Goal: Information Seeking & Learning: Compare options

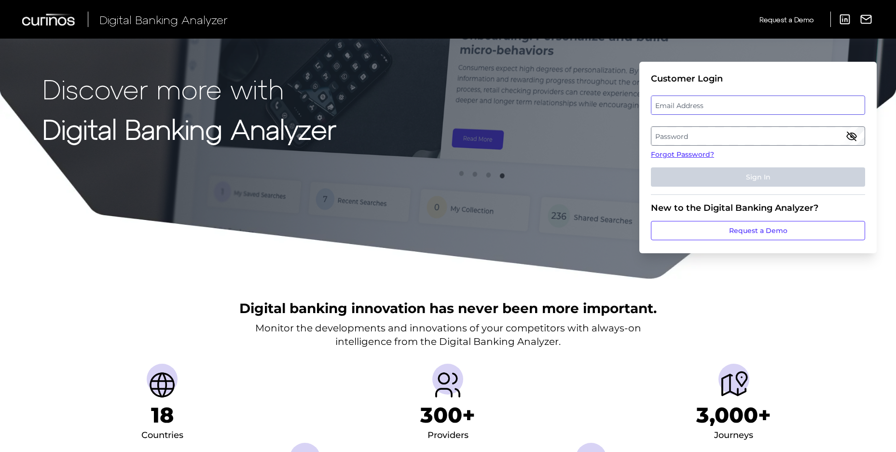
click at [730, 113] on div "Email Address" at bounding box center [758, 105] width 214 height 19
paste input "[DOMAIN_NAME][EMAIL_ADDRESS][DOMAIN_NAME]"
type input "[DOMAIN_NAME][EMAIL_ADDRESS][DOMAIN_NAME]"
click at [832, 139] on label "Password" at bounding box center [758, 135] width 213 height 17
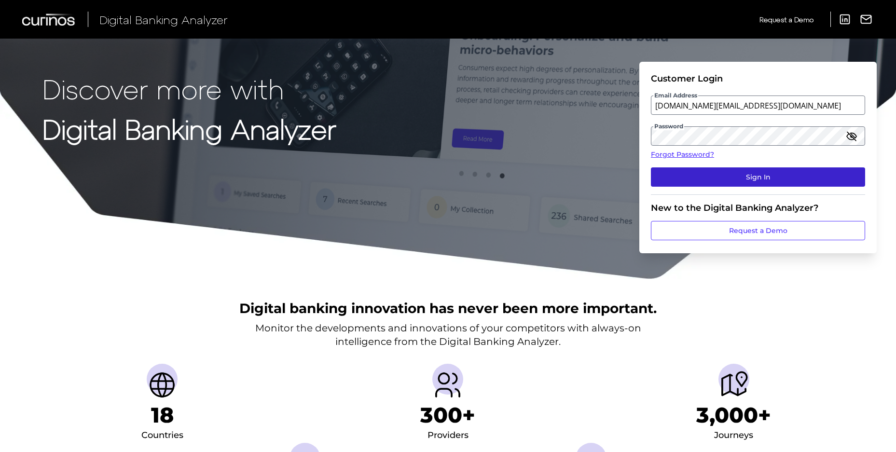
click at [718, 172] on button "Sign In" at bounding box center [758, 177] width 214 height 19
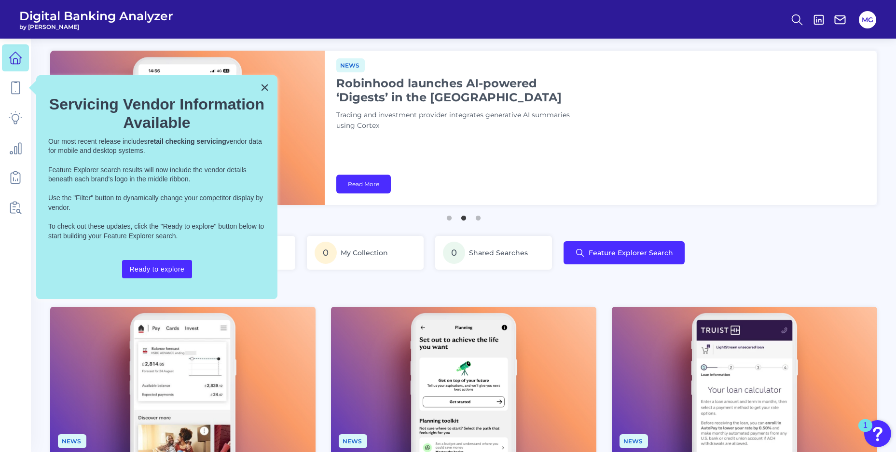
click at [261, 89] on button "×" at bounding box center [264, 87] width 9 height 15
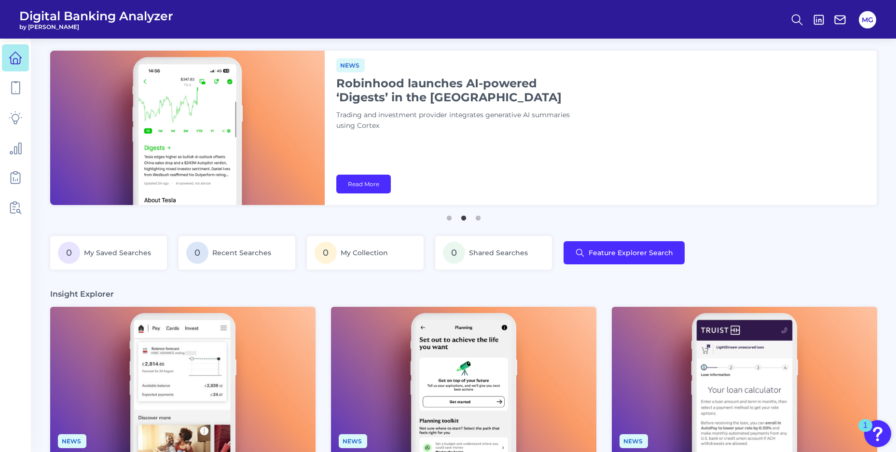
click at [799, 263] on div "0 My Saved Searches 0 Recent Searches 0 My Collection 0 Shared Searches Feature…" at bounding box center [463, 258] width 827 height 45
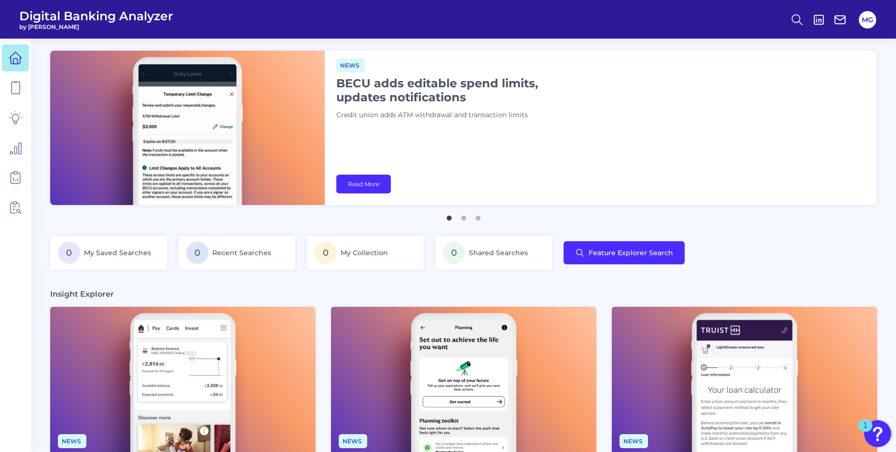
click at [777, 288] on main "Deep dive Security hubs: Encourage customer vigilance Financial institutions mu…" at bounding box center [448, 456] width 896 height 913
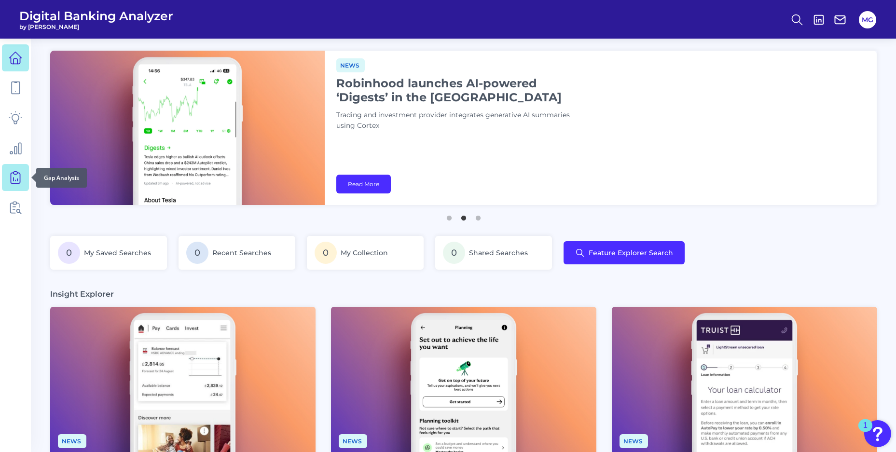
click at [16, 177] on icon at bounding box center [16, 178] width 14 height 14
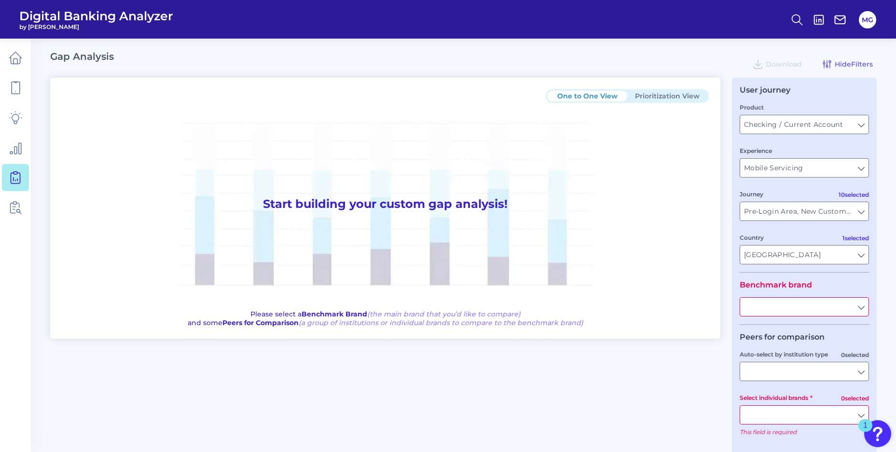
type input "All Journeys"
type input "All Countries"
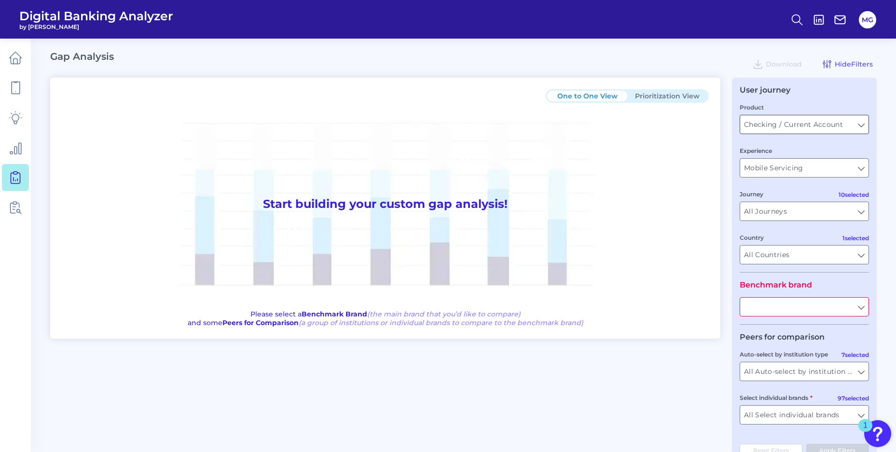
click at [769, 134] on div "Checking / Current Account Checking / Current Account" at bounding box center [804, 124] width 129 height 19
click at [868, 126] on input "Checking / Current Account" at bounding box center [805, 124] width 128 height 18
click at [852, 145] on button "Checking / Current Account" at bounding box center [804, 146] width 127 height 22
type input "Checking / Current Account"
click at [864, 166] on input "Mobile Servicing" at bounding box center [805, 168] width 128 height 18
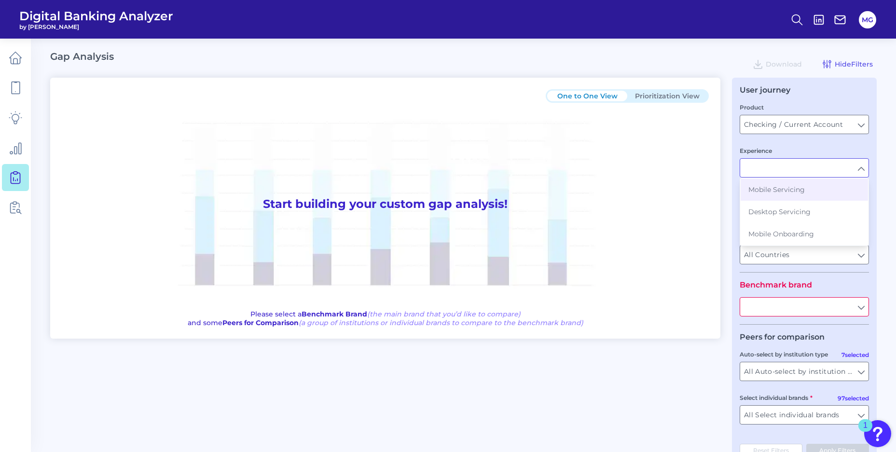
click at [872, 168] on div "User journey Product Checking / Current Account Checking / Current Account Expe…" at bounding box center [804, 272] width 145 height 388
type input "Mobile Servicing"
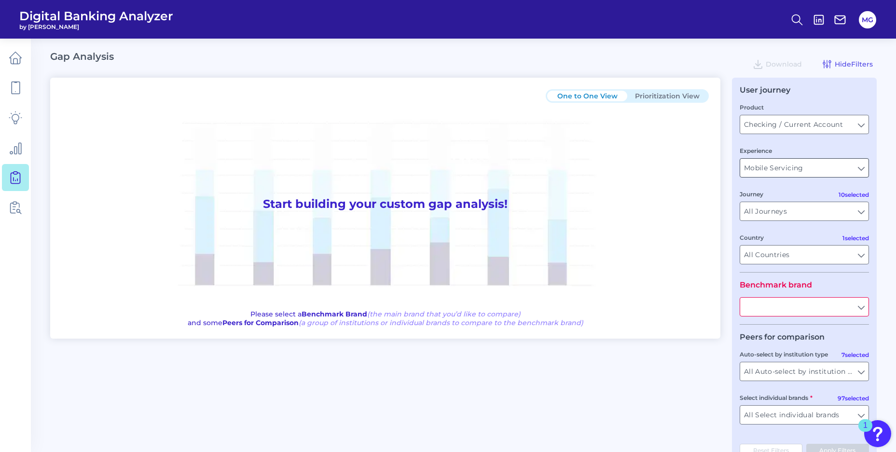
click at [868, 167] on input "Mobile Servicing" at bounding box center [805, 168] width 128 height 18
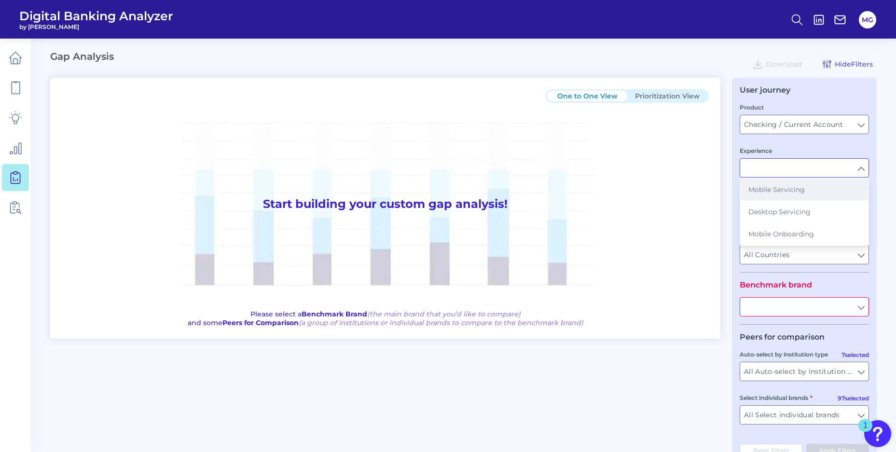
click at [832, 188] on button "Mobile Servicing" at bounding box center [804, 190] width 127 height 22
type input "Mobile Servicing"
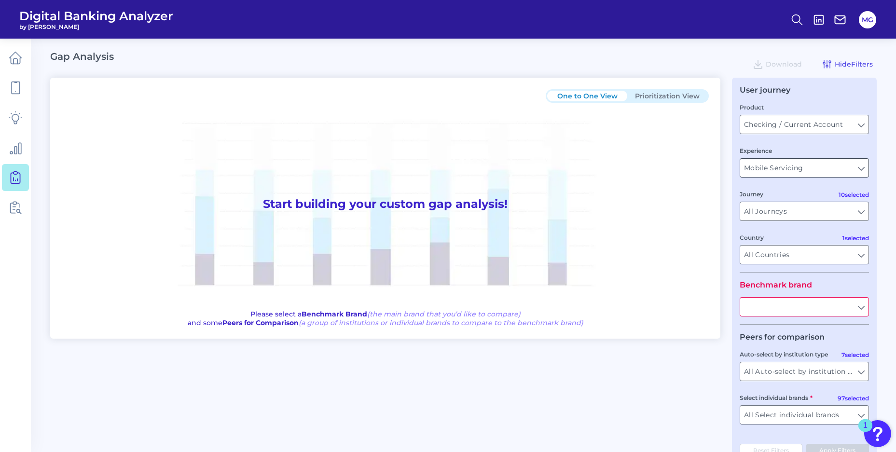
click at [812, 170] on input "Mobile Servicing" at bounding box center [805, 168] width 128 height 18
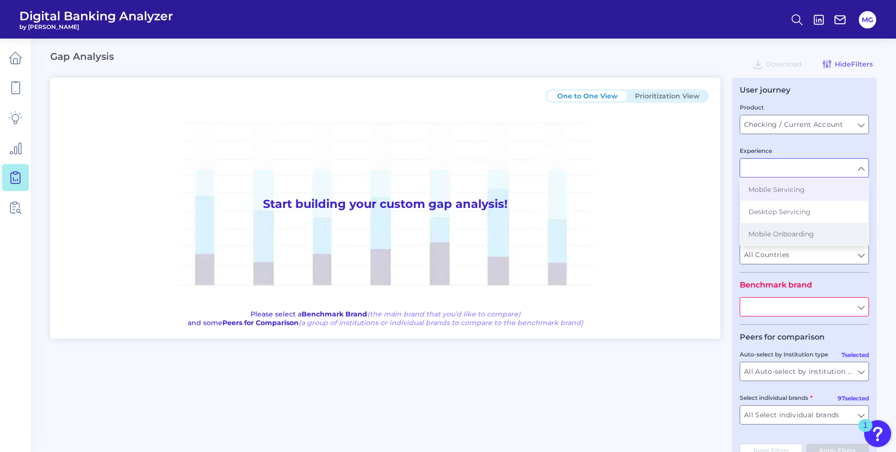
click at [826, 237] on button "Mobile Onboarding" at bounding box center [804, 234] width 127 height 22
type input "Mobile Onboarding"
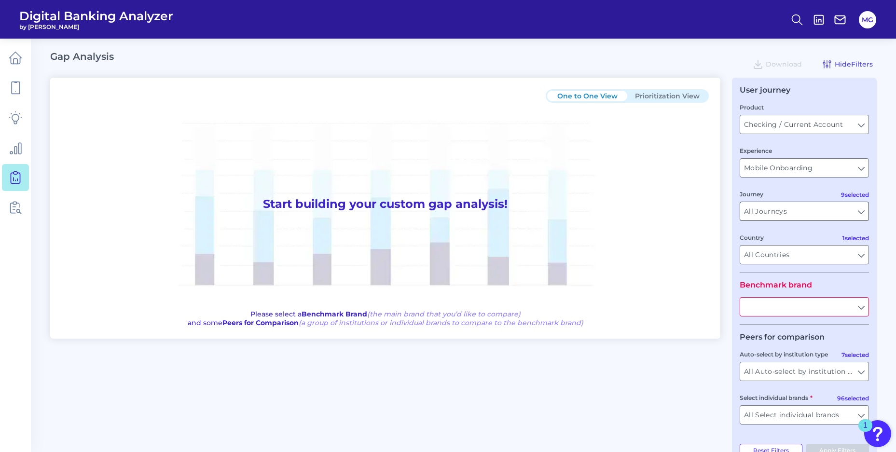
click at [863, 211] on input "All Journeys" at bounding box center [805, 211] width 128 height 18
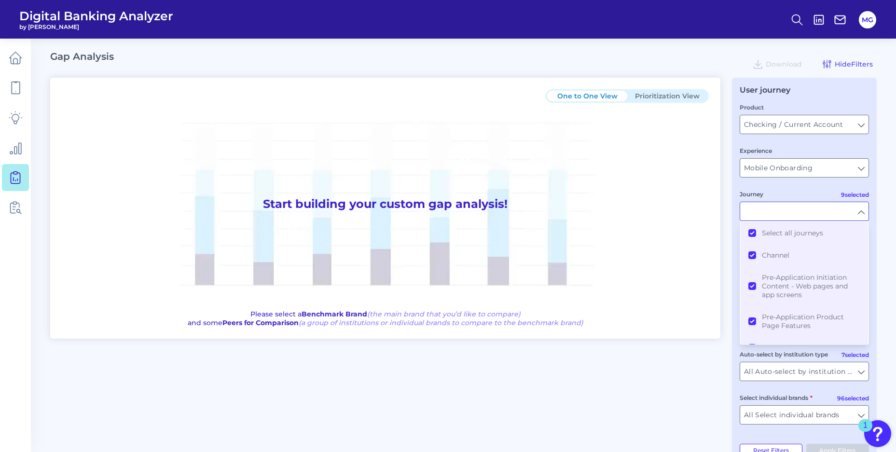
click at [859, 212] on input "Journey" at bounding box center [805, 211] width 128 height 18
type input "All Journeys"
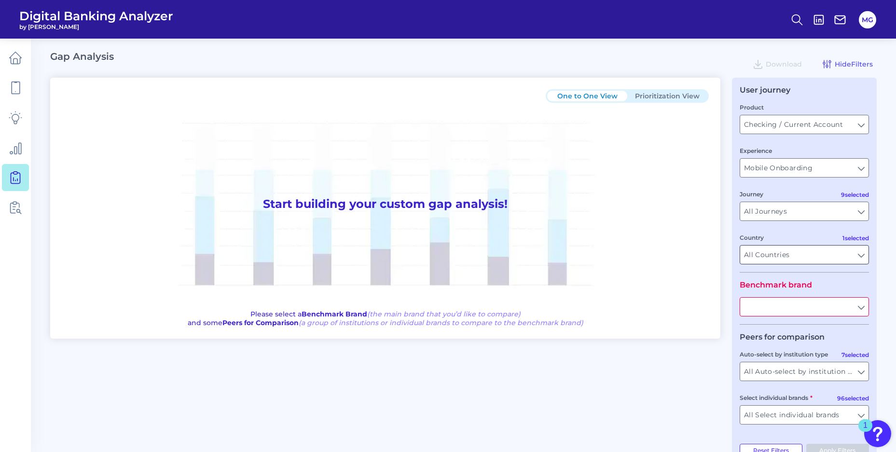
click at [864, 258] on input "All Countries" at bounding box center [805, 255] width 128 height 18
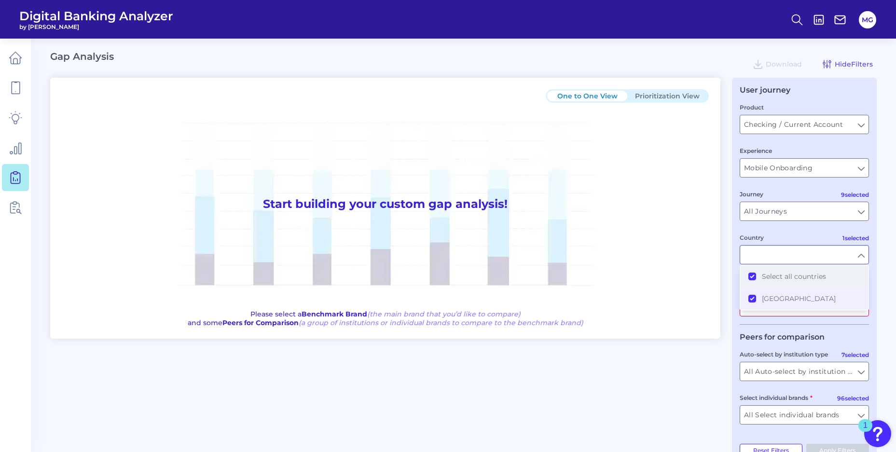
click at [754, 277] on button "Select all countries" at bounding box center [804, 277] width 127 height 22
click at [752, 298] on button "[GEOGRAPHIC_DATA]" at bounding box center [804, 299] width 127 height 22
click at [861, 256] on input "Country" at bounding box center [805, 255] width 128 height 18
type input "All Countries"
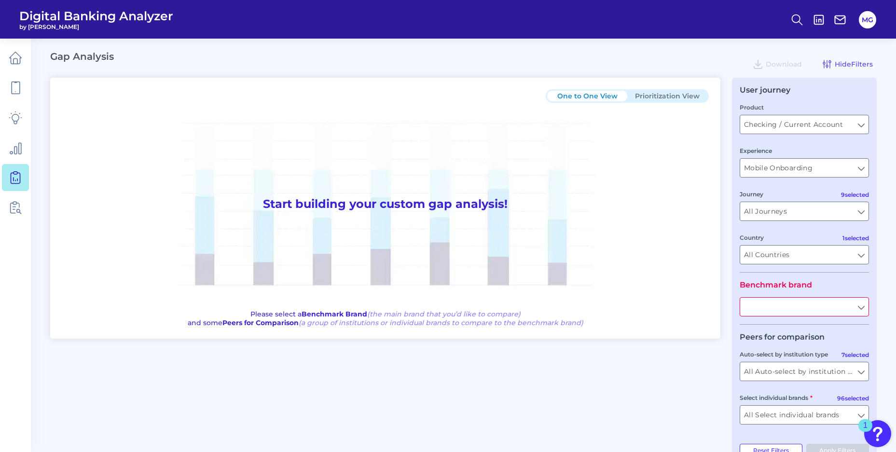
click at [865, 308] on input "text" at bounding box center [805, 307] width 128 height 18
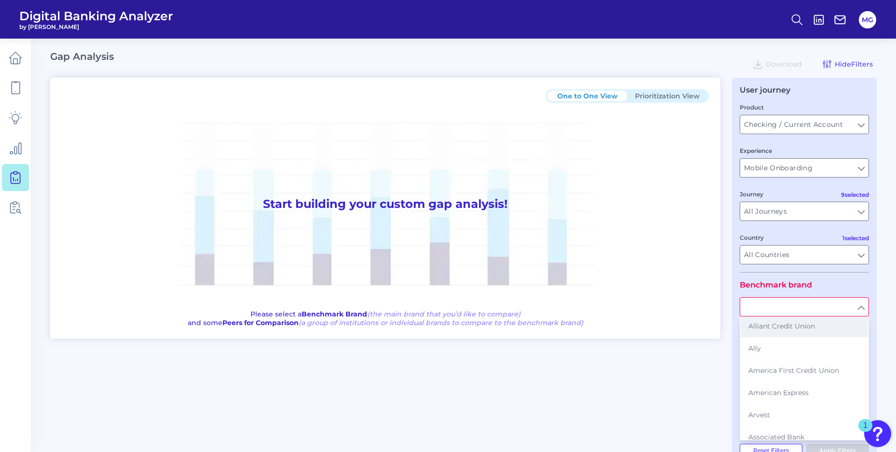
scroll to position [24, 0]
click at [846, 329] on button "Alliant Credit Union" at bounding box center [804, 327] width 127 height 22
type input "Alliant Credit Union"
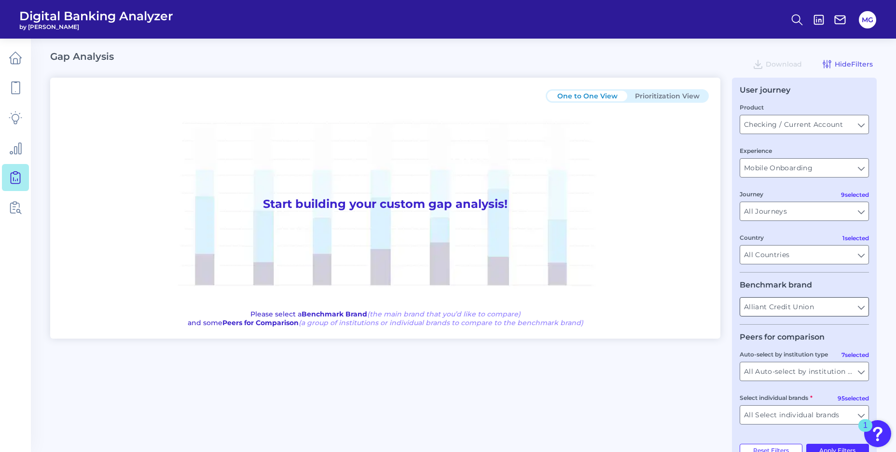
click at [859, 307] on input "Alliant Credit Union" at bounding box center [805, 307] width 128 height 18
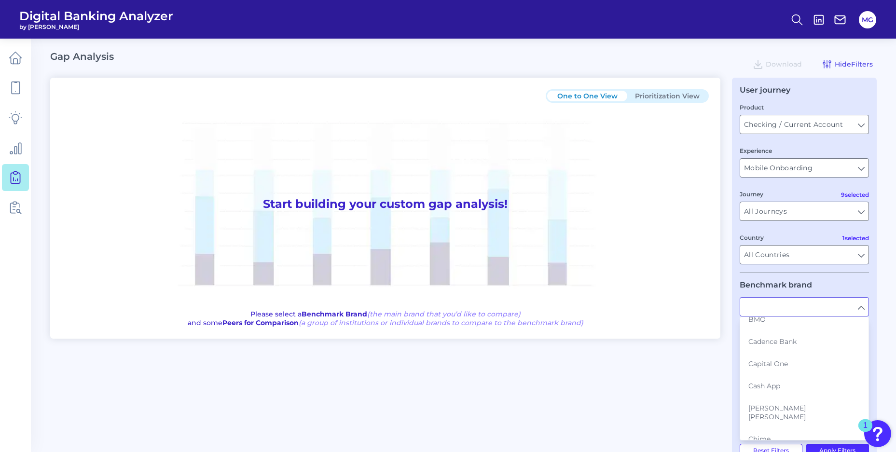
scroll to position [322, 0]
click at [837, 366] on button "Capital One" at bounding box center [804, 362] width 127 height 22
type input "Capital One"
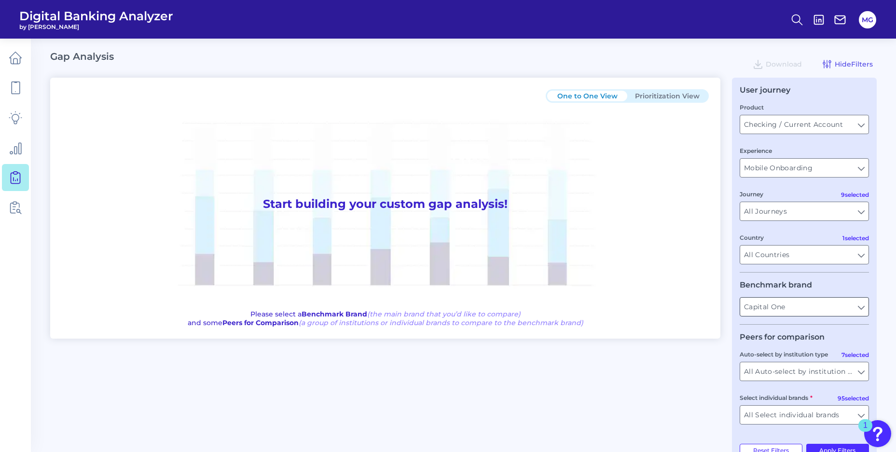
click at [863, 316] on div "Capital One Capital One" at bounding box center [804, 306] width 129 height 19
click at [862, 308] on input "Capital One" at bounding box center [805, 307] width 128 height 18
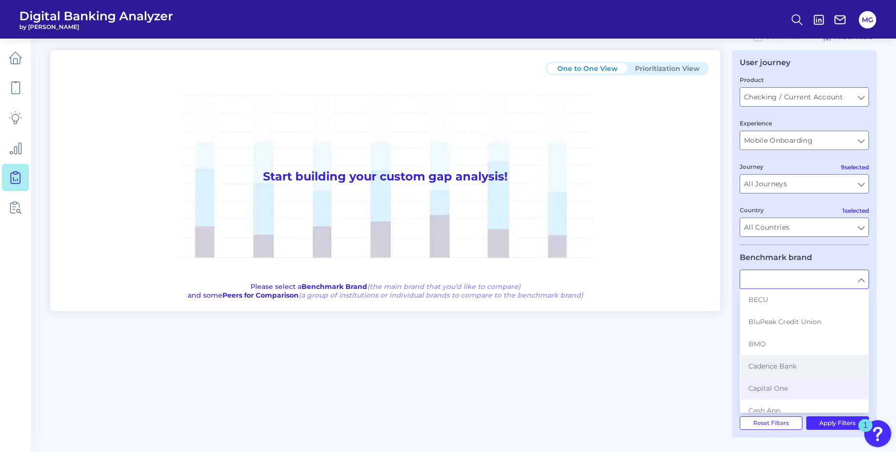
scroll to position [274, 0]
click at [828, 341] on button "BMO" at bounding box center [804, 338] width 127 height 22
type input "BMO"
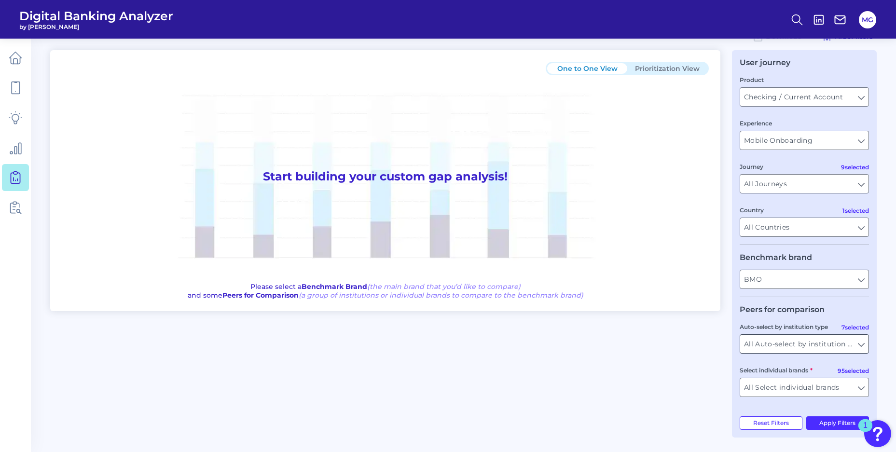
click at [864, 342] on input "All Auto-select by institution types" at bounding box center [805, 344] width 128 height 18
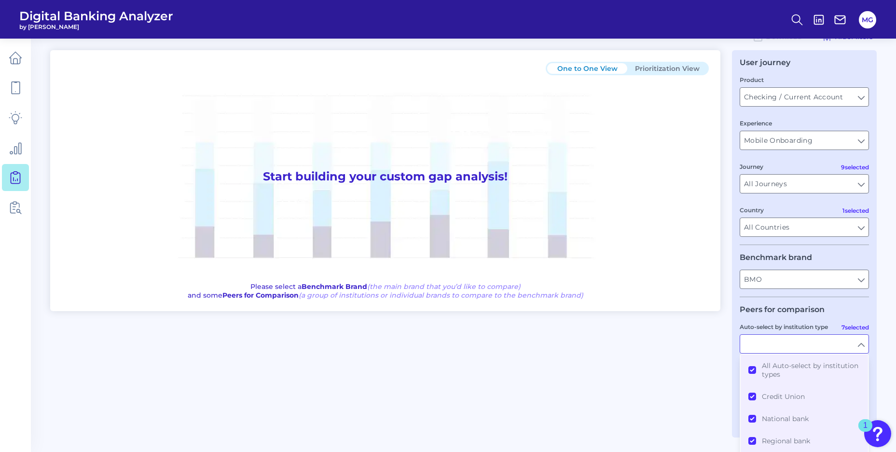
click at [864, 342] on input "Auto-select by institution type" at bounding box center [805, 344] width 128 height 18
type input "All Auto-select by institution types"
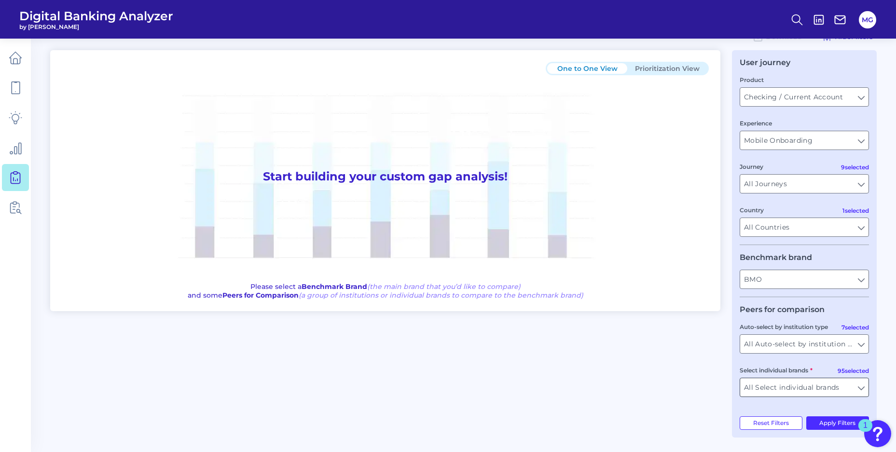
click at [864, 386] on input "All Select individual brands" at bounding box center [805, 387] width 128 height 18
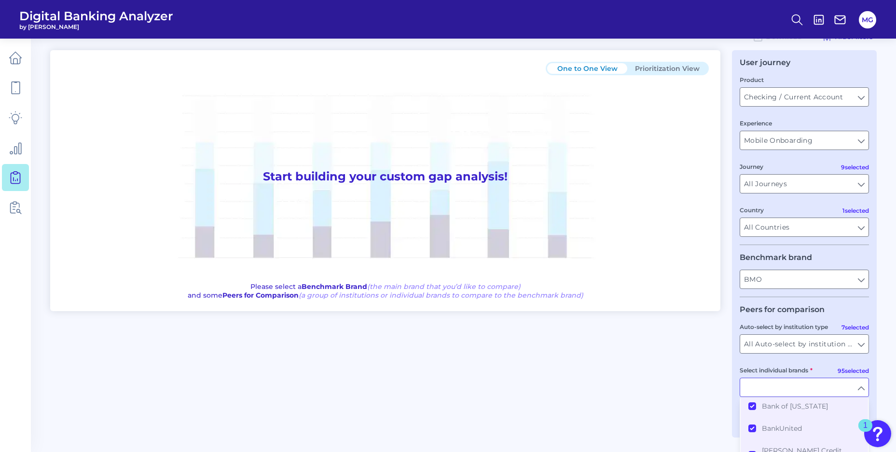
scroll to position [227, 0]
click at [865, 340] on input "All Auto-select by institution types" at bounding box center [805, 344] width 128 height 18
type input "All Select individual brands"
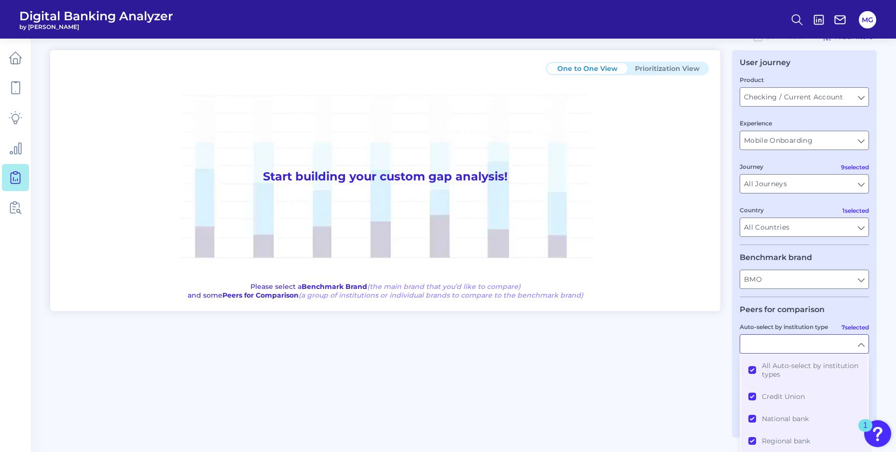
click at [876, 346] on div "User journey Product Checking / Current Account Checking / Current Account Expe…" at bounding box center [804, 244] width 145 height 388
type input "All Auto-select by institution types"
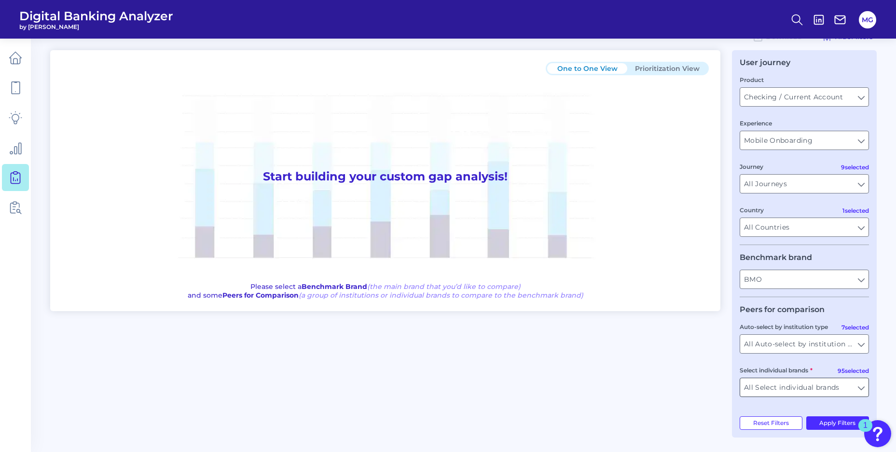
click at [864, 385] on input "All Select individual brands" at bounding box center [805, 387] width 128 height 18
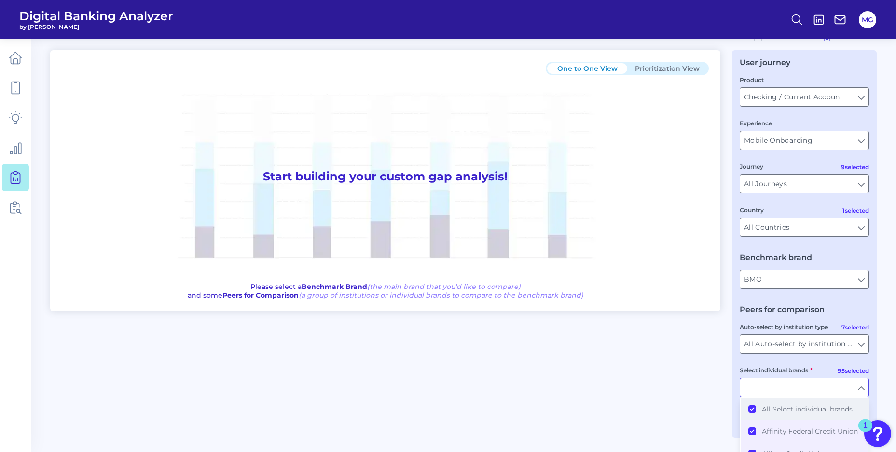
click at [748, 410] on button "All Select individual brands" at bounding box center [804, 409] width 127 height 22
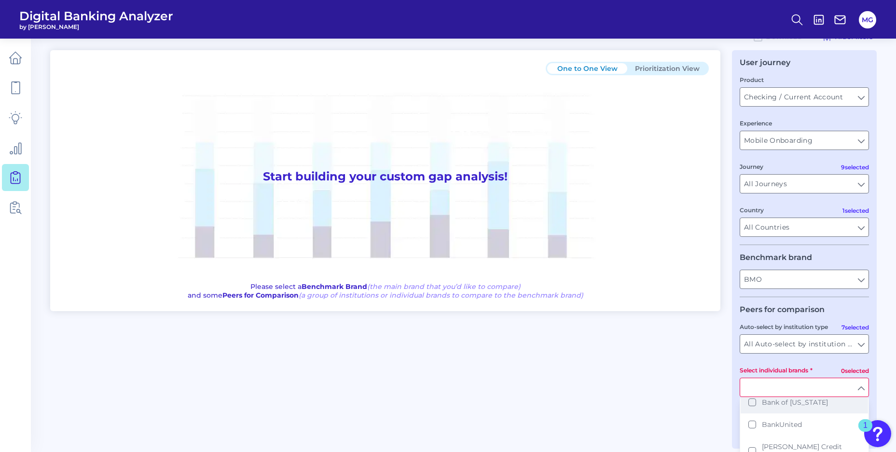
scroll to position [0, 0]
click at [754, 410] on button "TD Bank" at bounding box center [804, 409] width 127 height 22
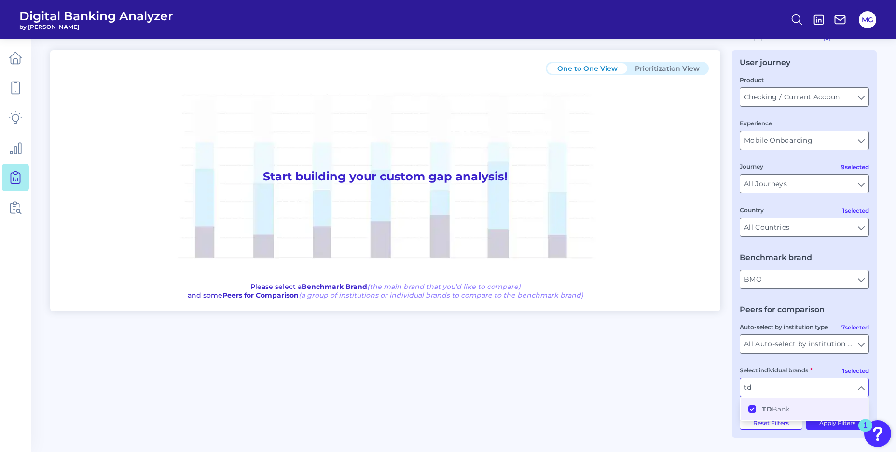
click at [888, 396] on main "Gap Analysis Download Hide Filters One to One View Prioritization View Start bu…" at bounding box center [448, 212] width 896 height 480
type input "TD Bank"
click at [819, 424] on button "Apply Filters" at bounding box center [838, 424] width 63 height 14
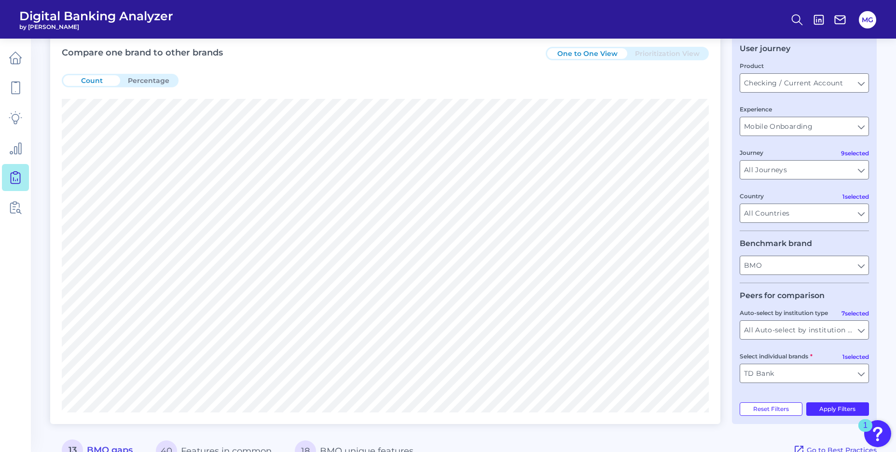
scroll to position [40, 0]
click at [748, 377] on input "TD Bank" at bounding box center [805, 375] width 128 height 18
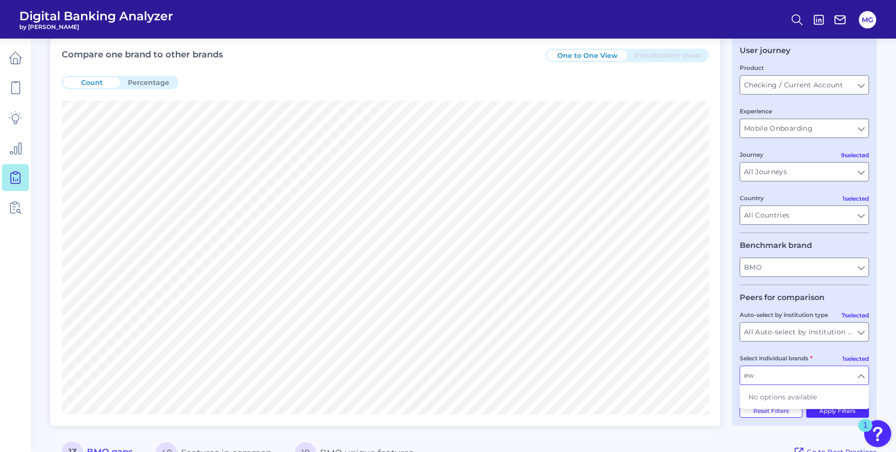
type input "e"
click at [756, 393] on button "[PERSON_NAME] Fargo" at bounding box center [804, 397] width 127 height 22
click at [843, 415] on button "Apply Filters" at bounding box center [838, 412] width 63 height 14
type input "TD Bank, [PERSON_NAME] Fargo"
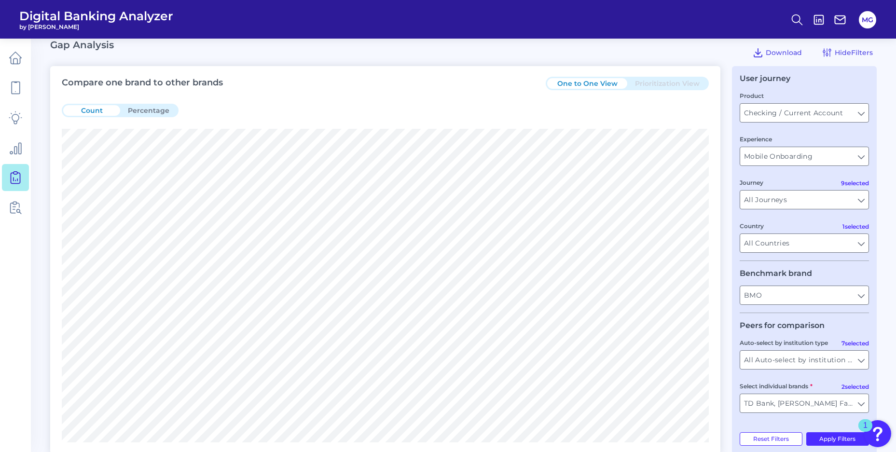
scroll to position [11, 0]
click at [772, 400] on input "TD Bank, [PERSON_NAME] Fargo" at bounding box center [805, 404] width 128 height 18
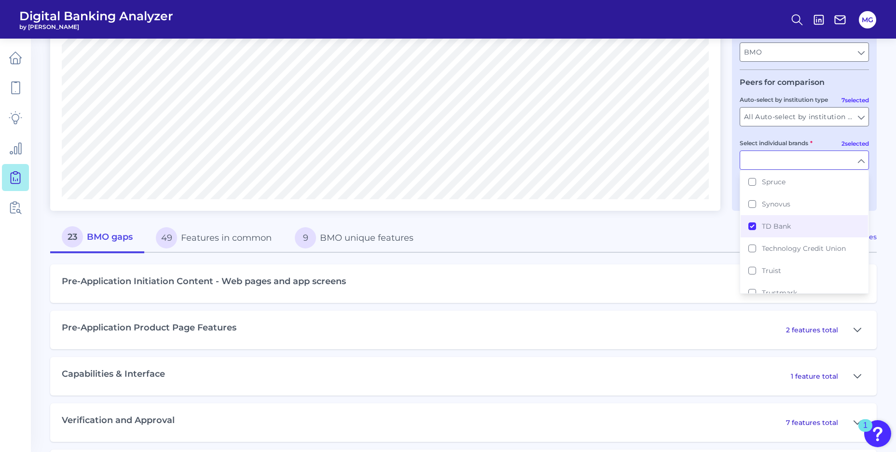
scroll to position [1776, 0]
click at [754, 213] on button "TD Bank" at bounding box center [804, 221] width 127 height 22
click at [877, 202] on div "User journey Product Checking / Current Account Checking / Current Account Expe…" at bounding box center [804, 17] width 145 height 388
type input "[PERSON_NAME] Fargo"
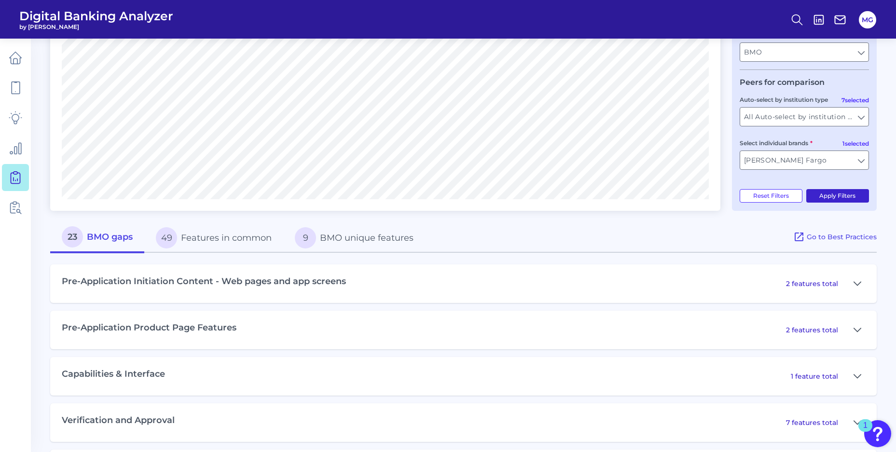
click at [861, 199] on button "Apply Filters" at bounding box center [838, 196] width 63 height 14
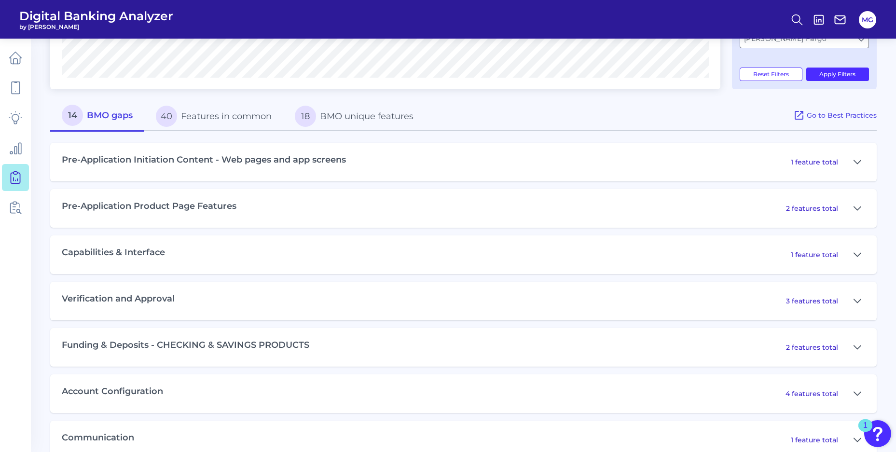
scroll to position [398, 0]
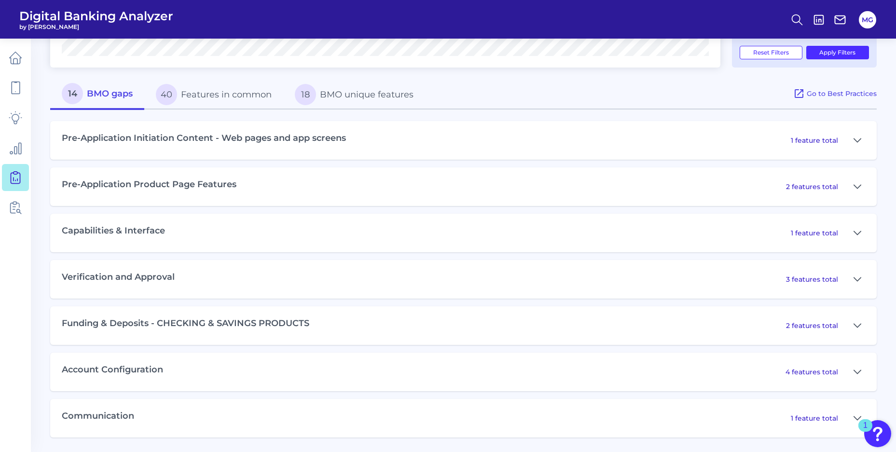
click at [521, 381] on div "Account Configuration 4 features total" at bounding box center [463, 372] width 827 height 39
click at [814, 374] on p "4 features total" at bounding box center [812, 372] width 53 height 9
click at [857, 372] on icon at bounding box center [858, 372] width 8 height 12
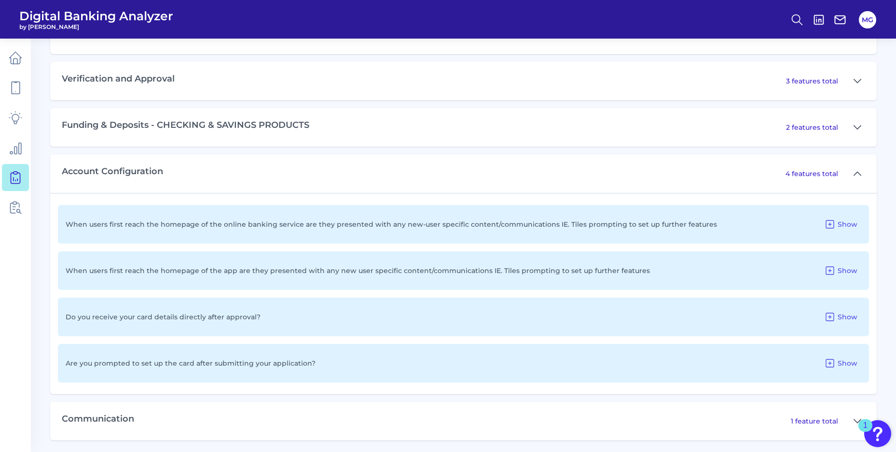
scroll to position [600, 0]
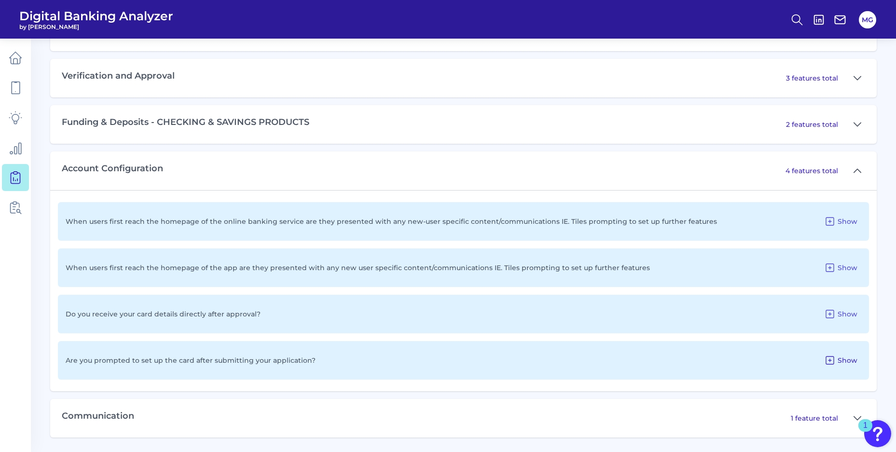
click at [843, 361] on span "Show" at bounding box center [848, 360] width 20 height 9
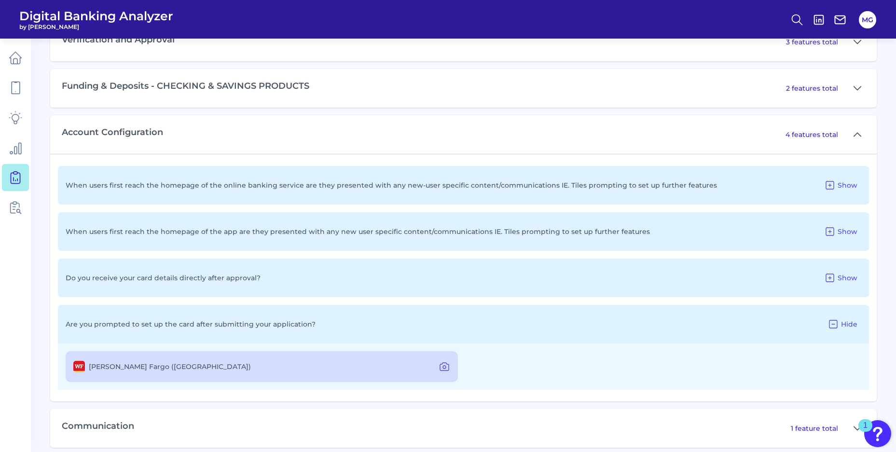
scroll to position [646, 0]
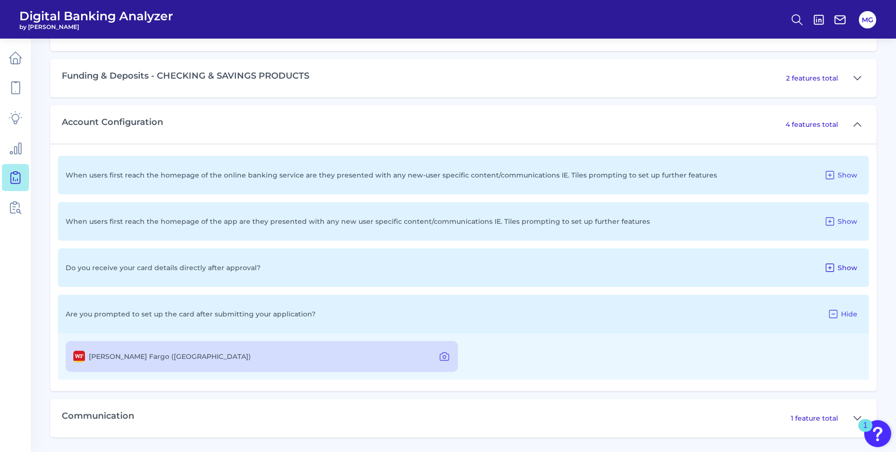
click at [833, 266] on icon at bounding box center [831, 268] width 12 height 12
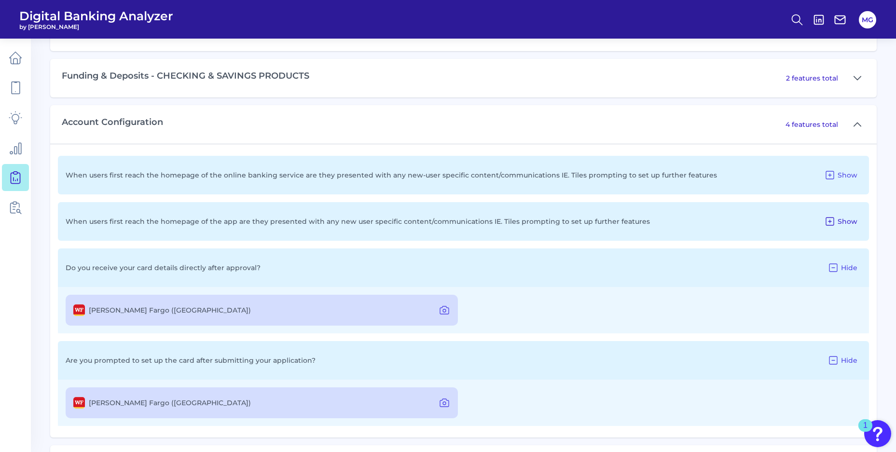
click at [844, 218] on span "Show" at bounding box center [848, 221] width 20 height 9
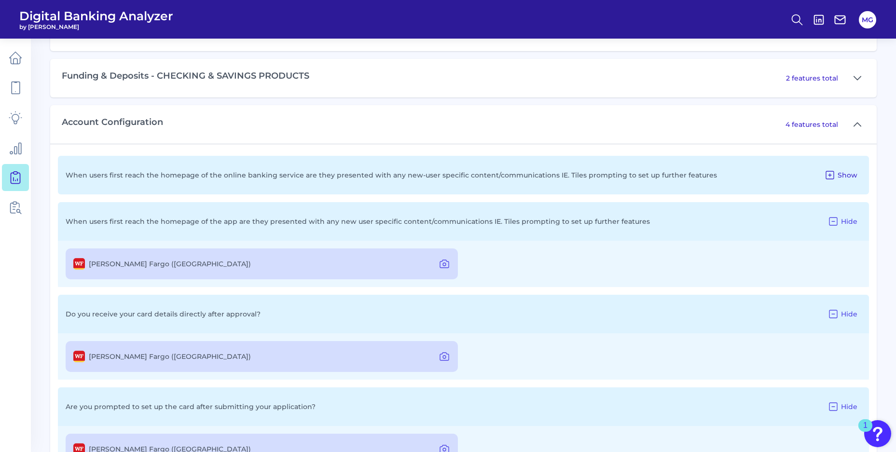
click at [842, 178] on span "Show" at bounding box center [848, 175] width 20 height 9
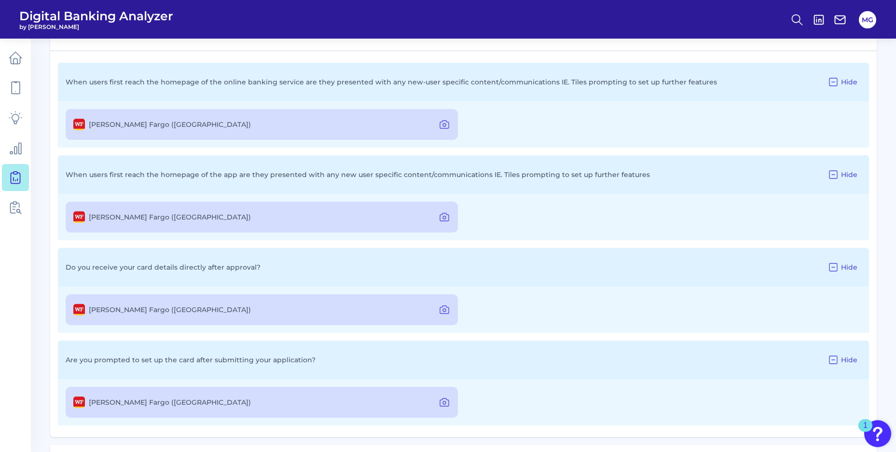
scroll to position [731, 0]
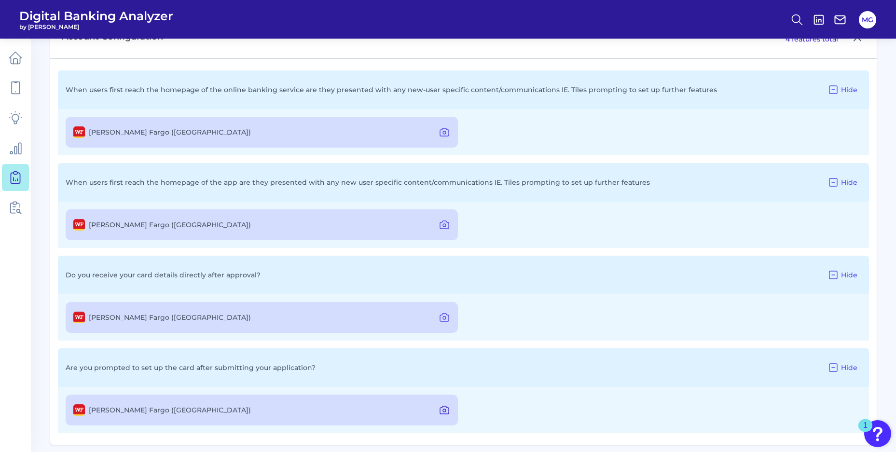
click at [443, 411] on icon at bounding box center [444, 410] width 3 height 3
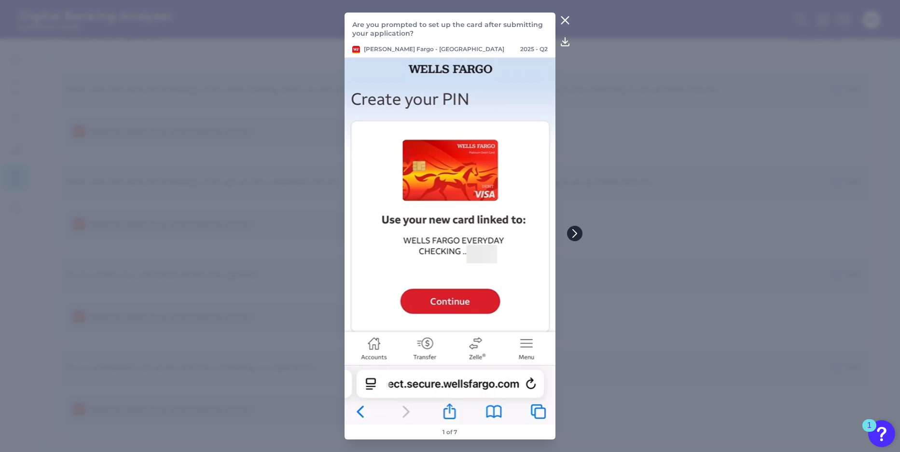
click at [575, 232] on icon at bounding box center [575, 234] width 4 height 8
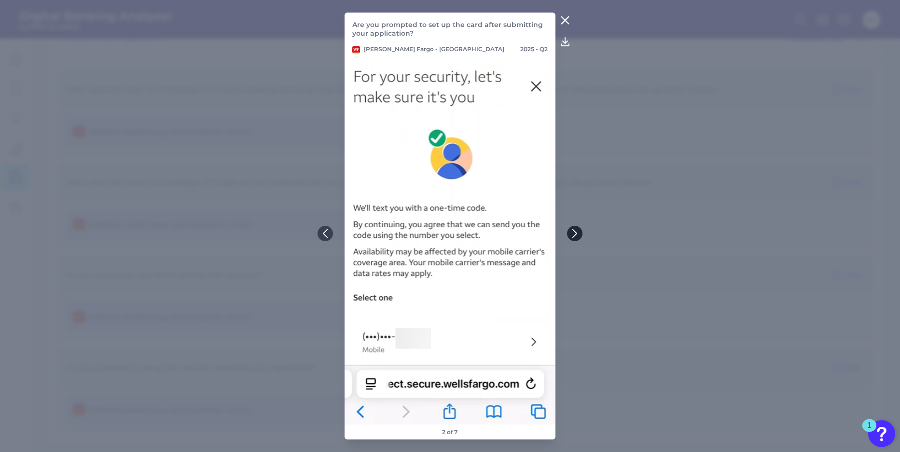
click at [576, 232] on icon at bounding box center [575, 234] width 4 height 8
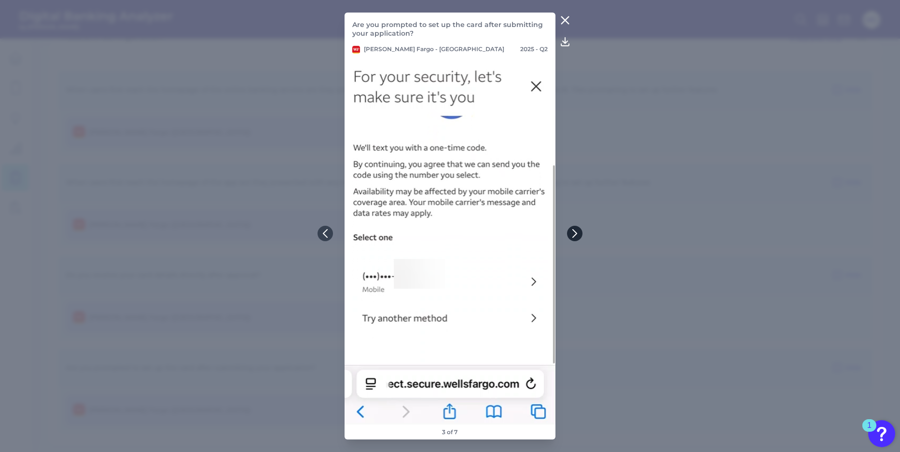
click at [576, 232] on icon at bounding box center [575, 234] width 4 height 8
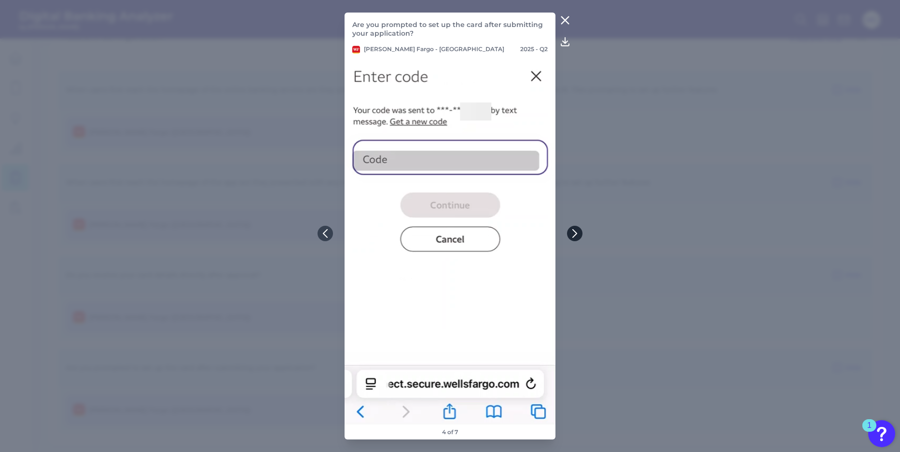
click at [576, 232] on icon at bounding box center [575, 234] width 4 height 8
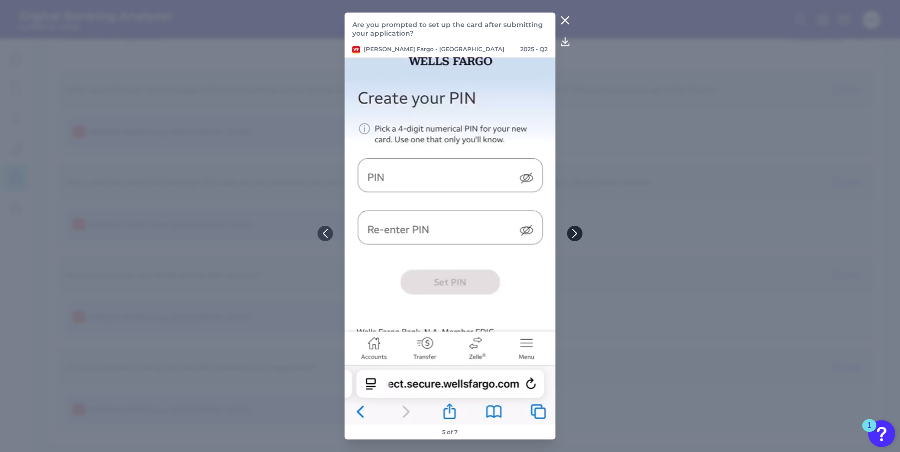
click at [576, 232] on icon at bounding box center [575, 234] width 4 height 8
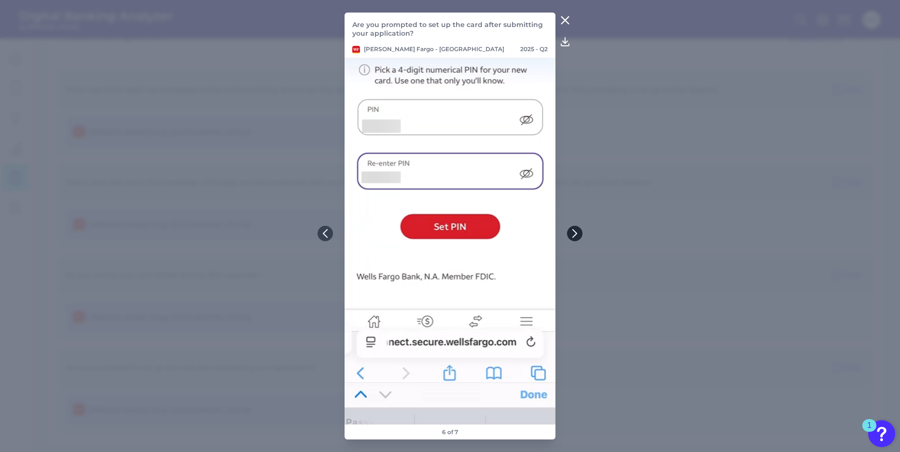
click at [576, 232] on icon at bounding box center [575, 234] width 4 height 8
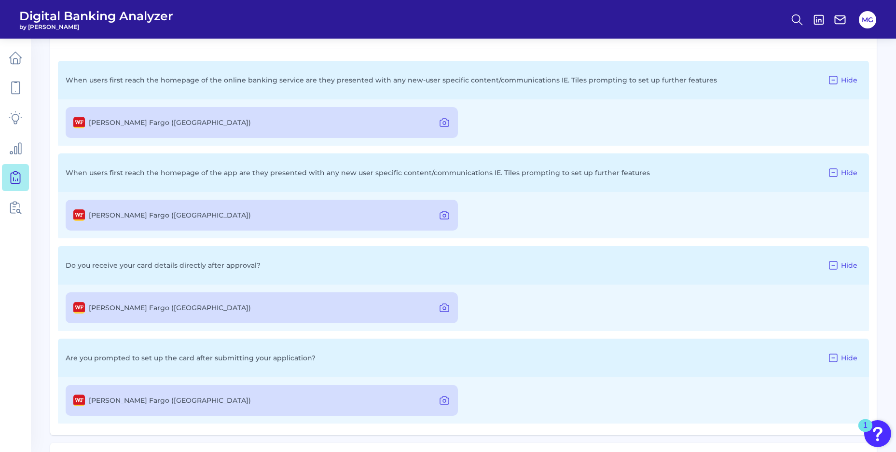
scroll to position [734, 0]
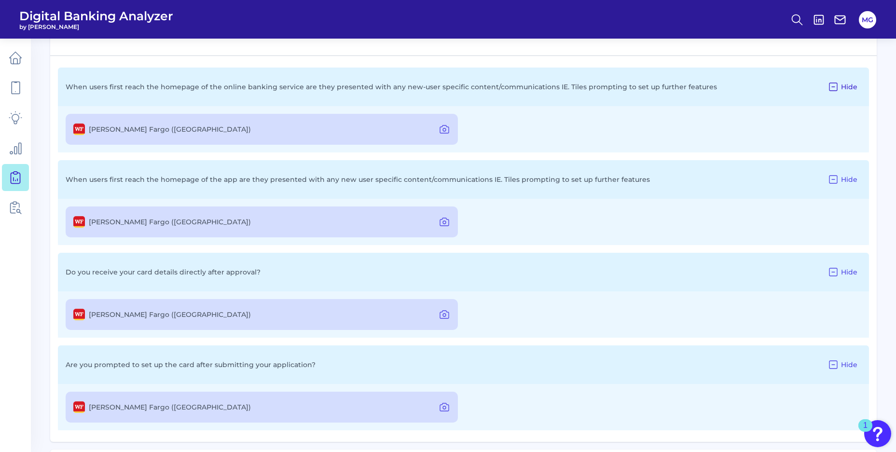
click at [835, 85] on icon at bounding box center [834, 87] width 12 height 12
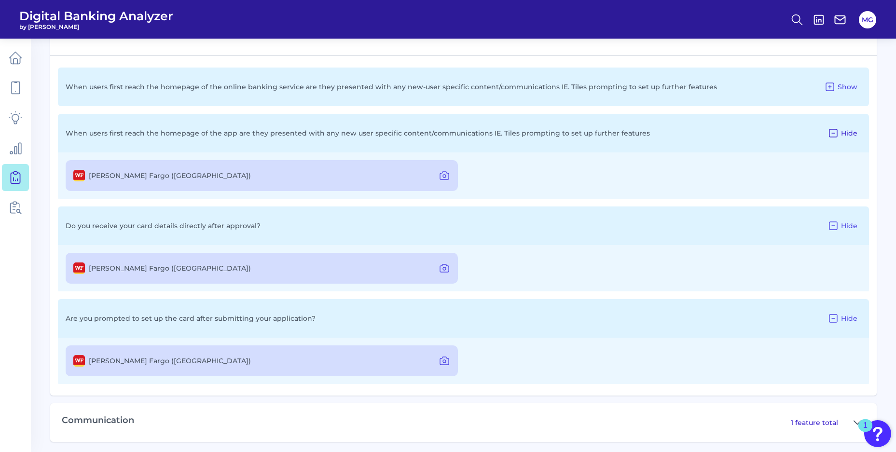
click at [843, 136] on span "Hide" at bounding box center [849, 133] width 16 height 9
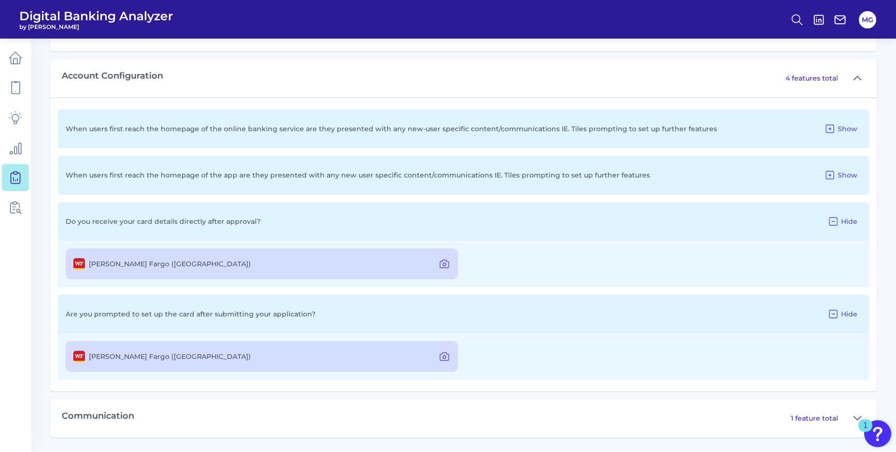
scroll to position [692, 0]
click at [844, 225] on span "Hide" at bounding box center [849, 221] width 16 height 9
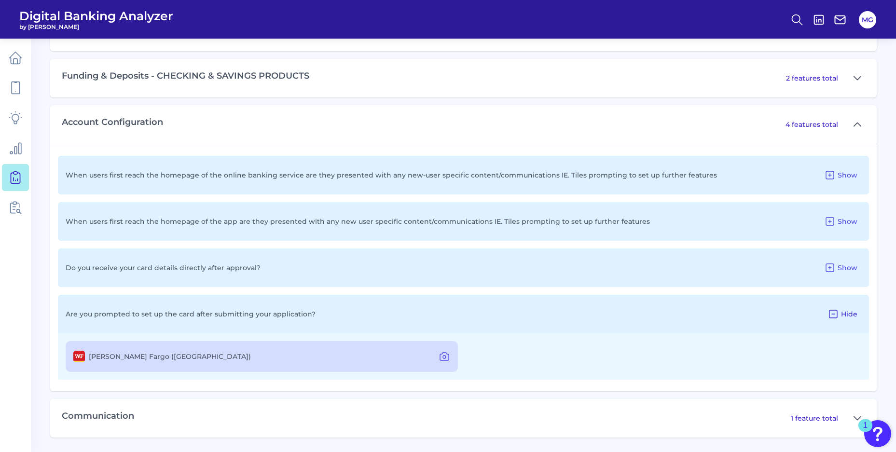
click at [843, 313] on span "Hide" at bounding box center [849, 314] width 16 height 9
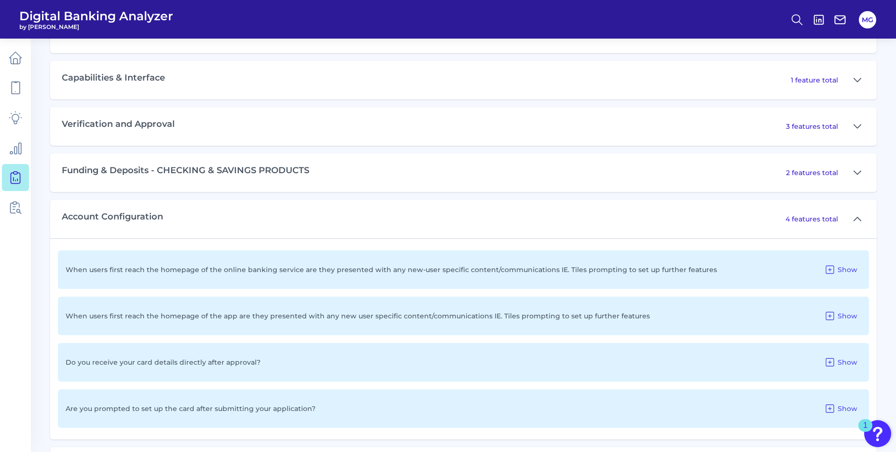
scroll to position [545, 0]
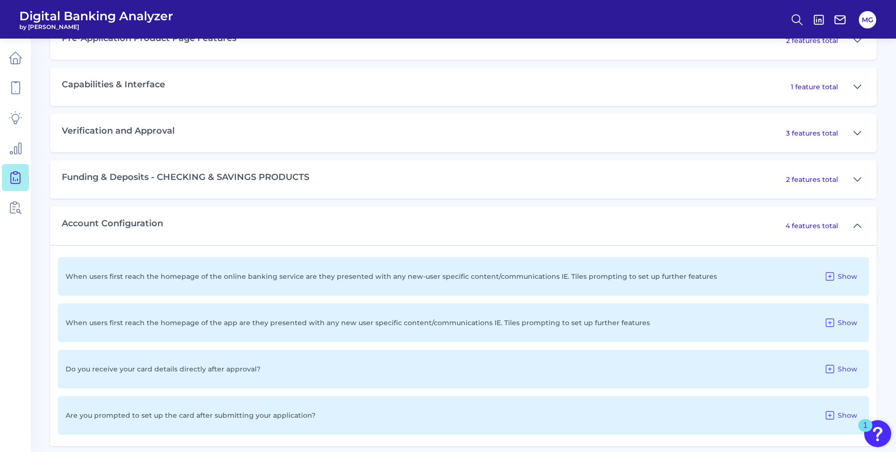
click at [829, 138] on div "3 features total" at bounding box center [825, 133] width 79 height 15
click at [828, 132] on p "3 features total" at bounding box center [812, 133] width 52 height 9
click at [864, 132] on button at bounding box center [857, 133] width 15 height 15
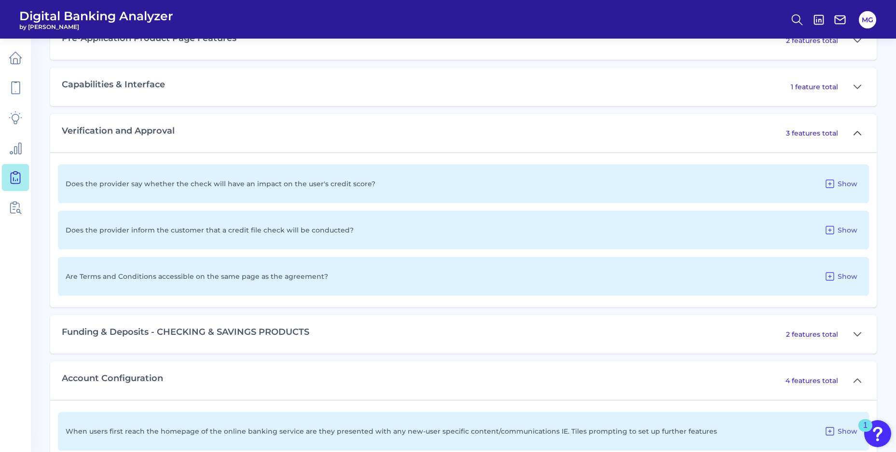
click at [864, 132] on button at bounding box center [857, 133] width 15 height 15
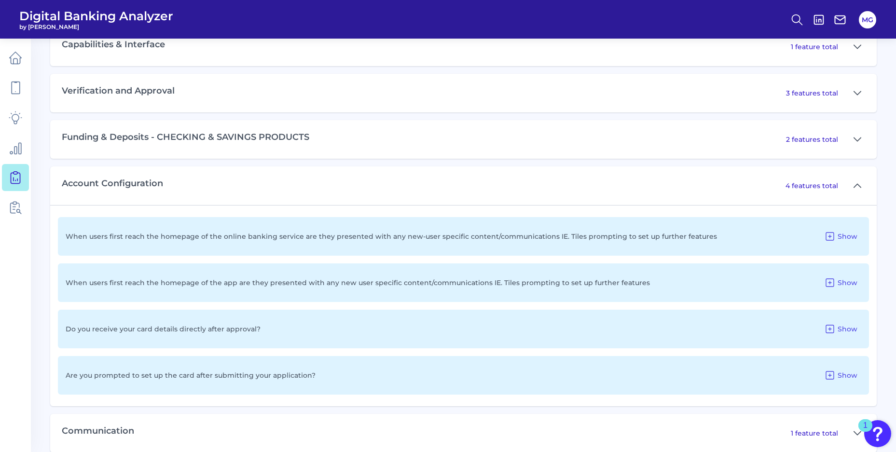
scroll to position [596, 0]
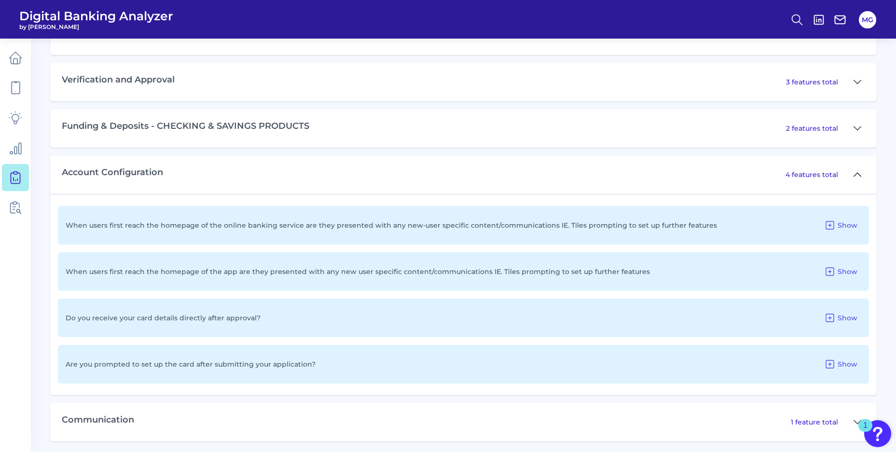
click at [860, 173] on icon at bounding box center [858, 175] width 8 height 12
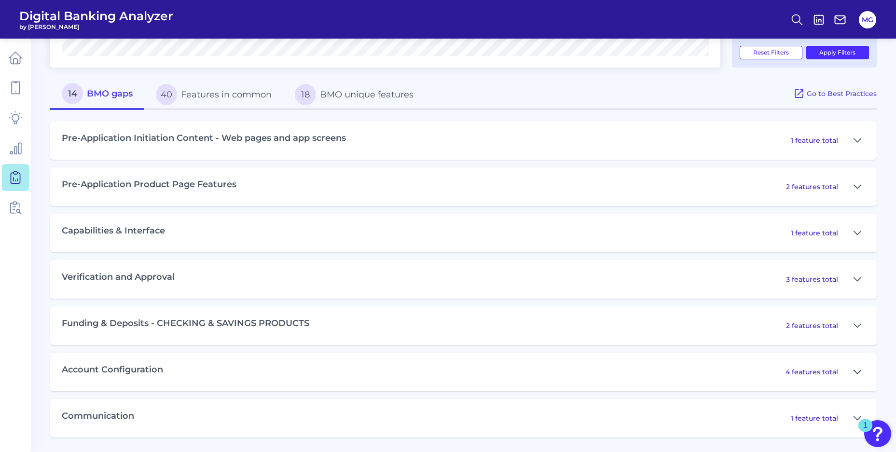
scroll to position [398, 0]
click at [853, 375] on button at bounding box center [857, 371] width 15 height 15
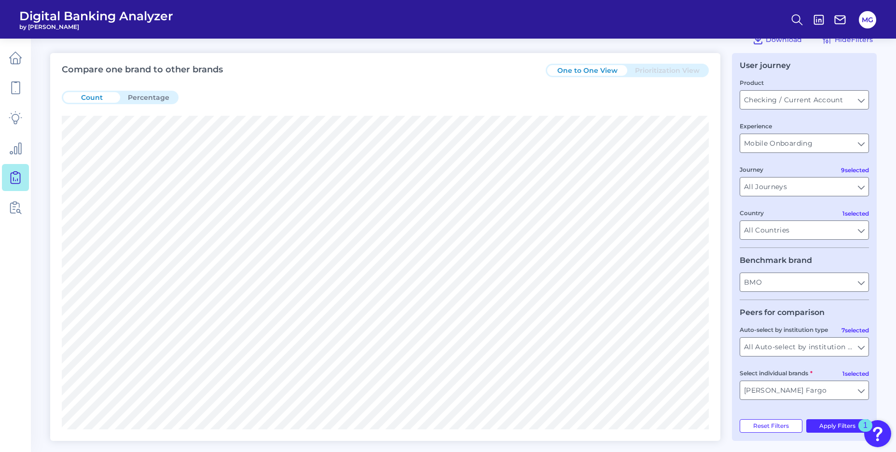
scroll to position [26, 0]
click at [855, 388] on input "[PERSON_NAME] Fargo" at bounding box center [805, 389] width 128 height 18
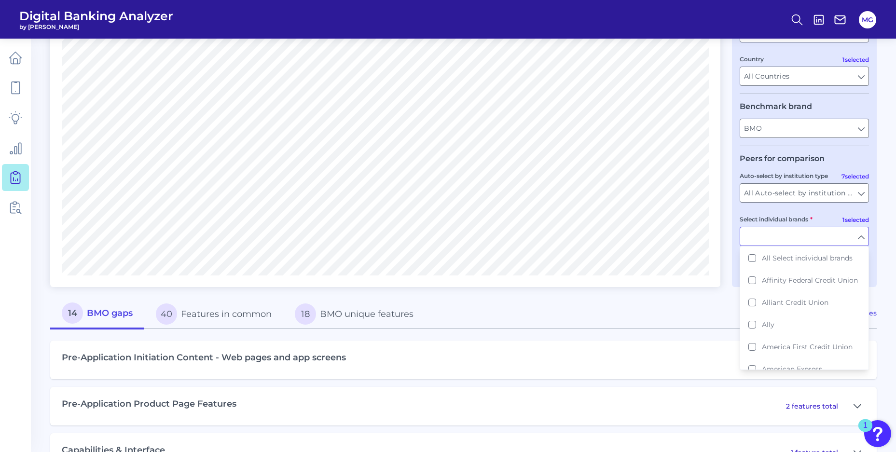
scroll to position [178, 0]
click at [892, 347] on main "Gap Analysis Download Hide Filters Compare one brand to other brands One to One…" at bounding box center [448, 348] width 896 height 1052
type input "[PERSON_NAME] Fargo"
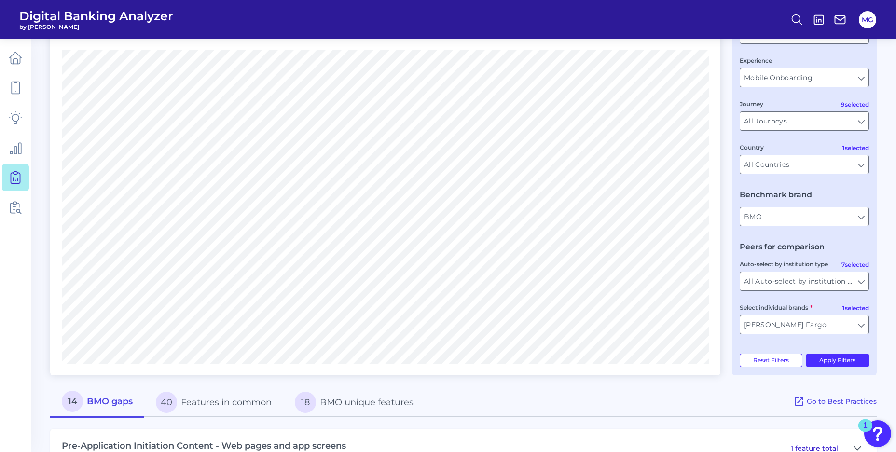
scroll to position [90, 0]
click at [864, 323] on input "[PERSON_NAME] Fargo" at bounding box center [805, 325] width 128 height 18
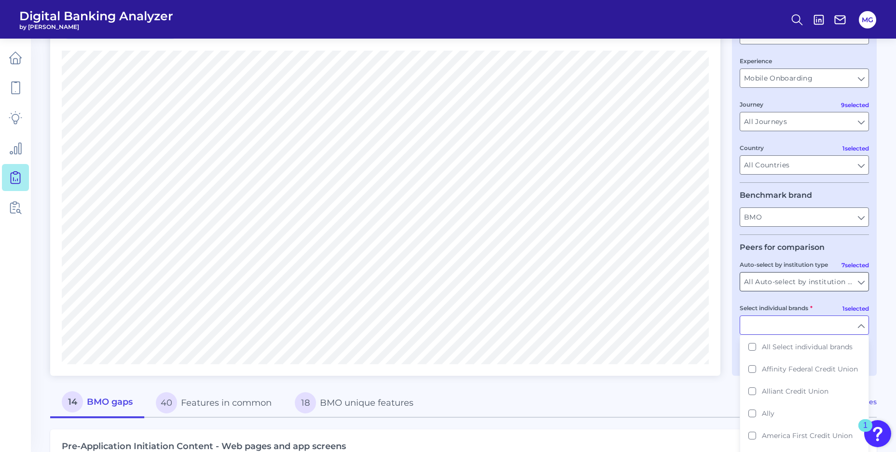
click at [845, 275] on input "All Auto-select by institution types" at bounding box center [805, 282] width 128 height 18
type input "[PERSON_NAME] Fargo"
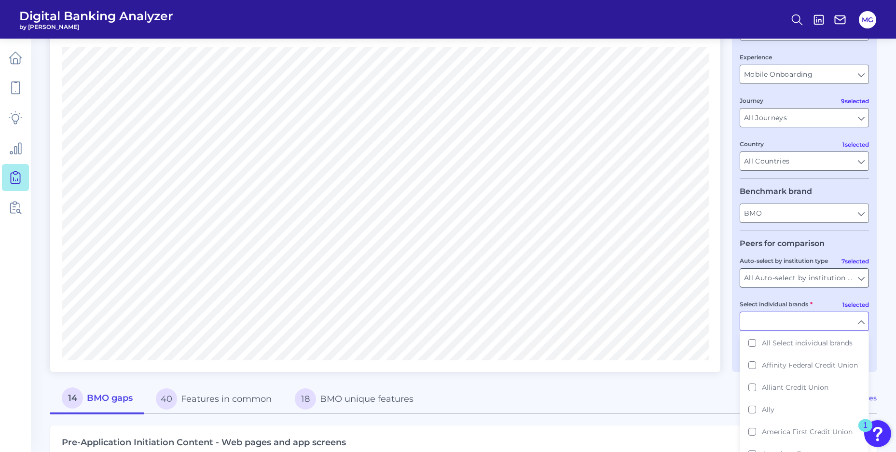
scroll to position [91, 0]
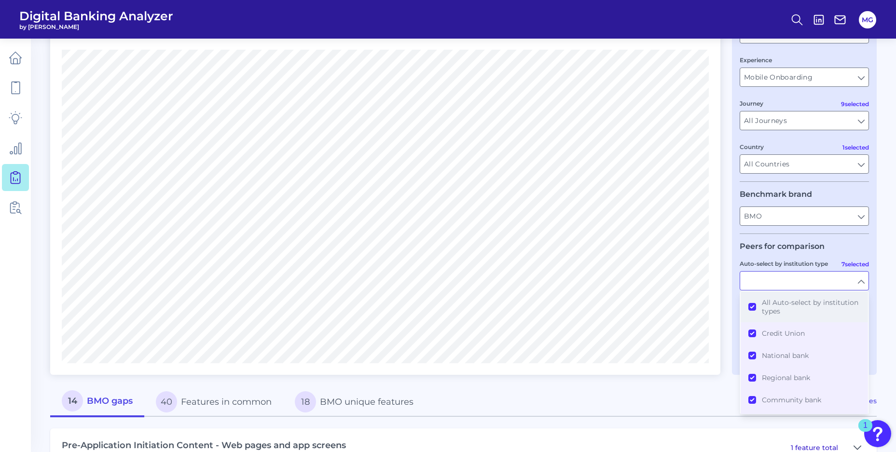
click at [757, 307] on button "All Auto-select by institution types" at bounding box center [804, 307] width 127 height 31
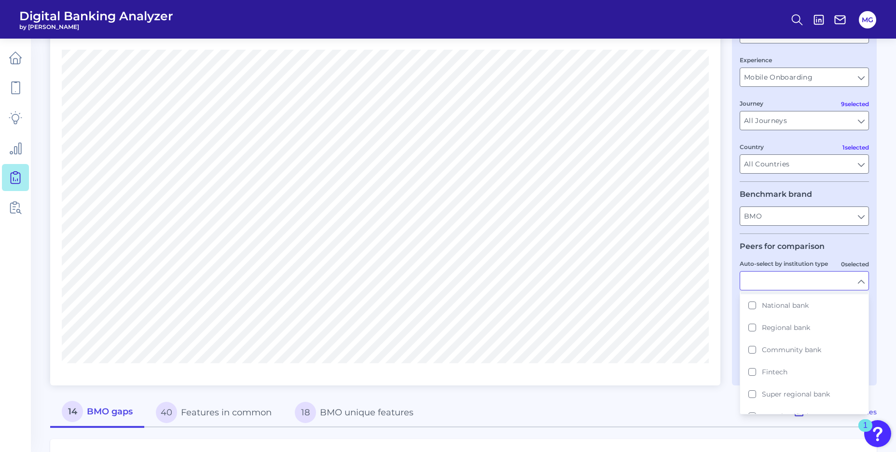
scroll to position [64, 0]
click at [757, 361] on button "Fintech" at bounding box center [804, 358] width 127 height 22
type input "Cash App, Chime, Current Bank, [PERSON_NAME], Green FI, Lending Club, [PERSON_N…"
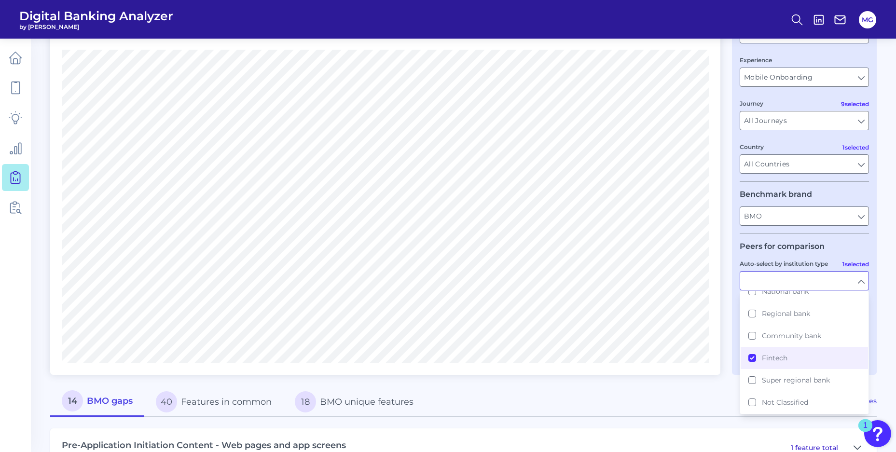
click at [894, 346] on main "Gap Analysis Download Hide Filters Compare one brand to other brands One to One…" at bounding box center [448, 435] width 896 height 1052
type input "Fintech"
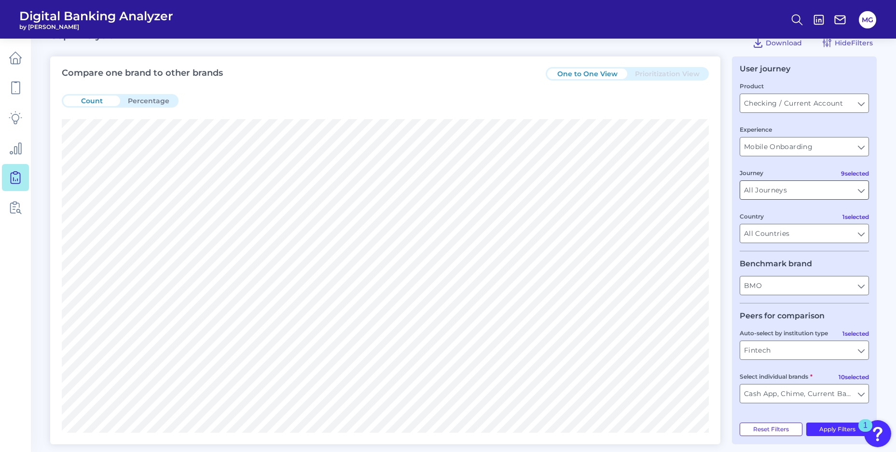
scroll to position [20, 0]
click at [824, 146] on input "Mobile Onboarding" at bounding box center [805, 148] width 128 height 18
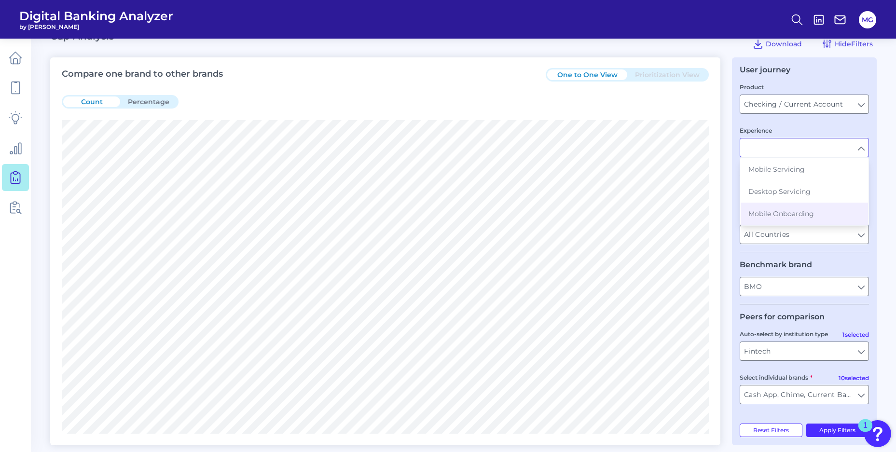
click at [824, 168] on button "Mobile Servicing" at bounding box center [804, 169] width 127 height 22
type input "Mobile Servicing"
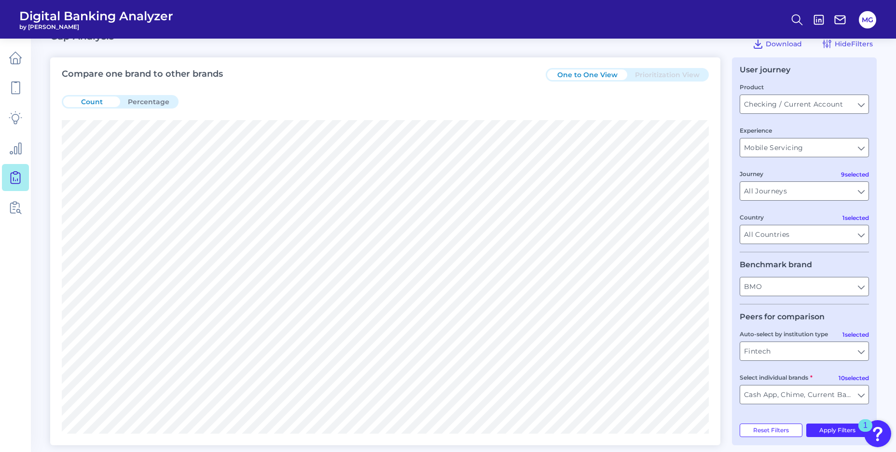
type input "All Auto-select by institution types"
type input "All Select individual brands"
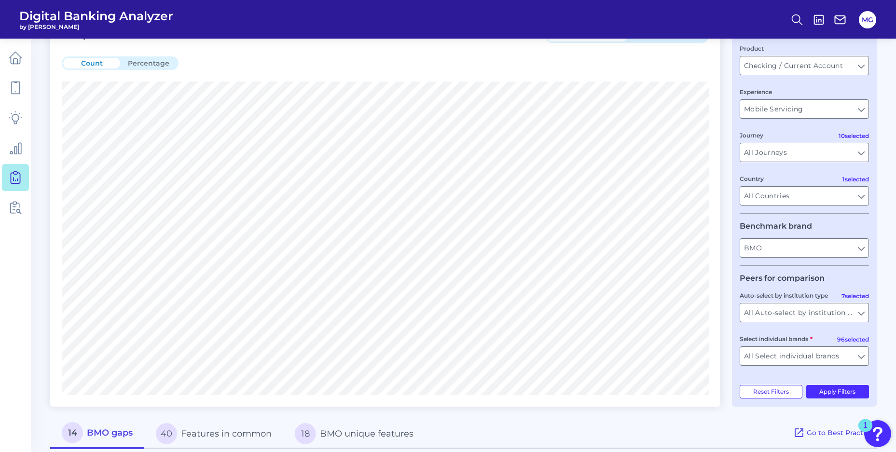
scroll to position [64, 0]
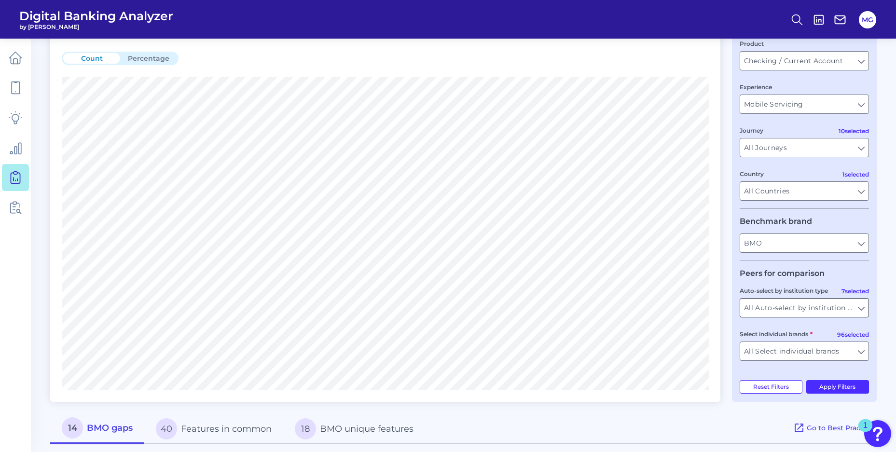
click at [863, 308] on input "All Auto-select by institution types" at bounding box center [805, 308] width 128 height 18
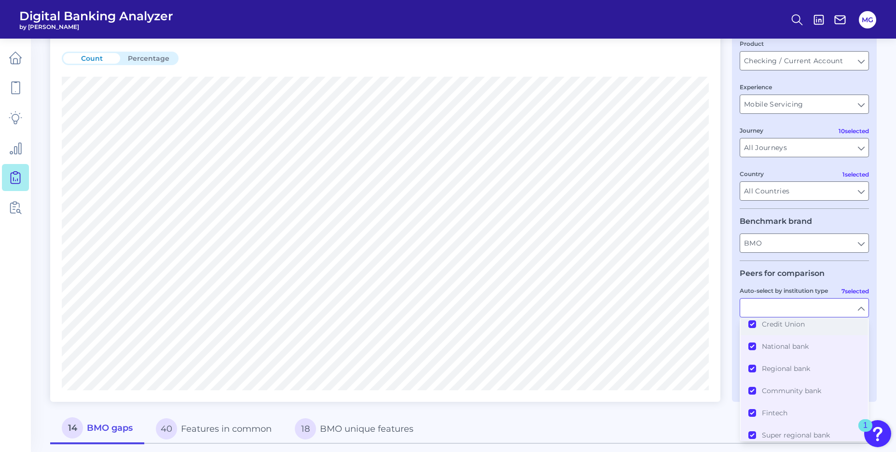
scroll to position [0, 0]
click at [754, 334] on button "All Auto-select by institution types" at bounding box center [804, 334] width 127 height 31
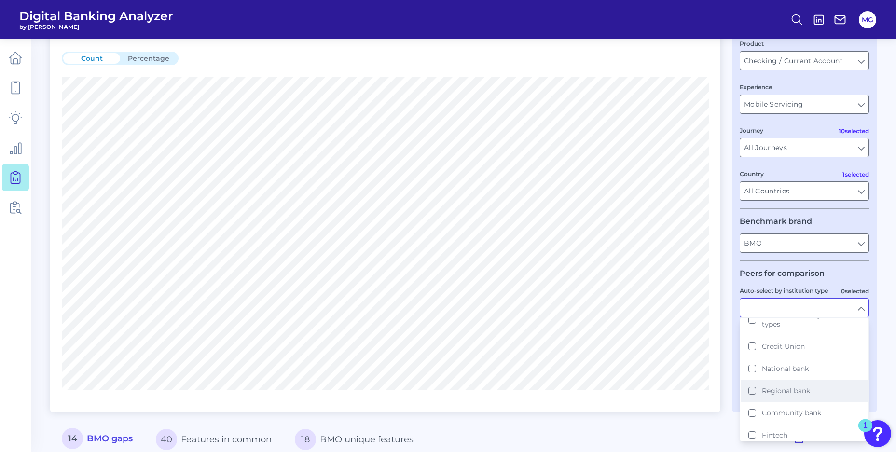
scroll to position [64, 0]
click at [756, 382] on button "Fintech" at bounding box center [804, 385] width 127 height 22
type input "Cash App, Chime, Current Bank, [PERSON_NAME], Green FI, Lending Club, [PERSON_N…"
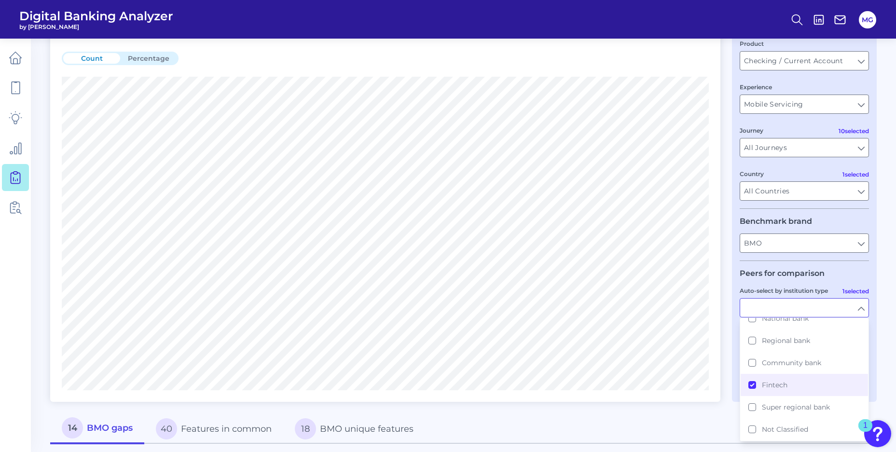
click at [874, 369] on div "User journey Product Checking / Current Account Checking / Current Account Expe…" at bounding box center [804, 208] width 145 height 388
type input "Fintech"
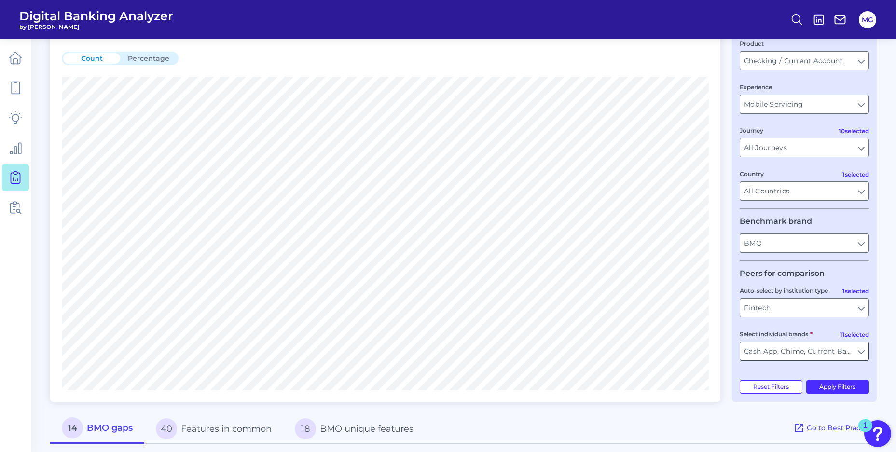
click at [863, 356] on input "Cash App, Chime, Current Bank, [PERSON_NAME], Green FI, Lending Club, [PERSON_N…" at bounding box center [805, 351] width 128 height 18
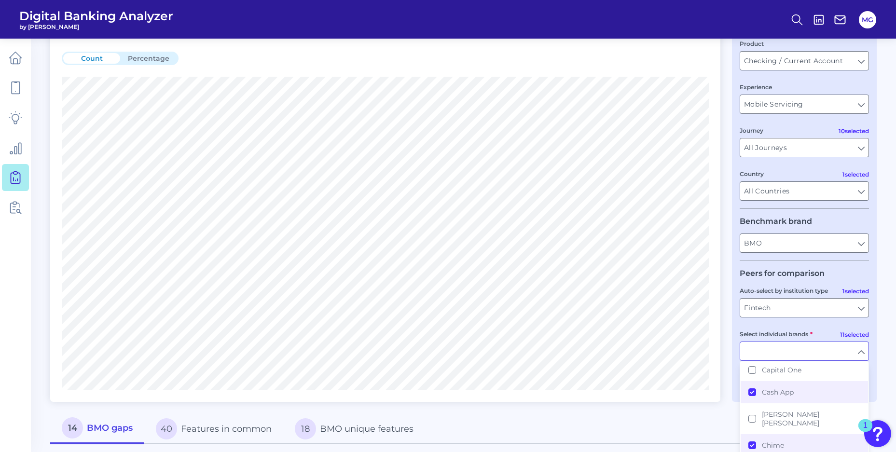
scroll to position [365, 0]
type input "Cash App, Chime, Current Bank, [PERSON_NAME], Green FI, Lending Club, [PERSON_N…"
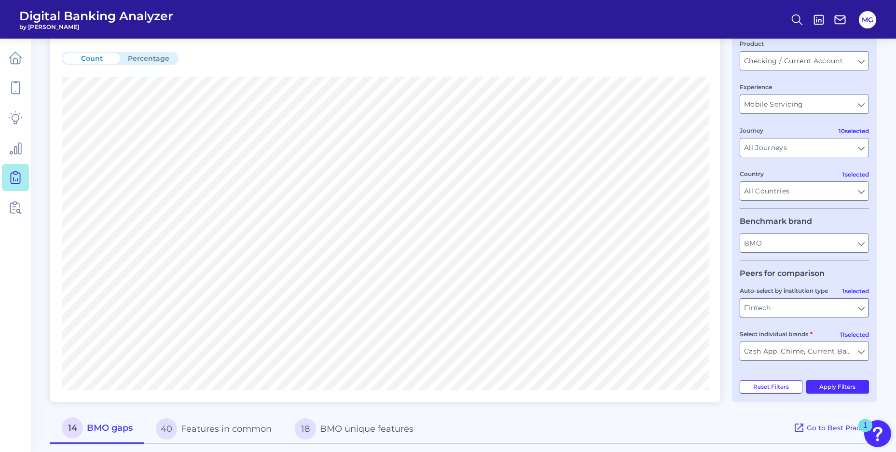
click at [854, 312] on input "Fintech" at bounding box center [805, 308] width 128 height 18
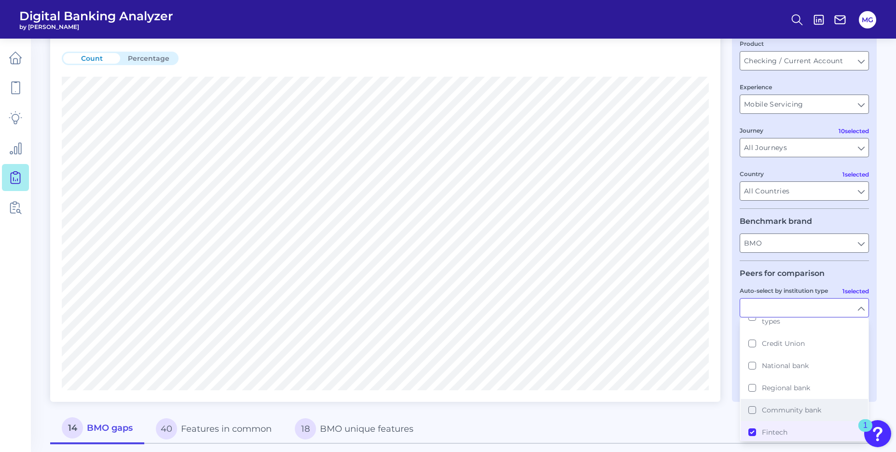
scroll to position [0, 0]
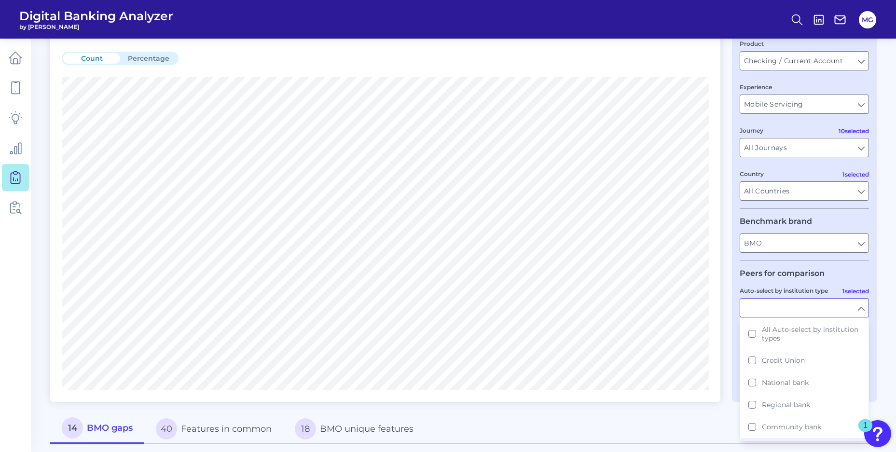
click at [876, 352] on div "User journey Product Checking / Current Account Checking / Current Account Expe…" at bounding box center [804, 208] width 145 height 388
type input "Fintech"
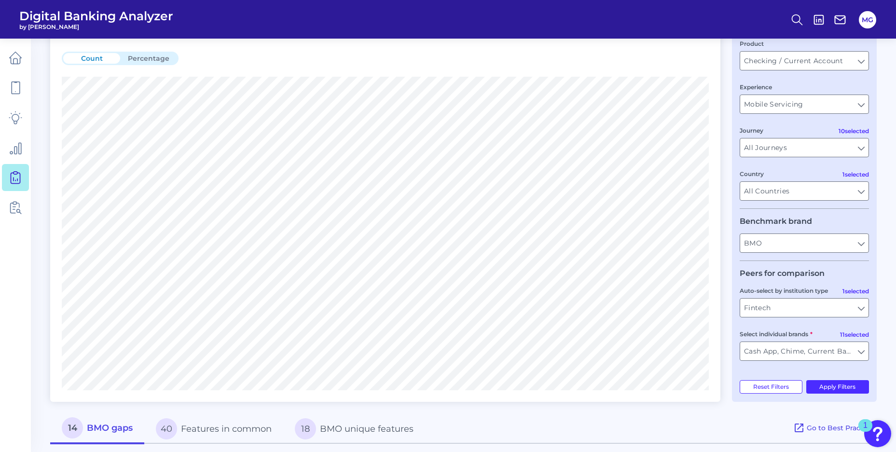
scroll to position [66, 0]
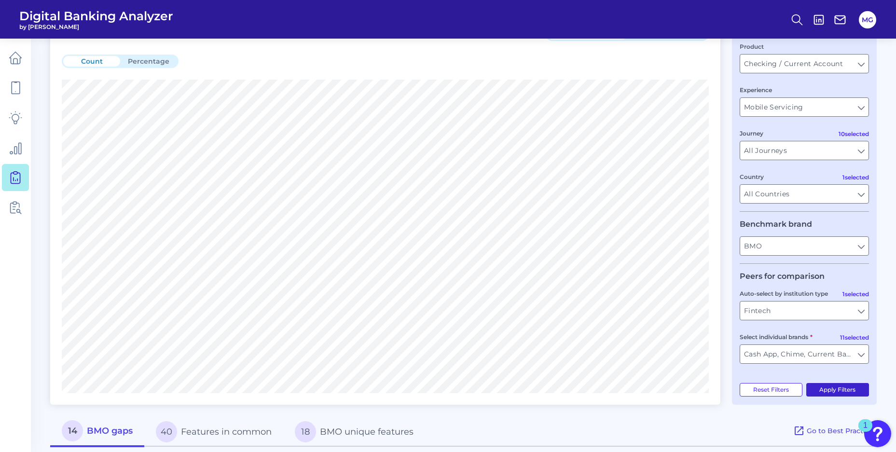
click at [858, 386] on button "Apply Filters" at bounding box center [838, 390] width 63 height 14
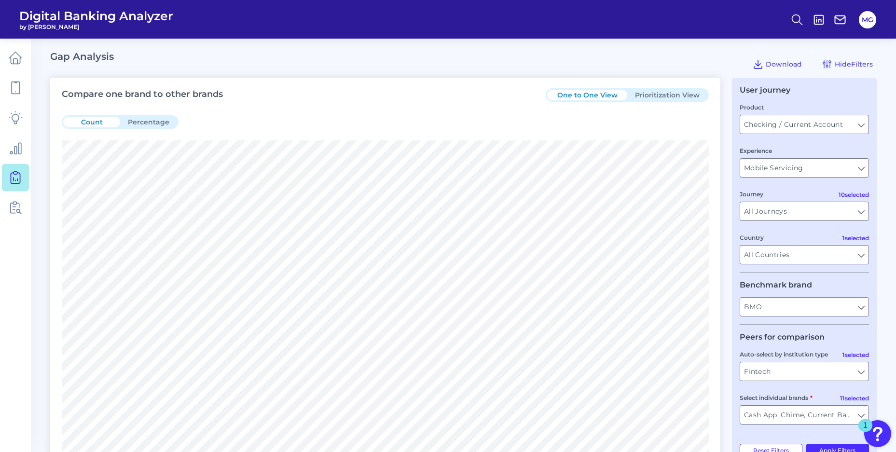
click at [668, 100] on div "One to One View Prioritization View" at bounding box center [627, 95] width 163 height 14
click at [668, 95] on button "Prioritization View" at bounding box center [668, 95] width 80 height 11
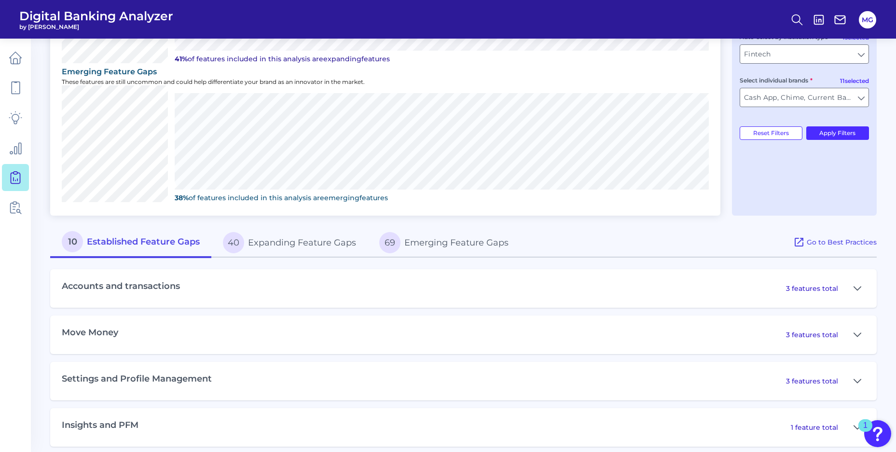
scroll to position [327, 0]
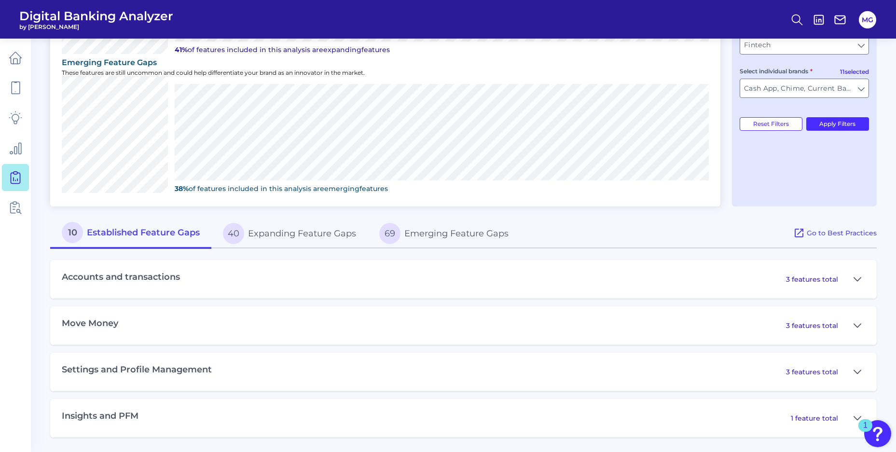
click at [804, 323] on p "3 features total" at bounding box center [812, 326] width 52 height 9
click at [855, 325] on icon at bounding box center [857, 325] width 7 height 3
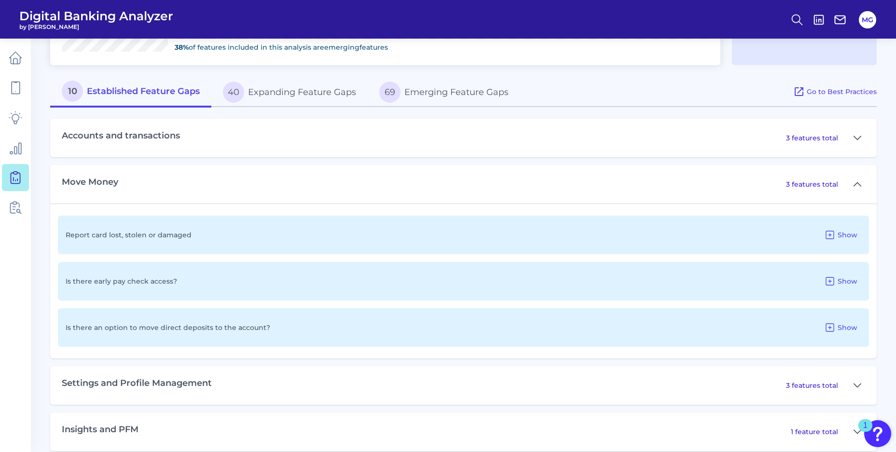
scroll to position [470, 0]
click at [221, 326] on p "Is there an option to move direct deposits to the account?" at bounding box center [168, 326] width 205 height 9
click at [840, 327] on span "Show" at bounding box center [848, 326] width 20 height 9
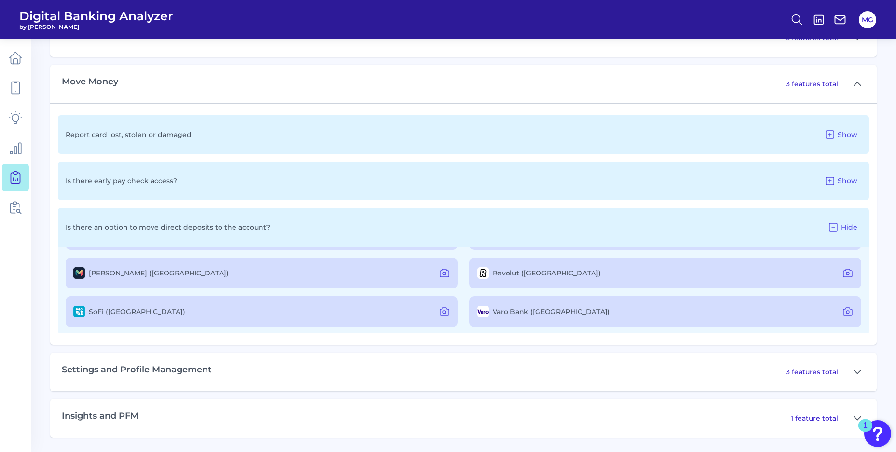
scroll to position [113, 0]
click at [446, 311] on icon at bounding box center [444, 311] width 9 height 8
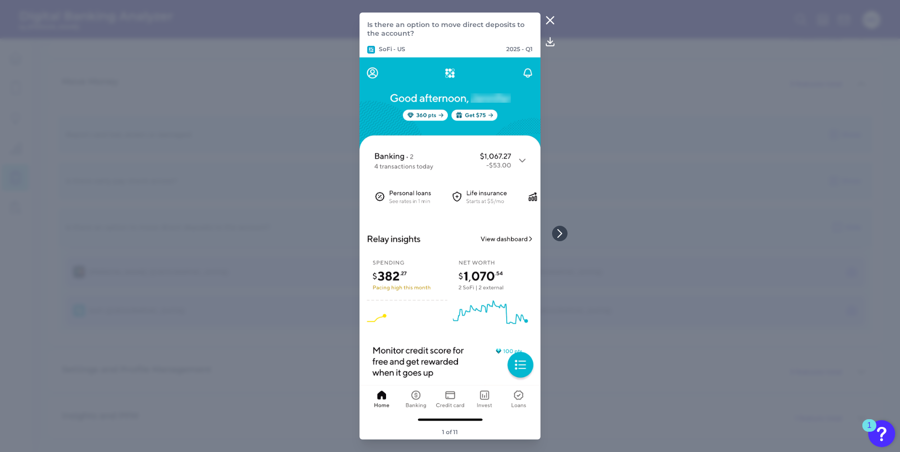
click at [553, 22] on icon at bounding box center [551, 20] width 12 height 12
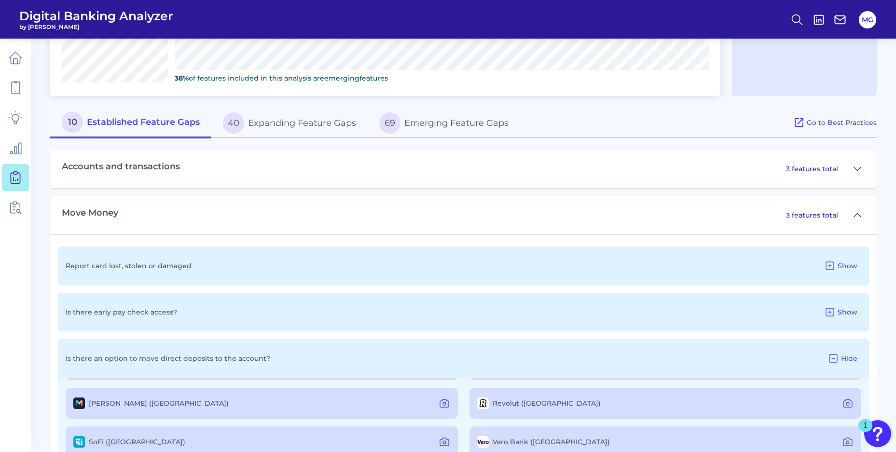
scroll to position [441, 0]
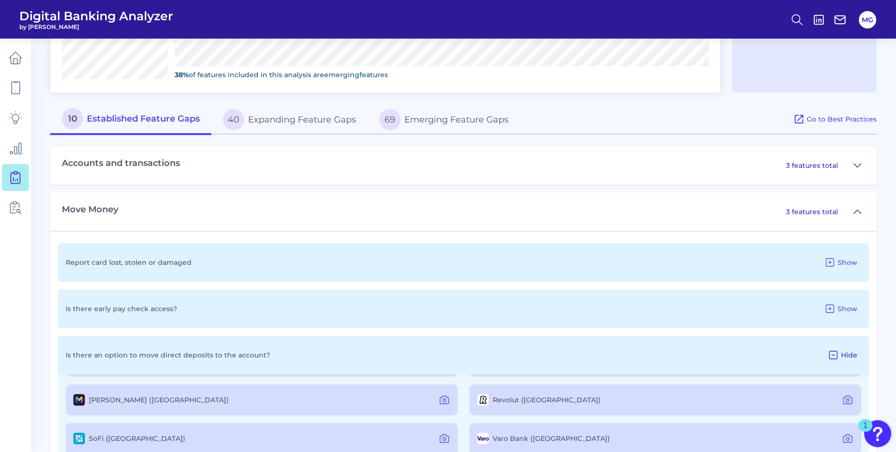
click at [843, 360] on button "Hide" at bounding box center [843, 355] width 38 height 15
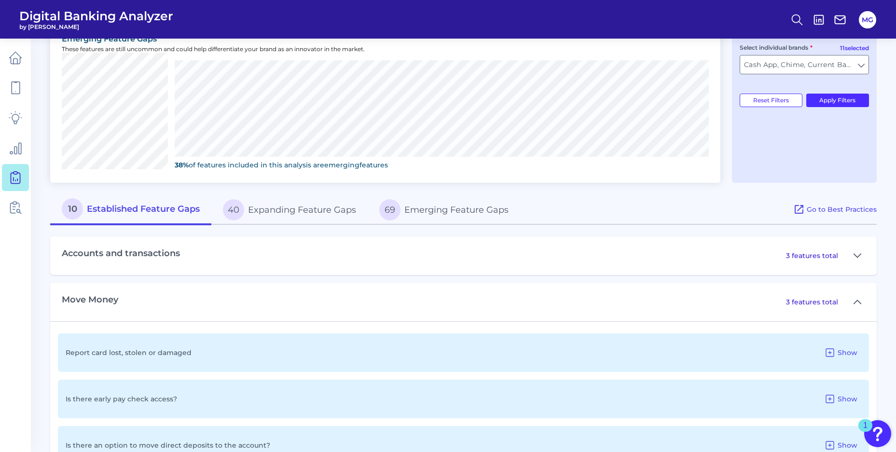
scroll to position [408, 0]
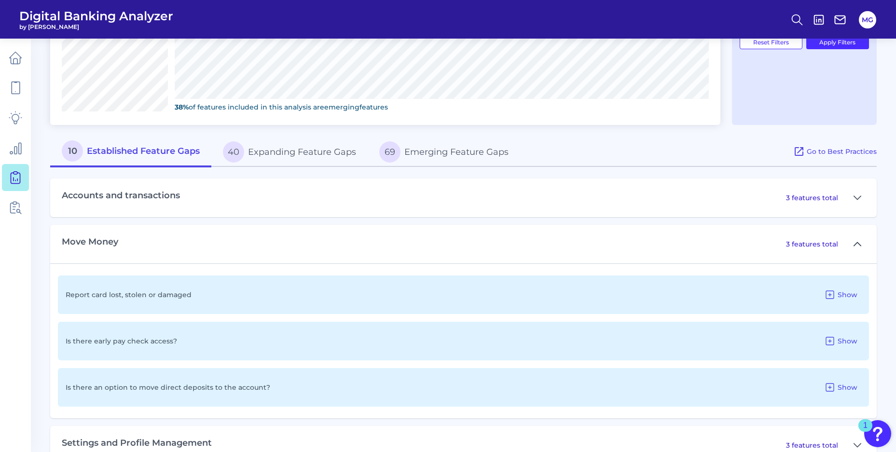
click at [855, 246] on icon at bounding box center [858, 244] width 8 height 12
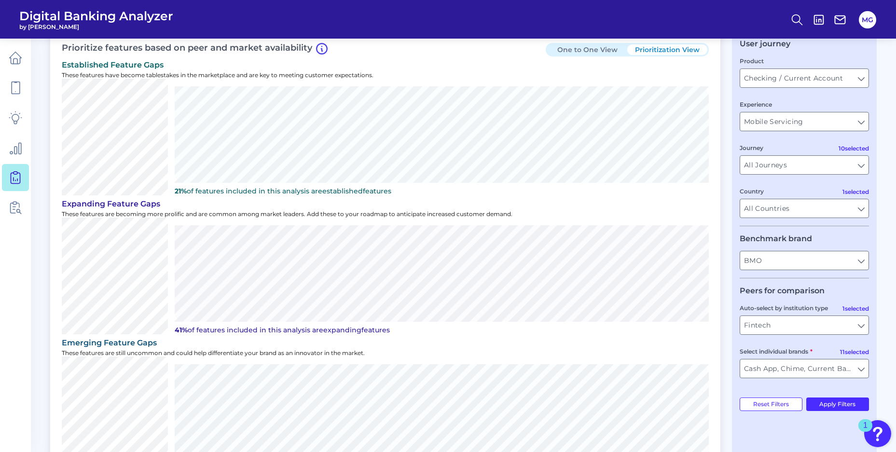
scroll to position [0, 0]
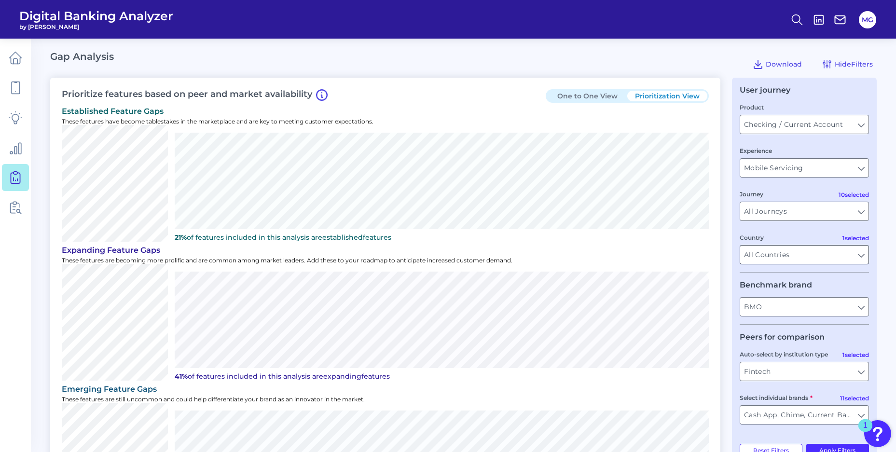
click at [793, 250] on input "All Countries" at bounding box center [805, 255] width 128 height 18
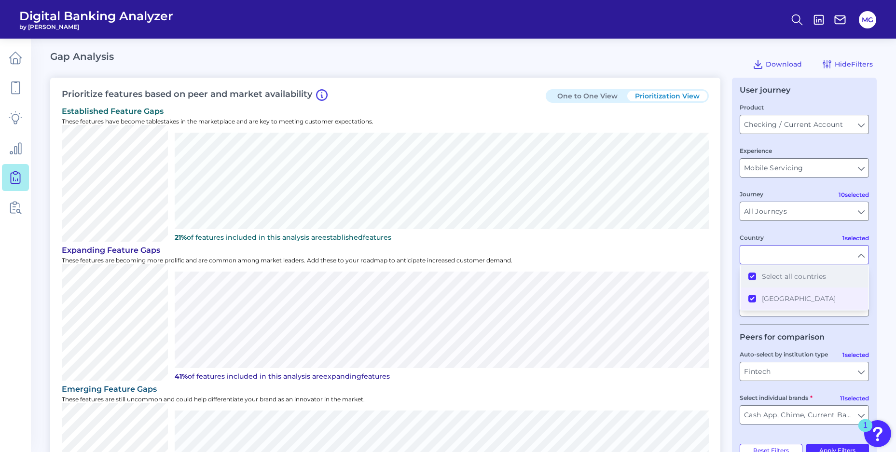
click at [756, 276] on button "Select all countries" at bounding box center [804, 277] width 127 height 22
click at [752, 301] on button "[GEOGRAPHIC_DATA]" at bounding box center [804, 299] width 127 height 22
type input "All Auto-select by institution types"
type input "All Select individual brands"
click at [884, 277] on main "Gap Analysis Download Hide Filters Prioritize features based on peer and market…" at bounding box center [448, 389] width 896 height 779
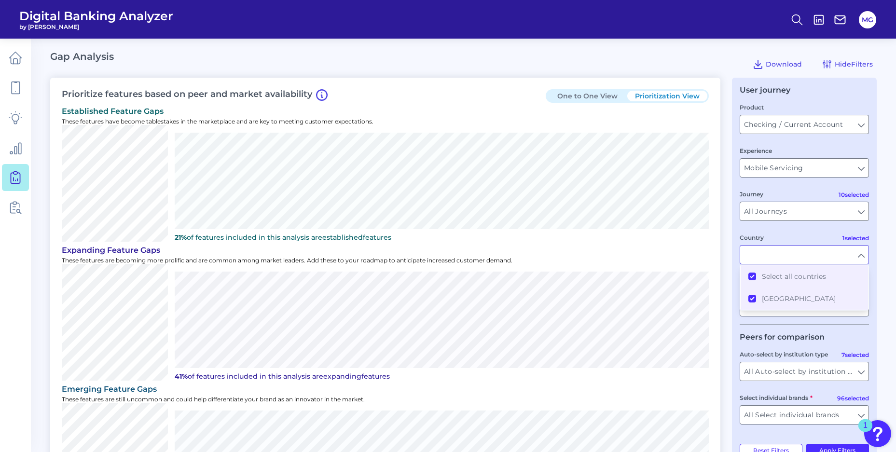
type input "All Countries"
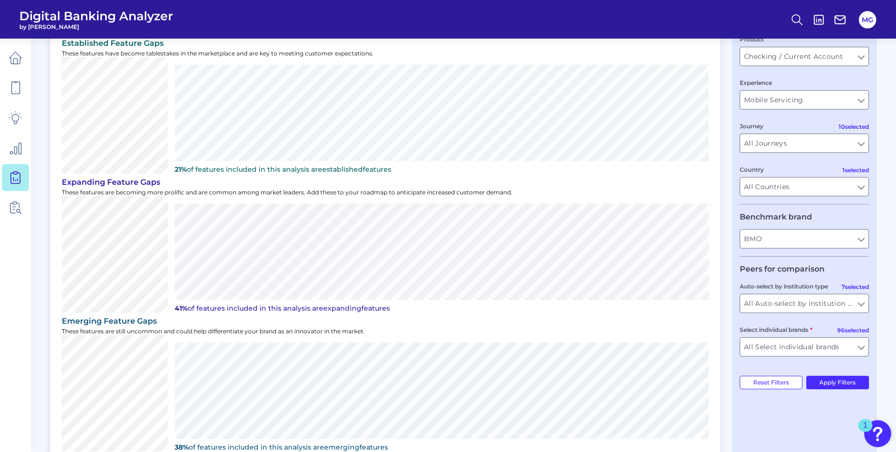
scroll to position [67, 0]
click at [858, 188] on input "All Countries" at bounding box center [805, 188] width 128 height 18
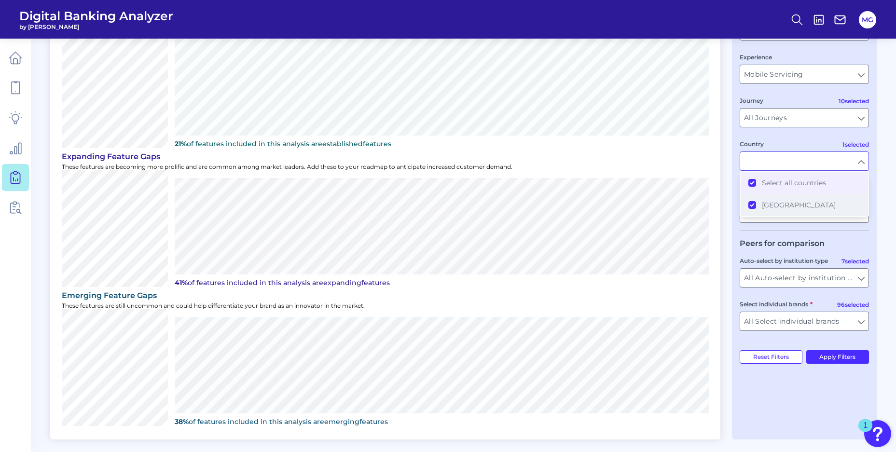
scroll to position [94, 0]
click at [882, 216] on main "Gap Analysis Download Hide Filters Prioritize features based on peer and market…" at bounding box center [448, 295] width 896 height 779
type input "All Countries"
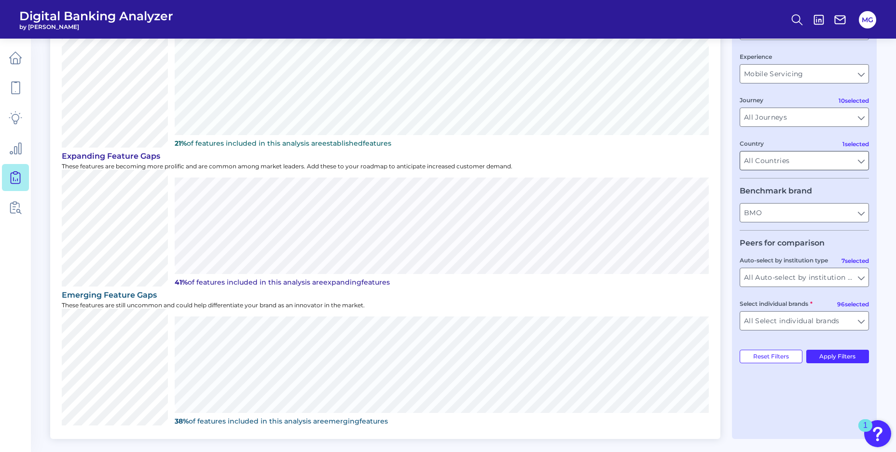
click at [859, 164] on input "All Countries" at bounding box center [805, 161] width 128 height 18
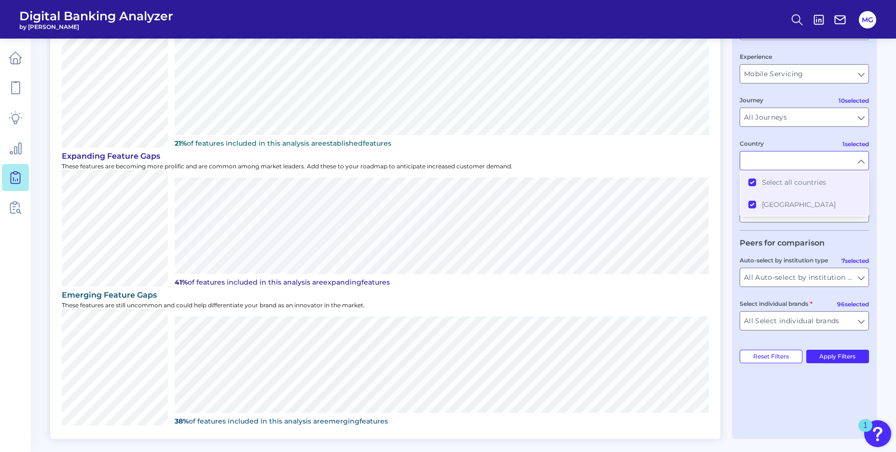
click at [859, 164] on input "Country" at bounding box center [805, 161] width 128 height 18
type input "All Countries"
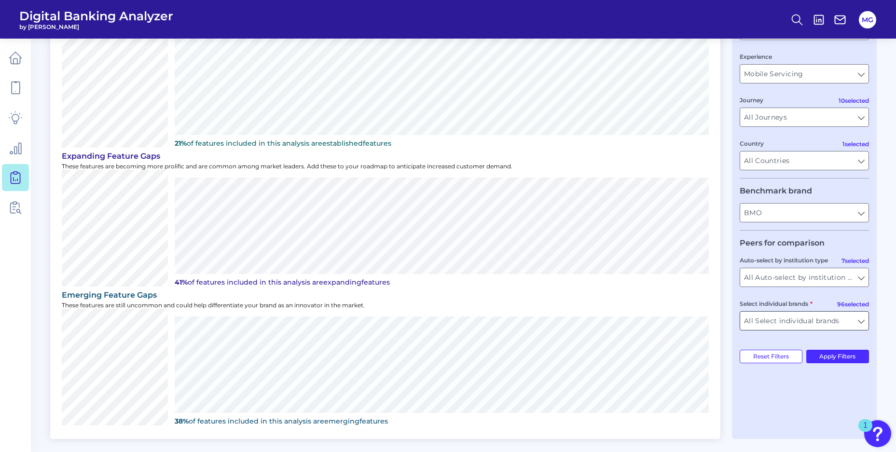
click at [863, 322] on input "All Select individual brands" at bounding box center [805, 321] width 128 height 18
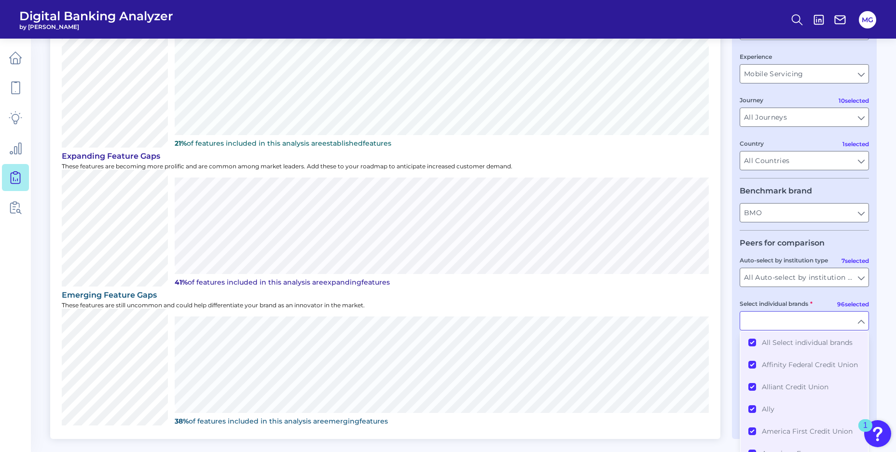
click at [863, 322] on input "Select individual brands" at bounding box center [805, 321] width 128 height 18
type input "All Select individual brands"
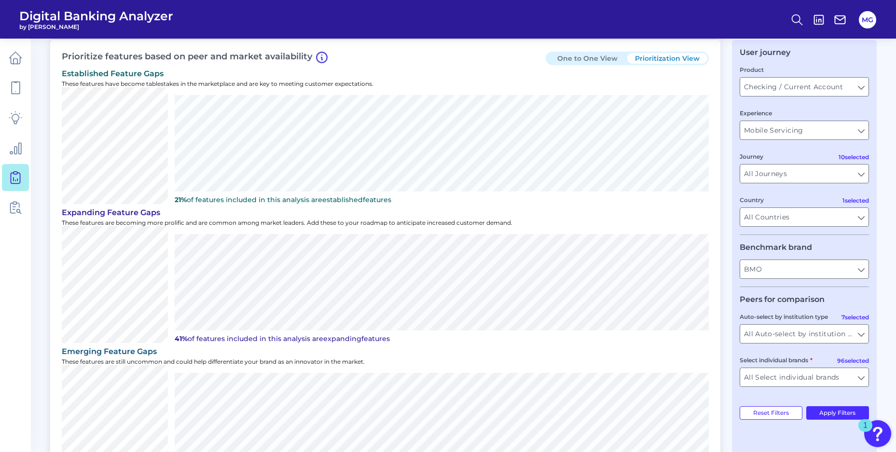
scroll to position [0, 0]
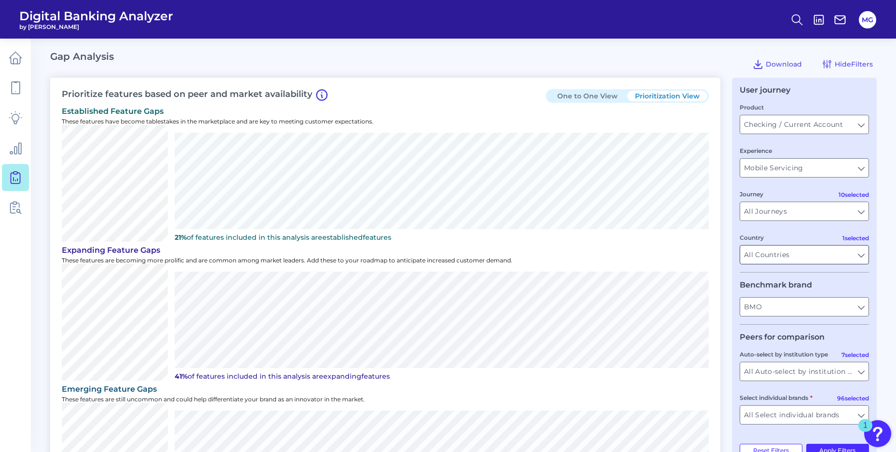
click at [865, 252] on input "All Countries" at bounding box center [805, 255] width 128 height 18
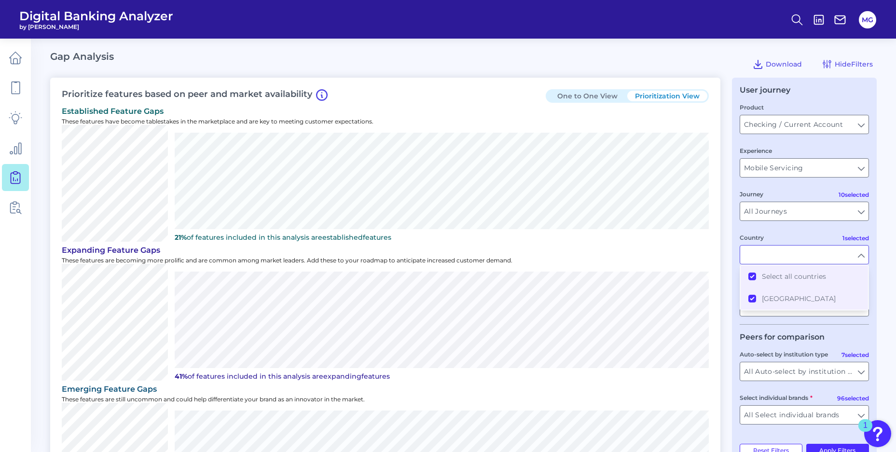
click at [865, 254] on input "Country" at bounding box center [805, 255] width 128 height 18
type input "All Countries"
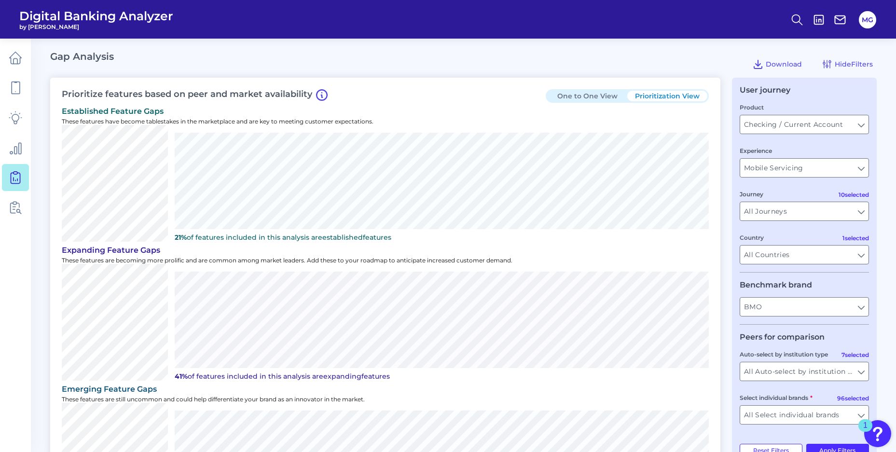
click at [873, 254] on div "User journey Product Checking / Current Account Checking / Current Account Expe…" at bounding box center [804, 306] width 145 height 456
click at [565, 51] on div "Gap Analysis Download Hide Filters" at bounding box center [463, 64] width 827 height 27
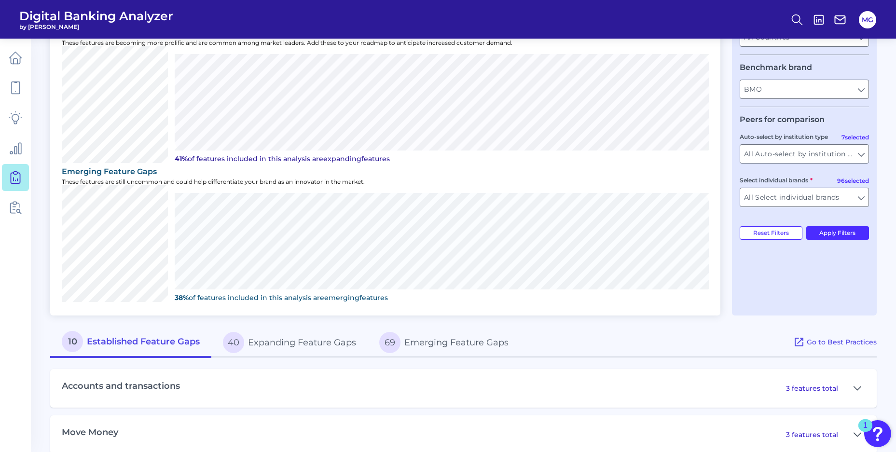
scroll to position [327, 0]
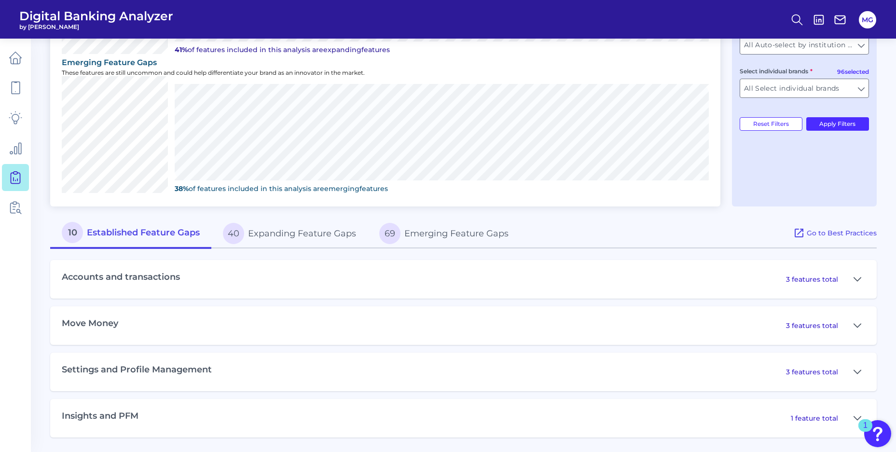
click at [273, 237] on button "40 Expanding Feature Gaps" at bounding box center [289, 233] width 156 height 31
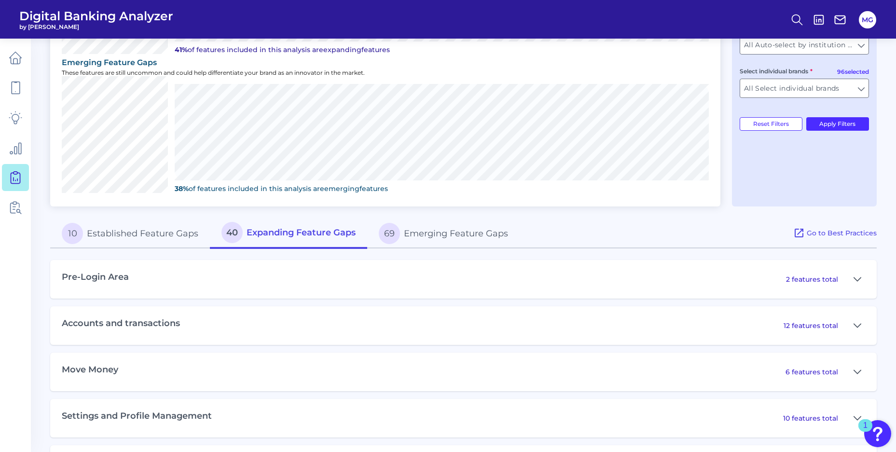
click at [460, 234] on button "69 Emerging Feature Gaps" at bounding box center [443, 233] width 153 height 31
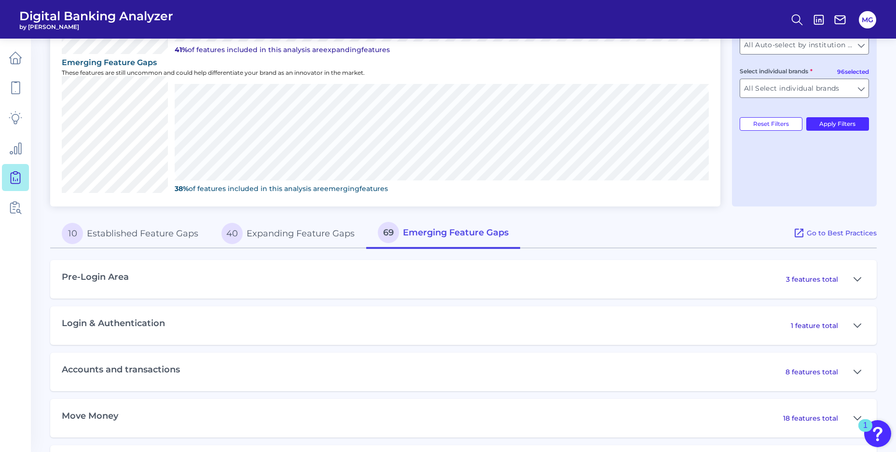
click at [150, 240] on button "10 Established Feature Gaps" at bounding box center [130, 233] width 160 height 31
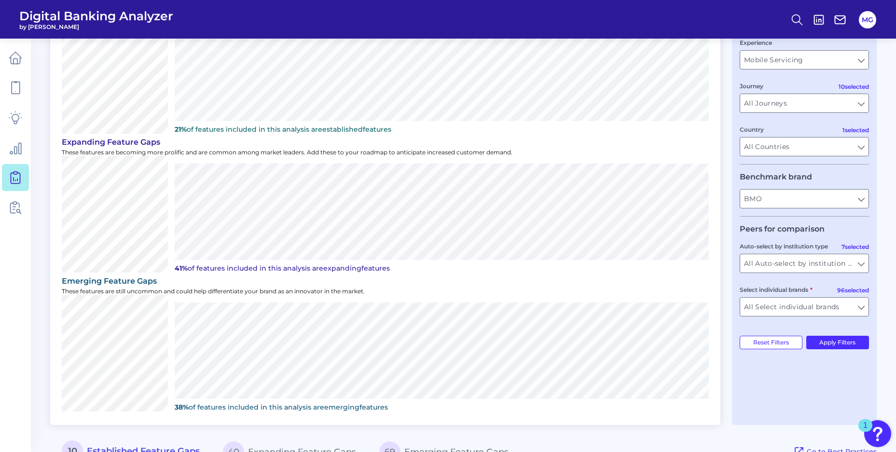
scroll to position [0, 0]
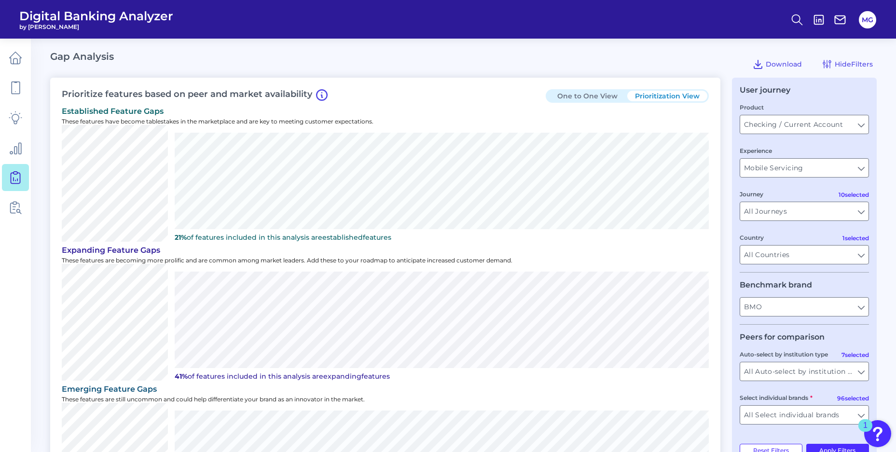
click at [382, 78] on div "Prioritize features based on peer and market availability One to One View Prior…" at bounding box center [385, 306] width 671 height 456
click at [6, 81] on link at bounding box center [15, 87] width 27 height 27
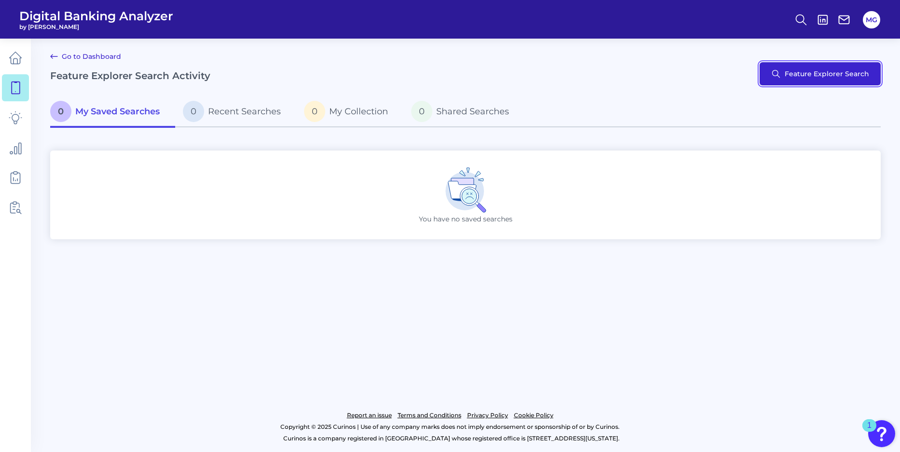
click at [810, 80] on button "Feature Explorer Search" at bounding box center [820, 73] width 121 height 23
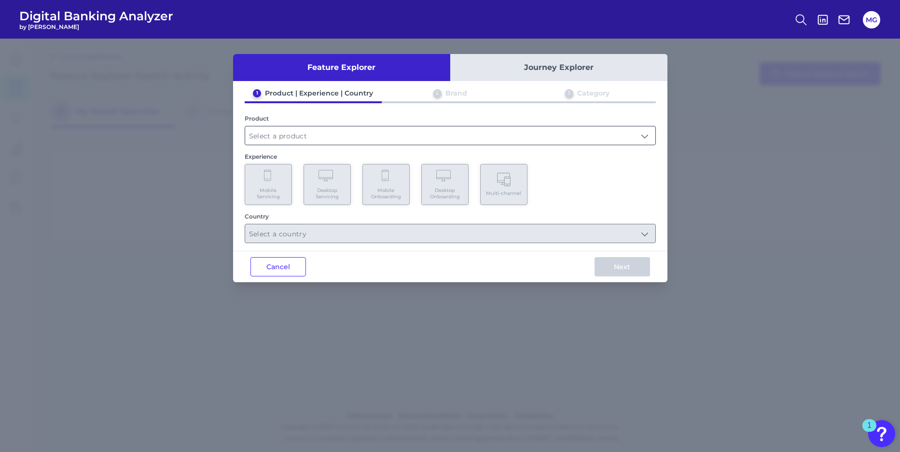
click at [649, 136] on input "text" at bounding box center [450, 135] width 410 height 18
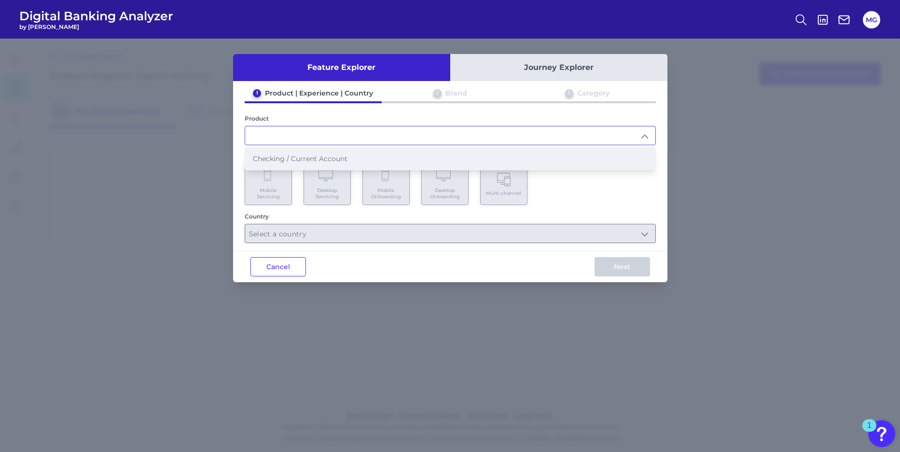
click at [521, 158] on li "Checking / Current Account" at bounding box center [450, 159] width 410 height 22
type input "Checking / Current Account"
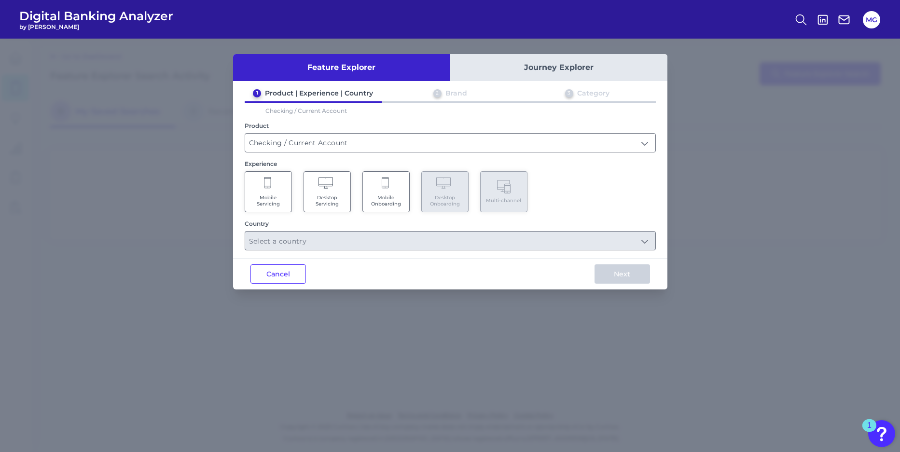
click at [391, 206] on span "Mobile Onboarding" at bounding box center [386, 201] width 37 height 13
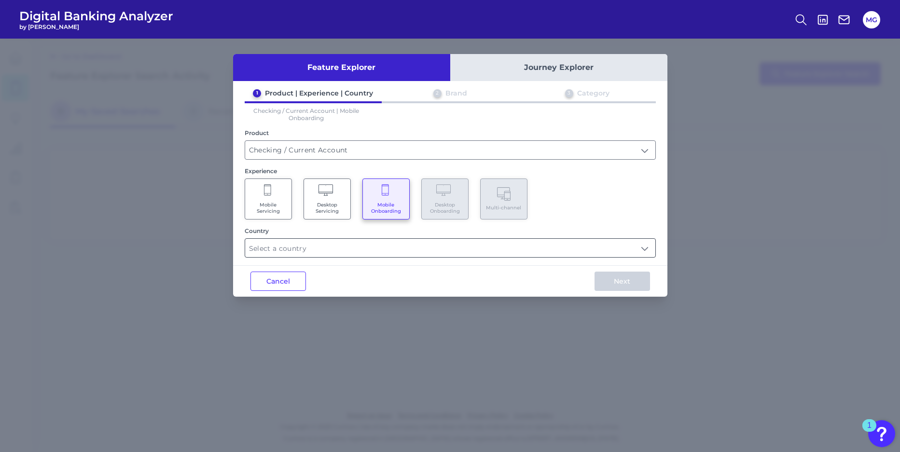
click at [460, 254] on input "text" at bounding box center [450, 248] width 410 height 18
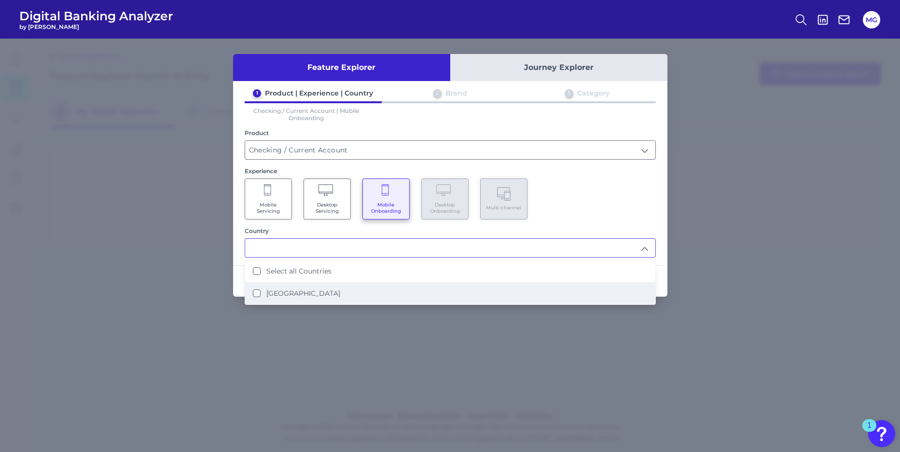
click at [441, 300] on li "[GEOGRAPHIC_DATA]" at bounding box center [450, 293] width 410 height 22
type input "Select all Countries"
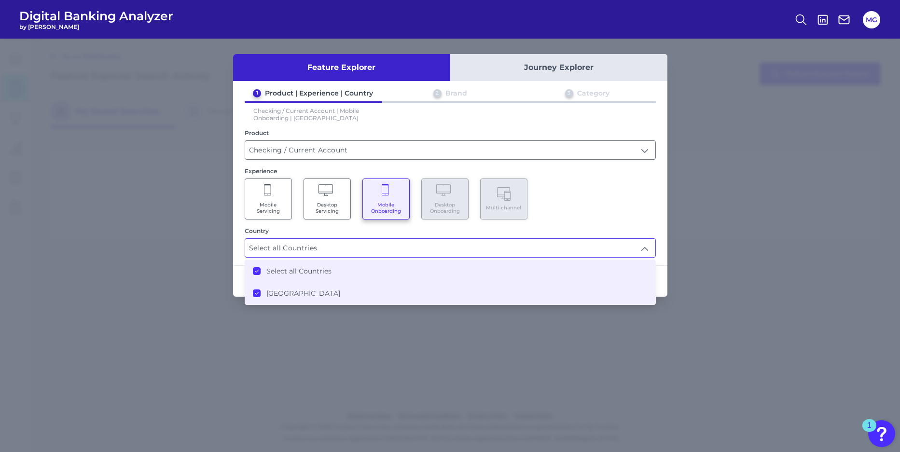
click at [647, 214] on div "Mobile Servicing Desktop Servicing Mobile Onboarding Desktop Onboarding Multi-c…" at bounding box center [450, 199] width 411 height 41
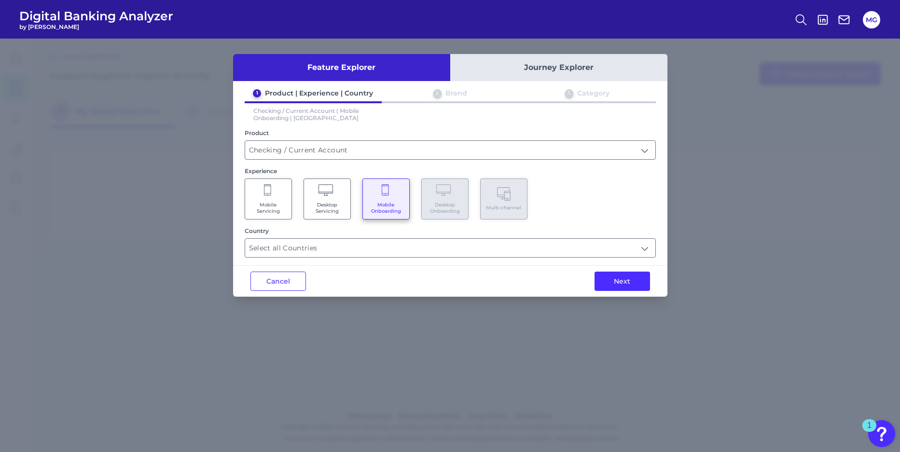
click at [633, 282] on button "Next" at bounding box center [623, 281] width 56 height 19
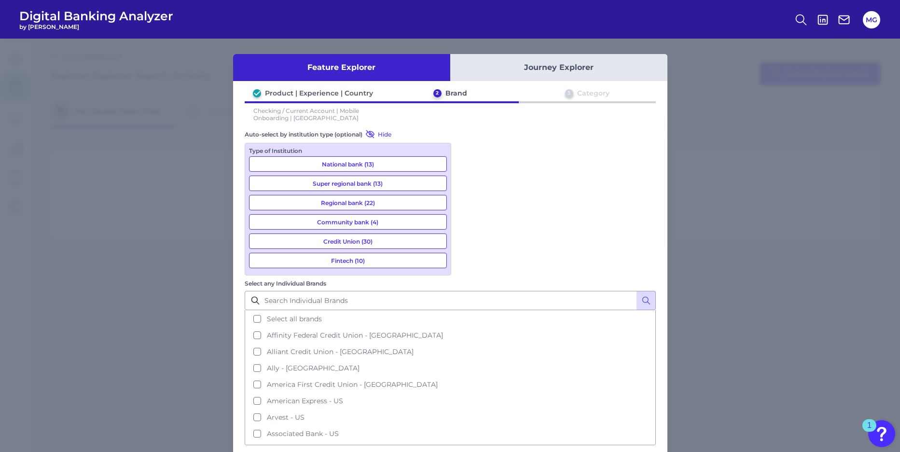
click at [343, 263] on button "Fintech (10)" at bounding box center [348, 260] width 198 height 15
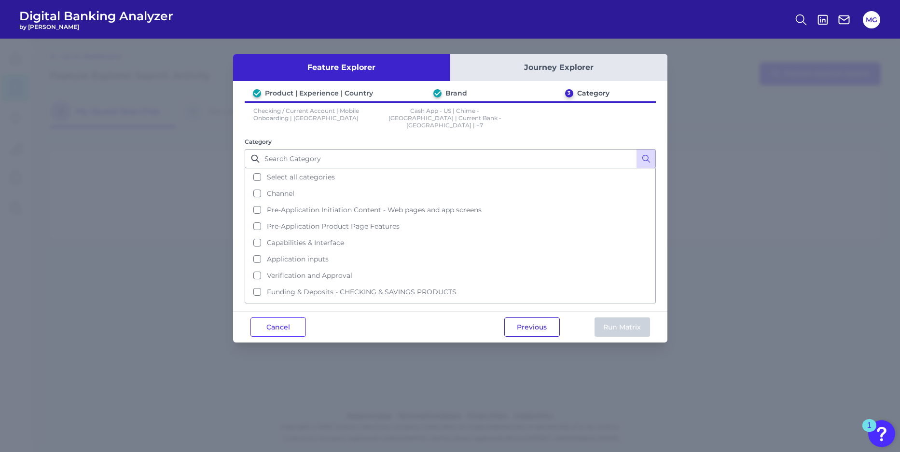
click at [536, 322] on button "Previous" at bounding box center [532, 327] width 56 height 19
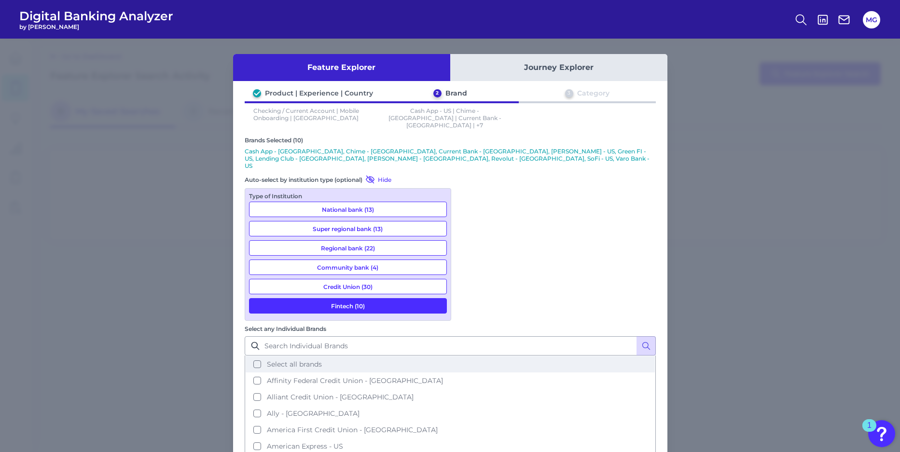
click at [469, 356] on button "Select all brands" at bounding box center [450, 364] width 409 height 16
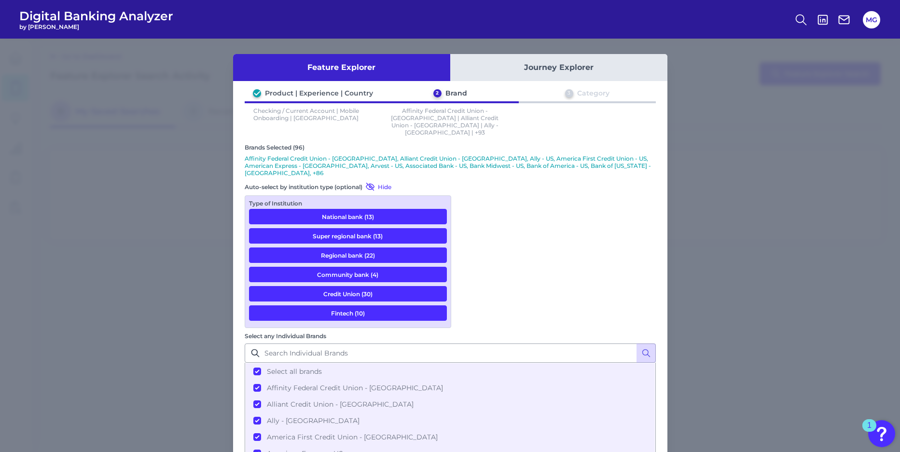
click at [362, 306] on button "Fintech (10)" at bounding box center [348, 313] width 198 height 15
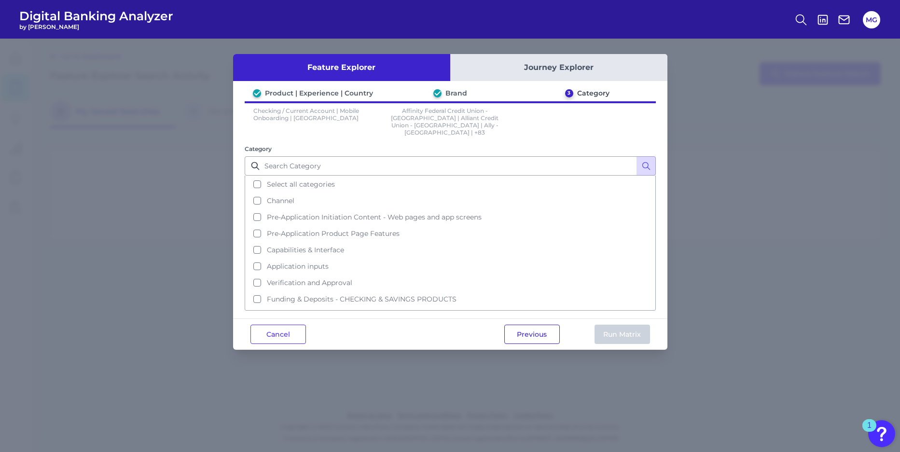
click at [518, 325] on button "Previous" at bounding box center [532, 334] width 56 height 19
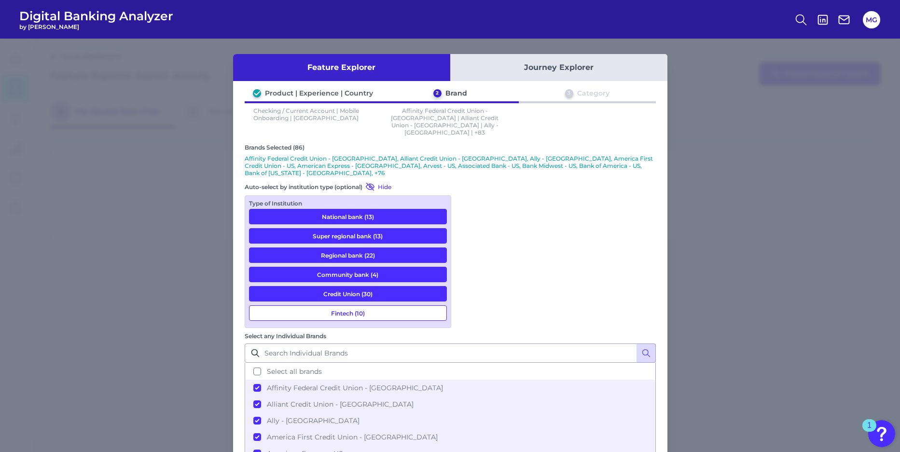
drag, startPoint x: 339, startPoint y: 194, endPoint x: 340, endPoint y: 202, distance: 7.8
click at [339, 209] on button "National bank (13)" at bounding box center [348, 216] width 198 height 15
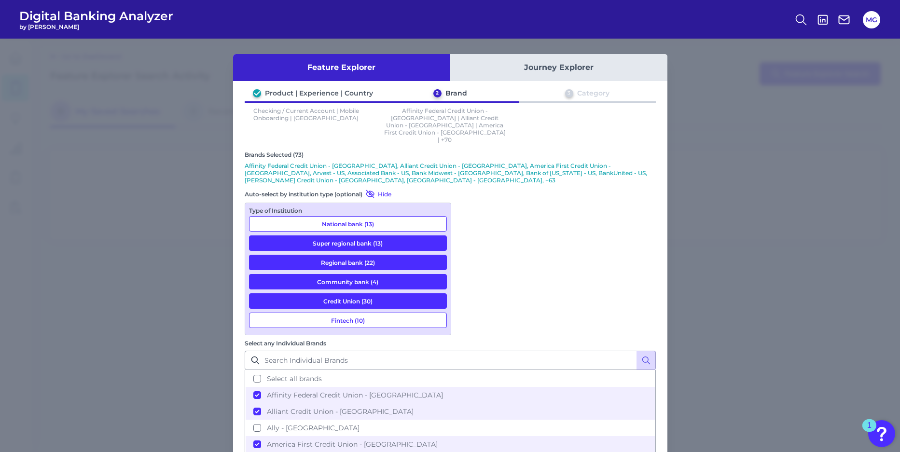
click at [341, 236] on button "Super regional bank (13)" at bounding box center [348, 243] width 198 height 15
drag, startPoint x: 343, startPoint y: 241, endPoint x: 346, endPoint y: 256, distance: 15.6
click at [343, 255] on button "Regional bank (22)" at bounding box center [348, 262] width 198 height 15
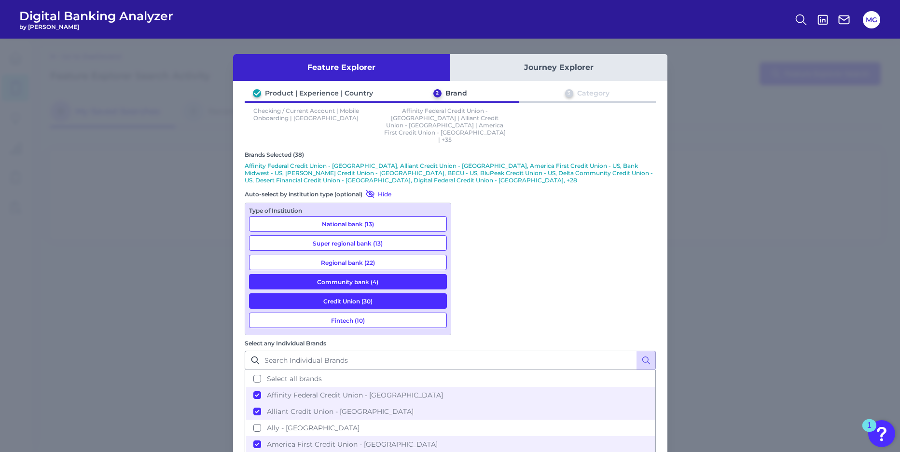
drag, startPoint x: 346, startPoint y: 258, endPoint x: 350, endPoint y: 274, distance: 15.8
click at [346, 258] on div "Type of Institution National bank (13) Super regional bank (13) Regional bank (…" at bounding box center [348, 269] width 207 height 133
click at [350, 275] on button "Community bank (4)" at bounding box center [348, 281] width 198 height 15
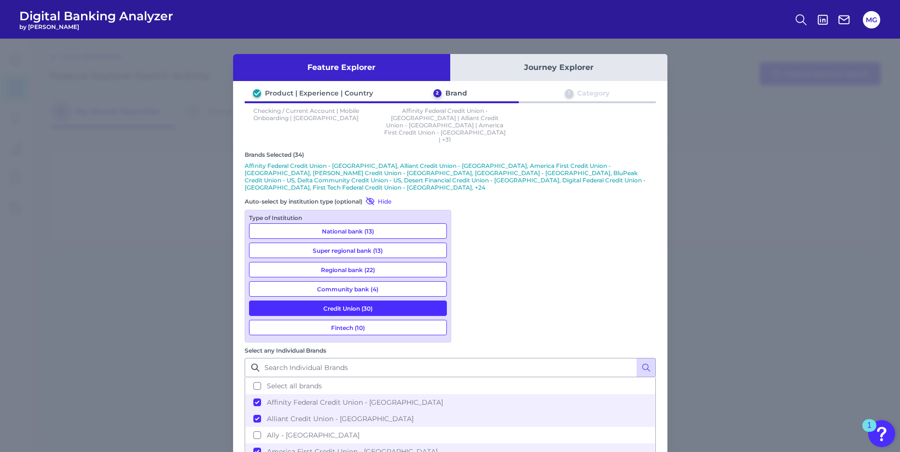
click at [354, 301] on button "Credit Union (30)" at bounding box center [348, 308] width 198 height 15
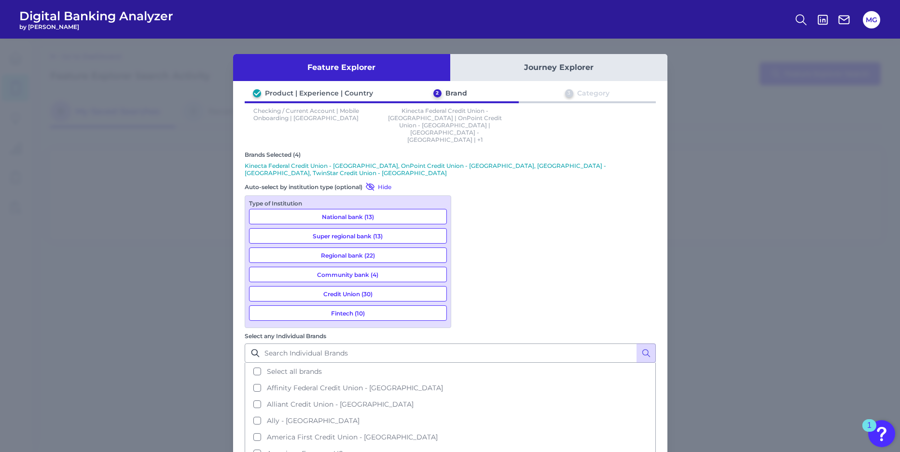
drag, startPoint x: 367, startPoint y: 291, endPoint x: 373, endPoint y: 291, distance: 6.3
click at [368, 306] on button "Fintech (10)" at bounding box center [348, 313] width 198 height 15
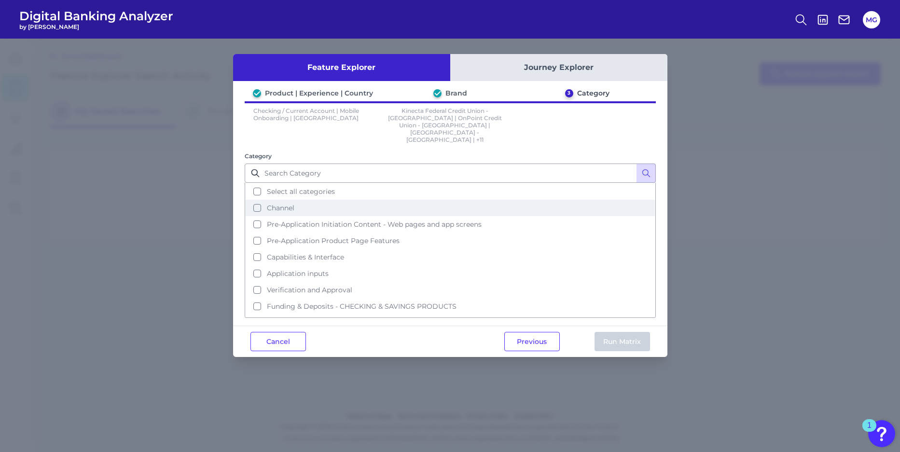
click at [256, 200] on button "Channel" at bounding box center [450, 208] width 409 height 16
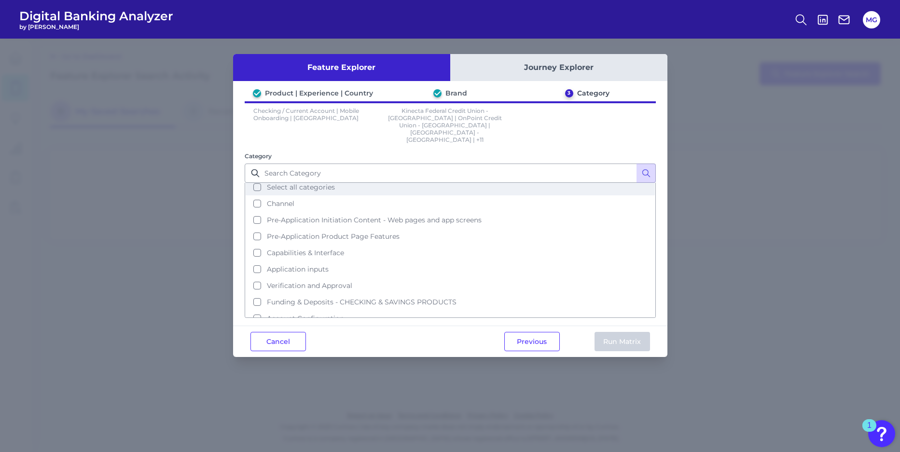
click at [257, 179] on button "Select all categories" at bounding box center [450, 187] width 409 height 16
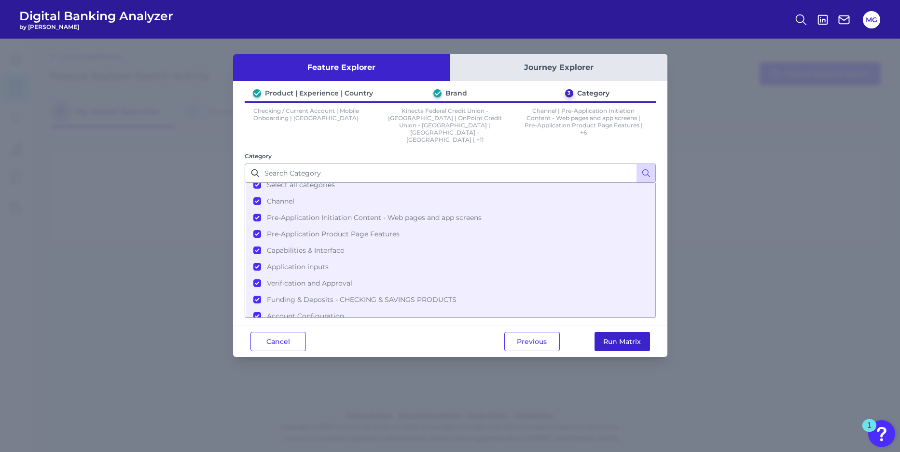
click at [608, 336] on button "Run Matrix" at bounding box center [623, 341] width 56 height 19
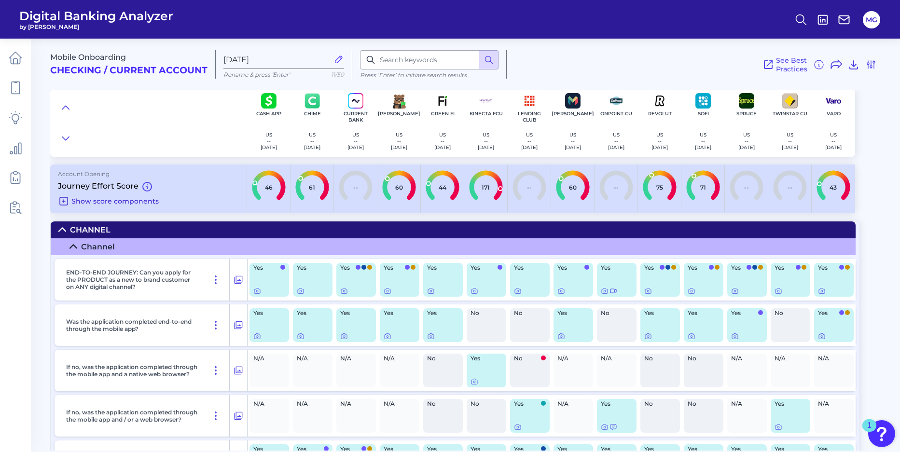
click at [74, 200] on span "Show score components" at bounding box center [114, 201] width 87 height 9
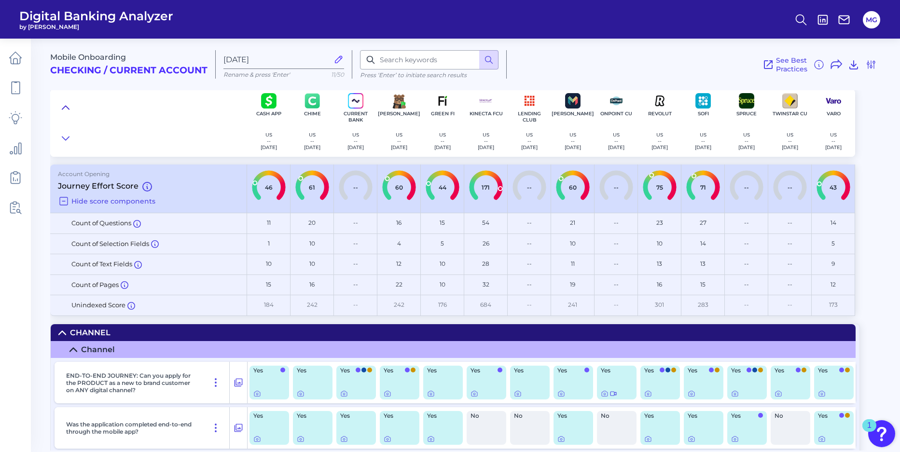
click at [65, 108] on icon at bounding box center [66, 108] width 8 height 10
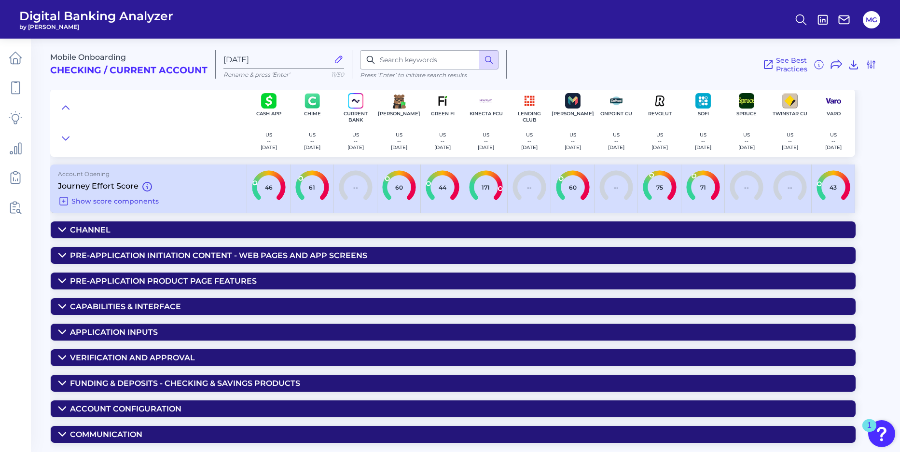
click at [162, 355] on div "Verification and Approval" at bounding box center [132, 357] width 125 height 9
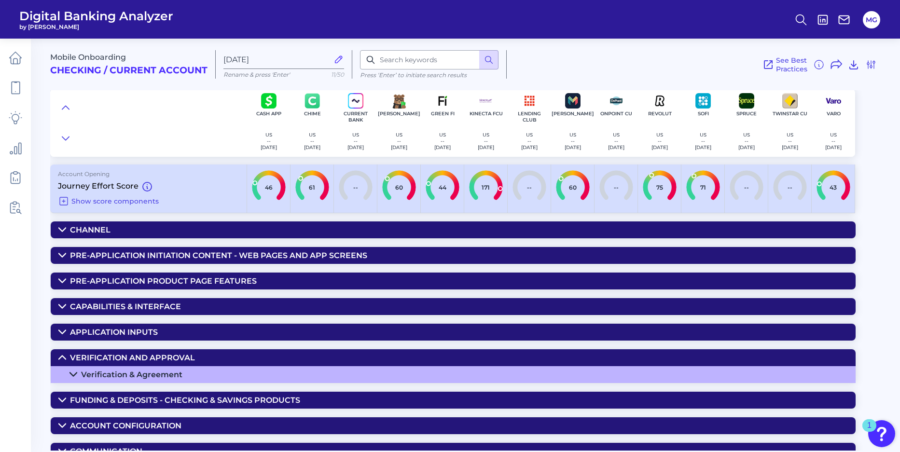
click at [102, 373] on div "Verification & Agreement" at bounding box center [131, 374] width 101 height 9
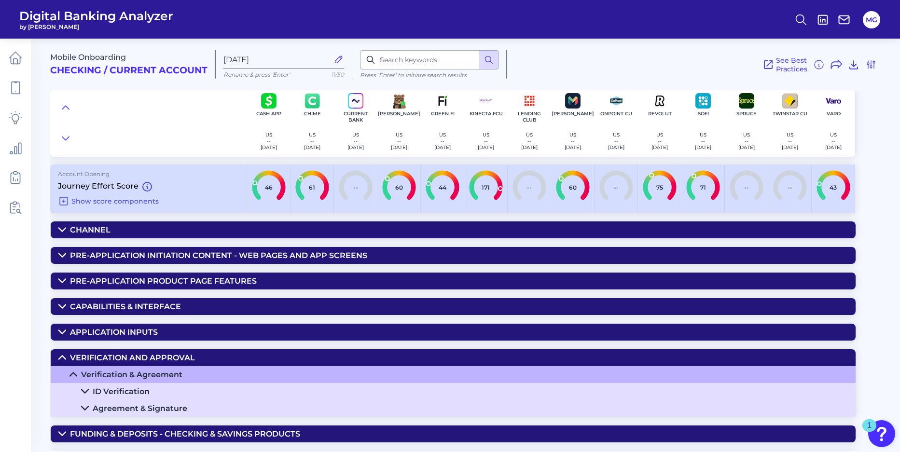
click at [144, 388] on div "ID Verification" at bounding box center [121, 391] width 57 height 9
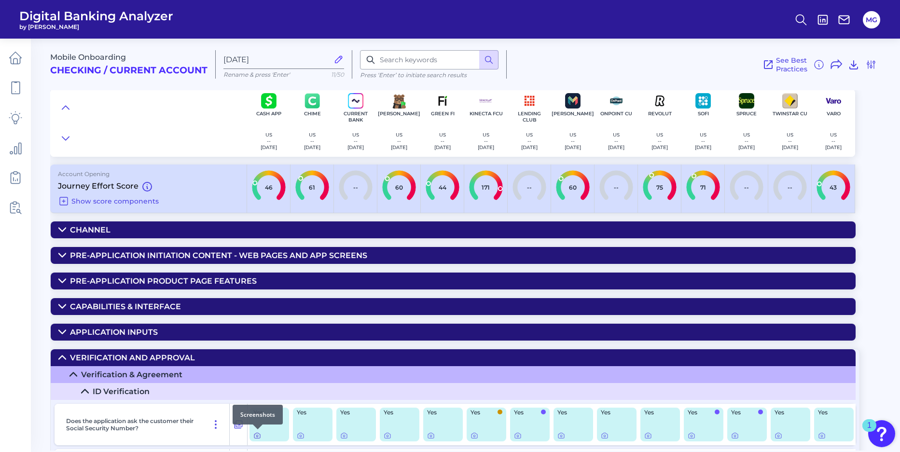
click at [258, 432] on div at bounding box center [258, 430] width 10 height 10
click at [242, 424] on icon at bounding box center [239, 425] width 8 height 8
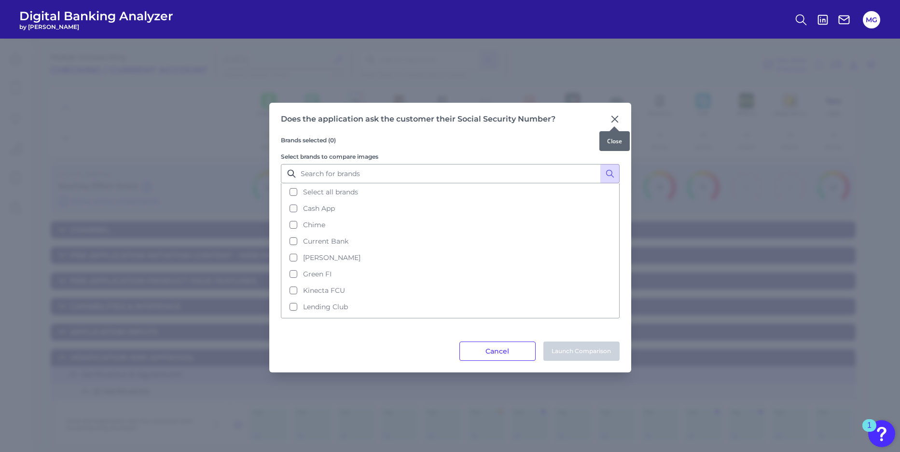
drag, startPoint x: 614, startPoint y: 119, endPoint x: 602, endPoint y: 154, distance: 37.6
click at [614, 120] on icon at bounding box center [615, 119] width 6 height 6
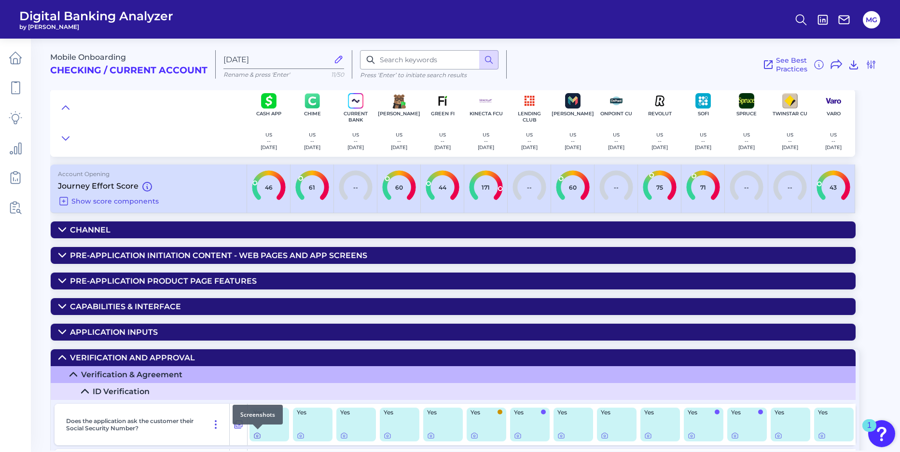
click at [259, 436] on icon at bounding box center [257, 436] width 8 height 8
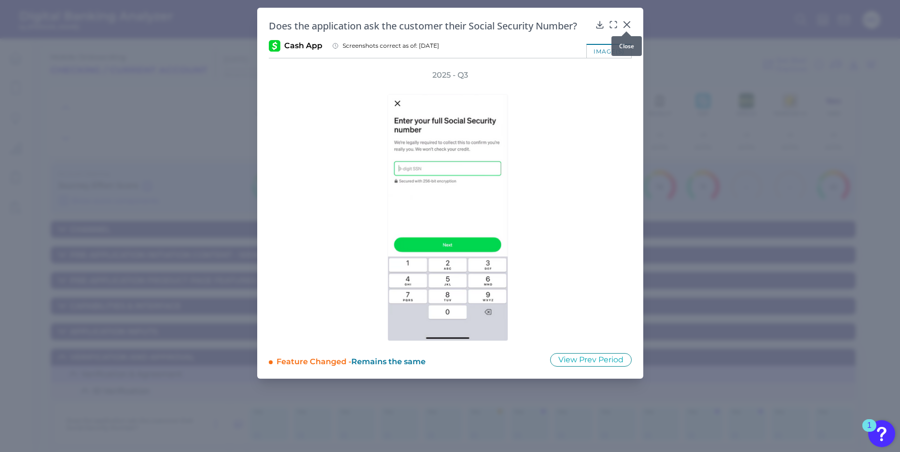
drag, startPoint x: 629, startPoint y: 29, endPoint x: 627, endPoint y: 46, distance: 17.5
click at [629, 28] on div at bounding box center [627, 32] width 10 height 10
click at [627, 25] on icon at bounding box center [627, 25] width 6 height 6
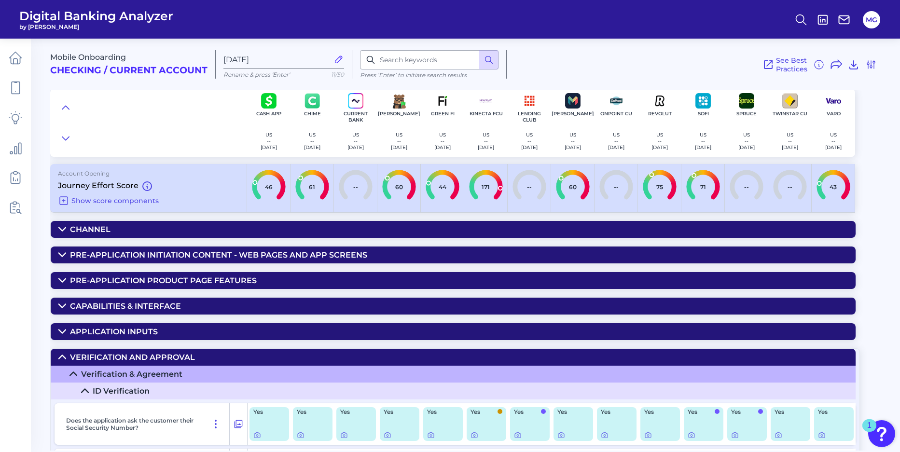
click at [86, 390] on icon at bounding box center [85, 391] width 8 height 8
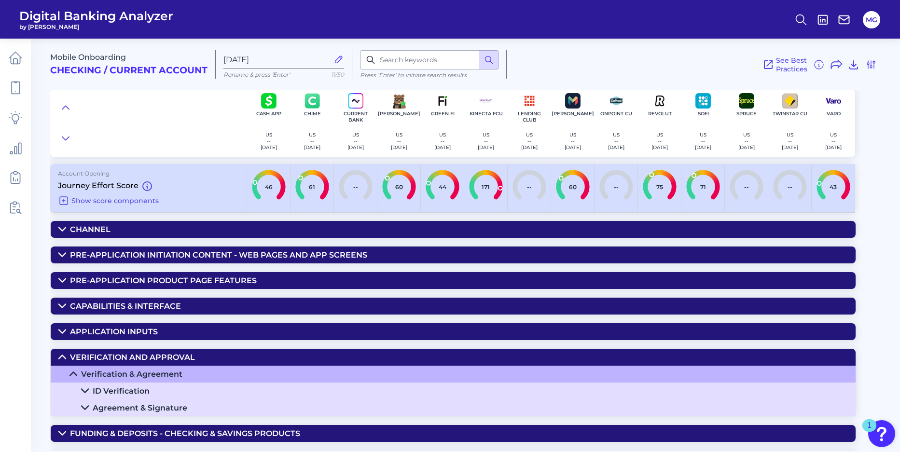
click at [79, 372] on summary "Verification & Agreement" at bounding box center [453, 374] width 805 height 17
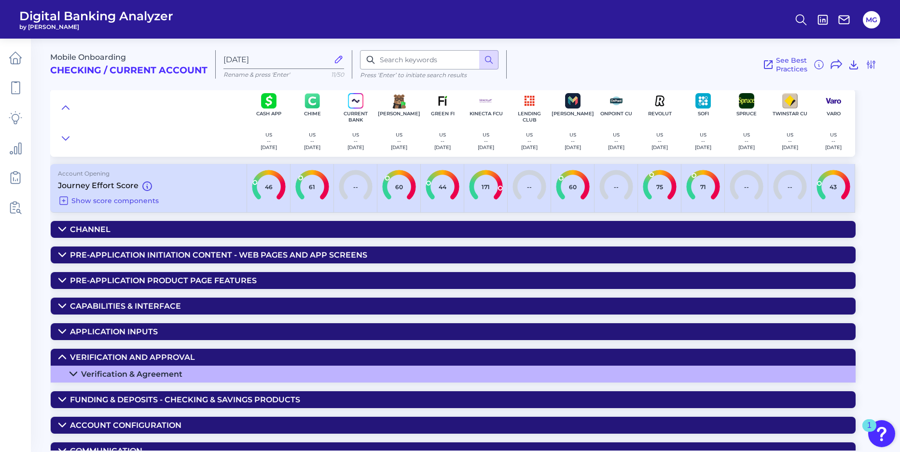
scroll to position [10, 0]
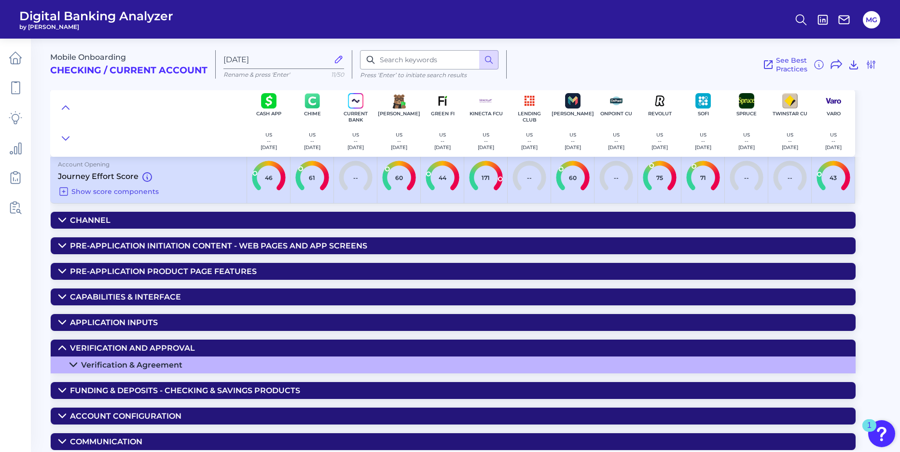
click at [147, 348] on div "Verification and Approval" at bounding box center [132, 348] width 125 height 9
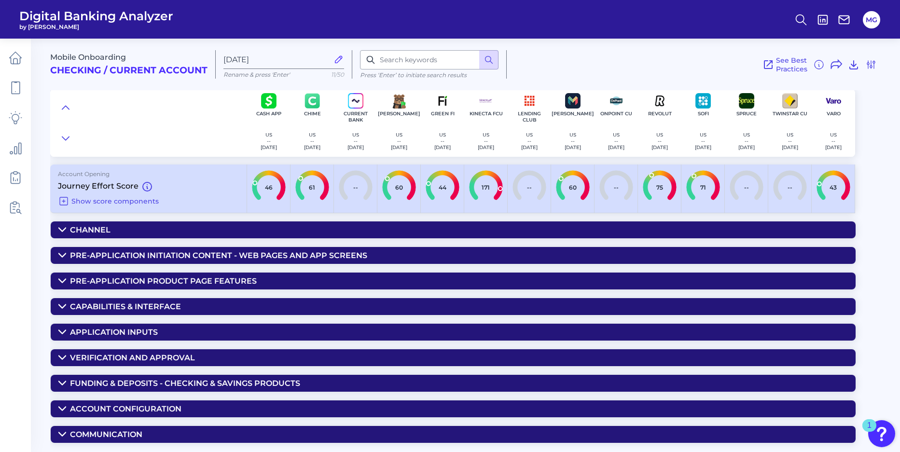
click at [102, 227] on div "Channel" at bounding box center [90, 229] width 41 height 9
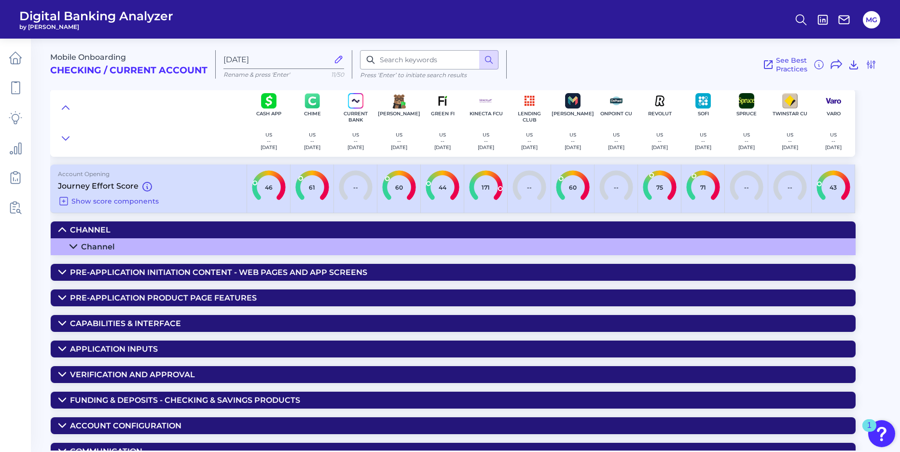
click at [76, 244] on icon at bounding box center [74, 247] width 8 height 8
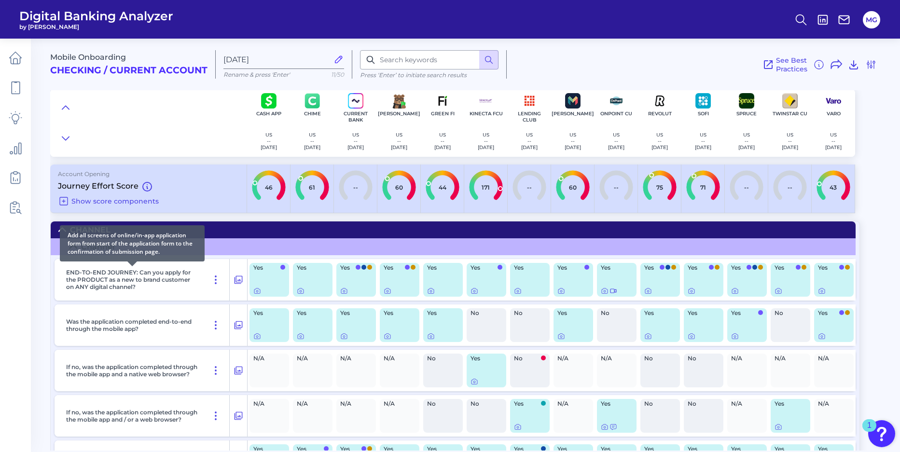
click at [109, 270] on p "END-TO-END JOURNEY: Can you apply for the PRODUCT as a new to brand customer on…" at bounding box center [132, 280] width 132 height 22
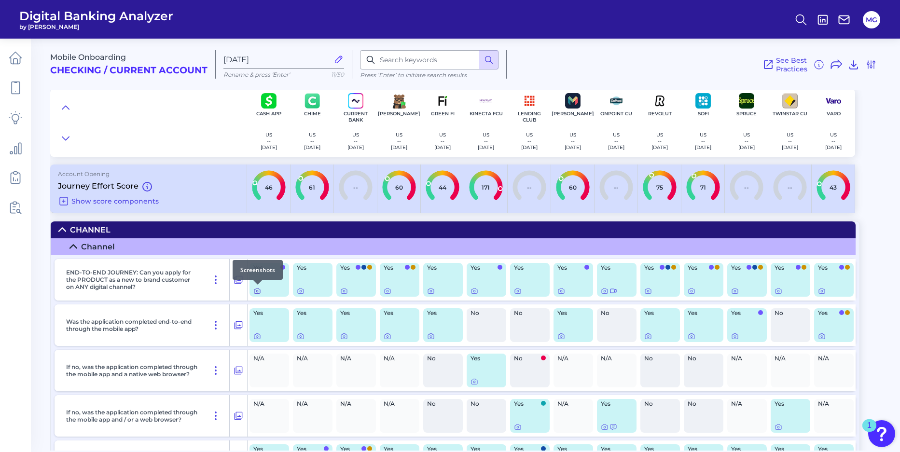
click at [258, 291] on icon at bounding box center [257, 291] width 8 height 8
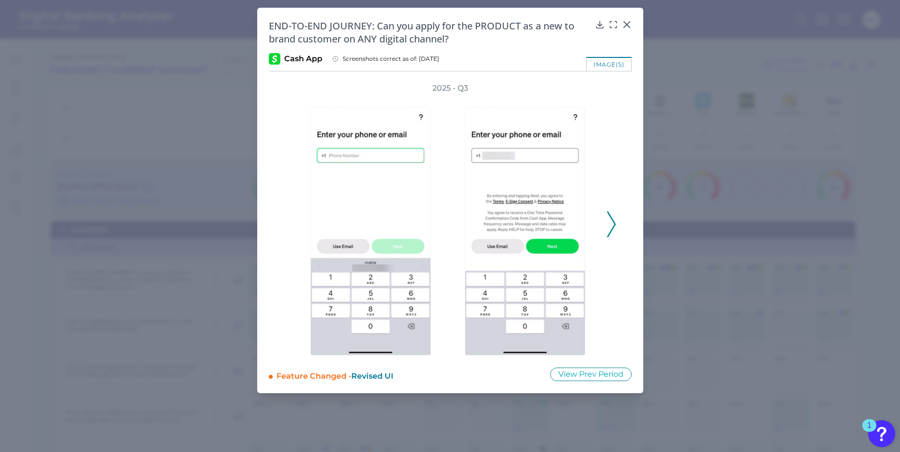
click at [612, 221] on polyline at bounding box center [611, 224] width 7 height 25
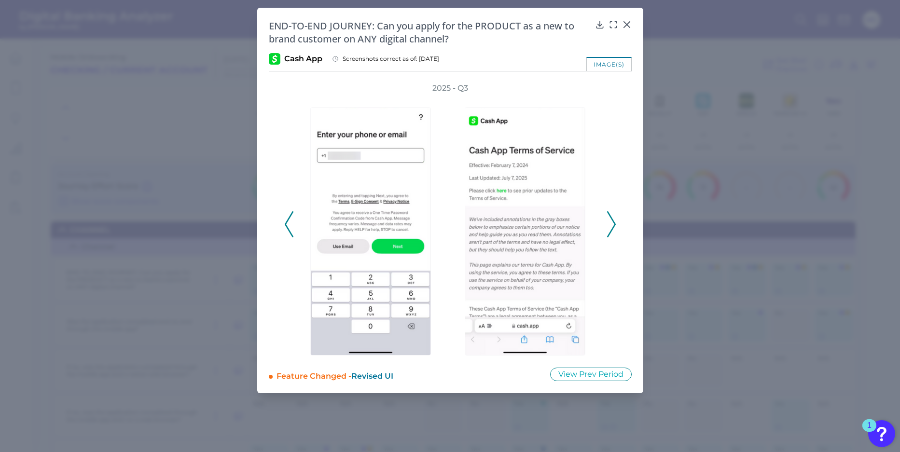
click at [612, 221] on polyline at bounding box center [611, 224] width 7 height 25
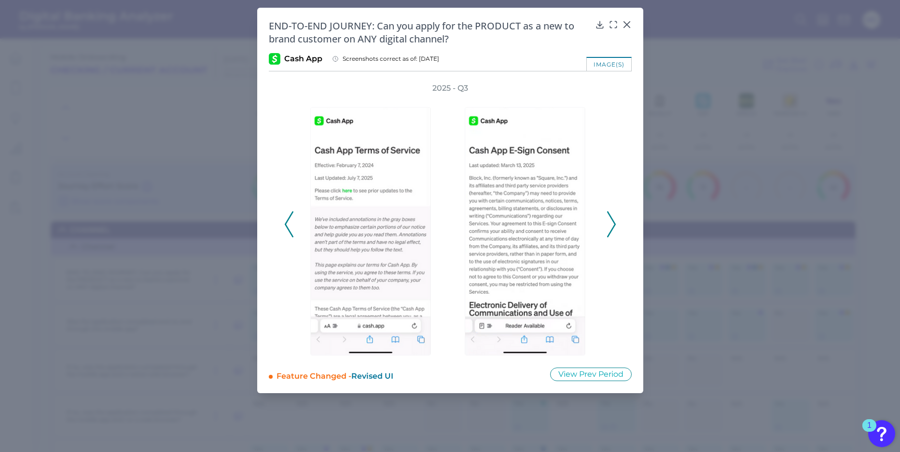
click at [613, 220] on polyline at bounding box center [611, 224] width 7 height 25
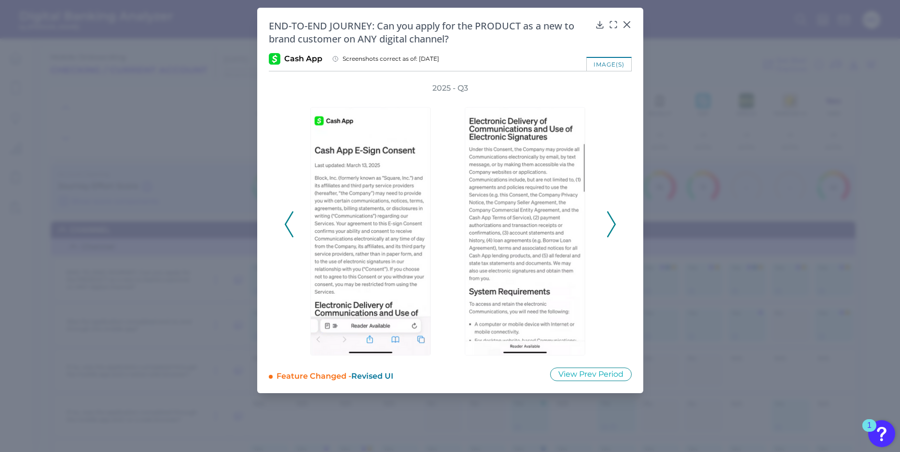
click at [613, 220] on polyline at bounding box center [611, 224] width 7 height 25
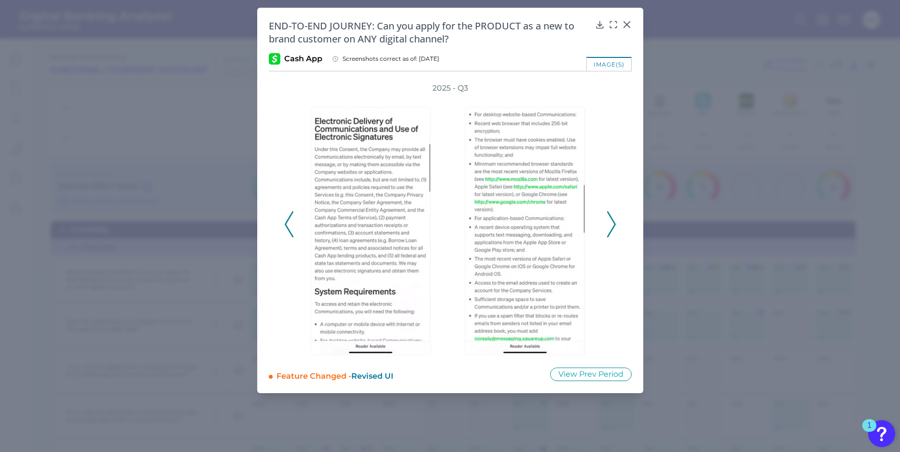
click at [613, 220] on polyline at bounding box center [611, 224] width 7 height 25
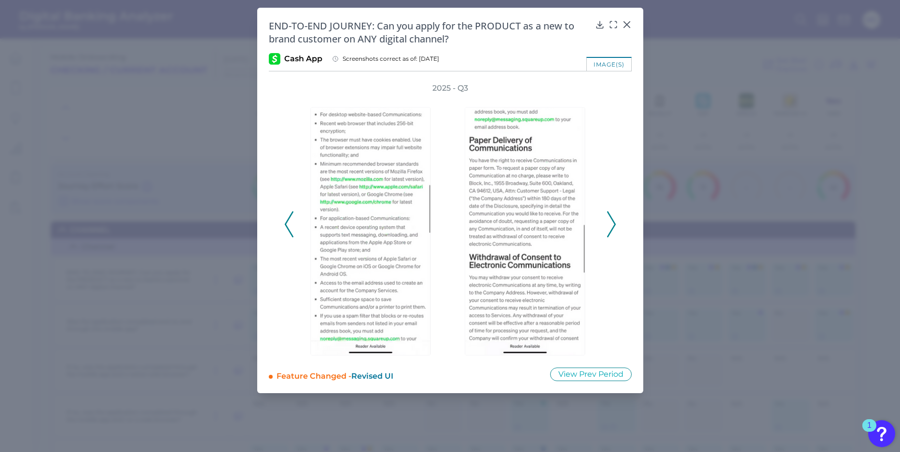
click at [613, 220] on polyline at bounding box center [611, 224] width 7 height 25
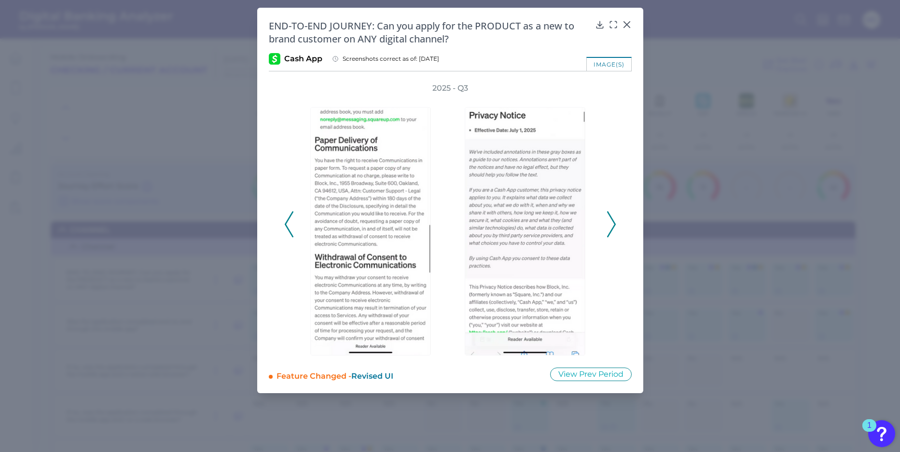
click at [613, 220] on polyline at bounding box center [611, 224] width 7 height 25
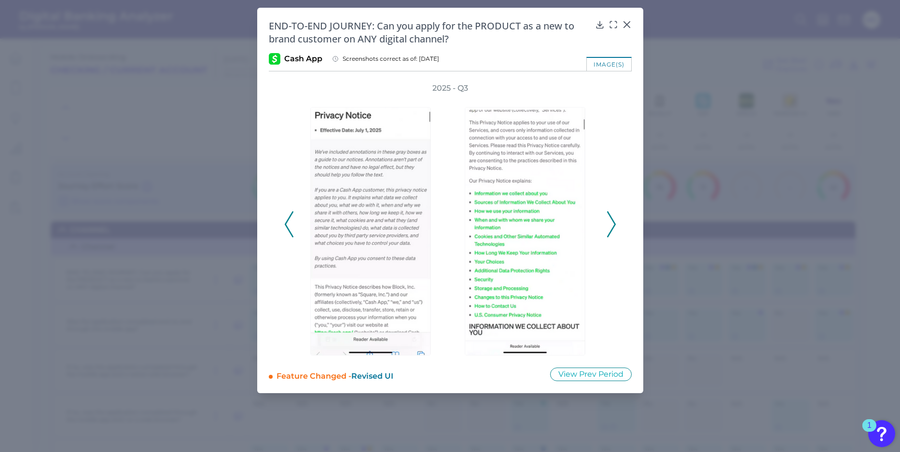
click at [613, 220] on polyline at bounding box center [611, 224] width 7 height 25
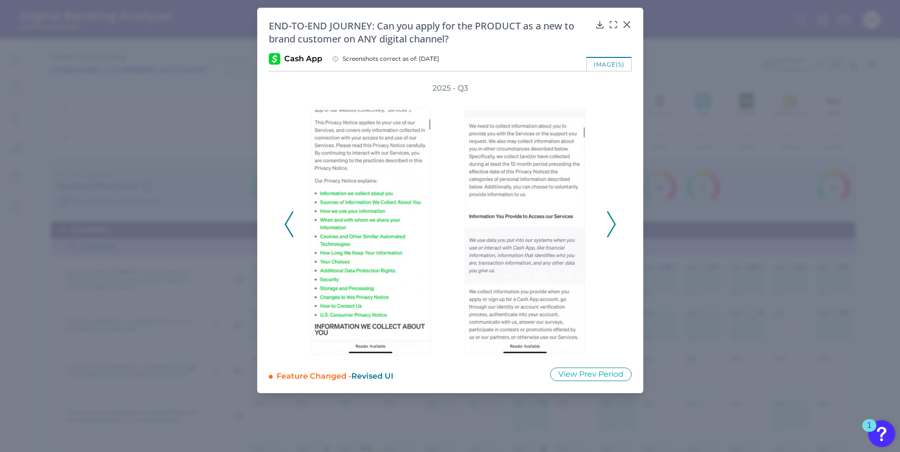
click at [613, 219] on icon at bounding box center [611, 224] width 9 height 26
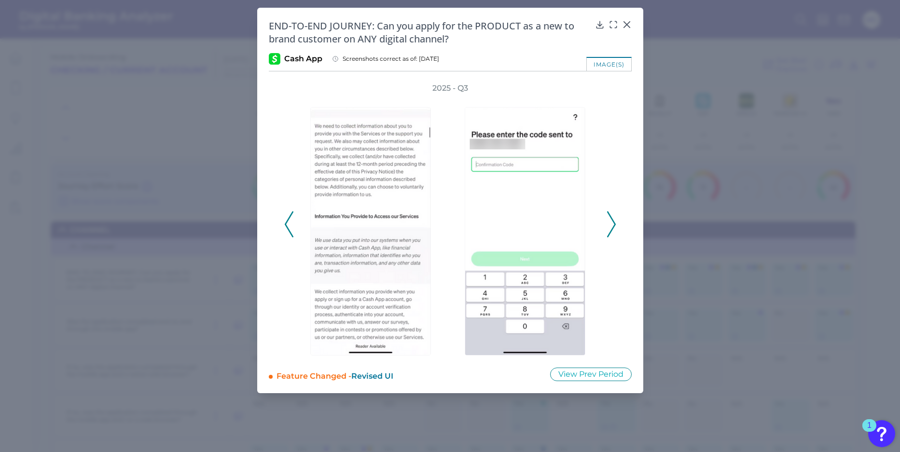
click at [613, 219] on icon at bounding box center [611, 224] width 9 height 26
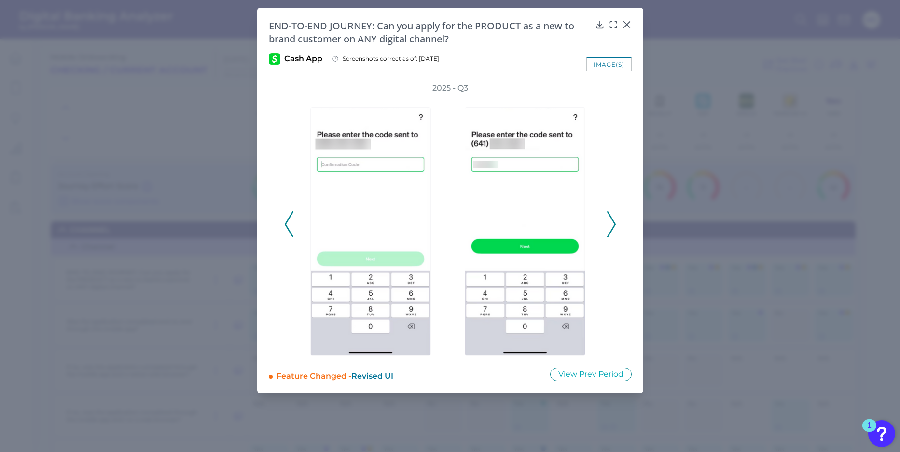
click at [613, 219] on icon at bounding box center [611, 224] width 9 height 26
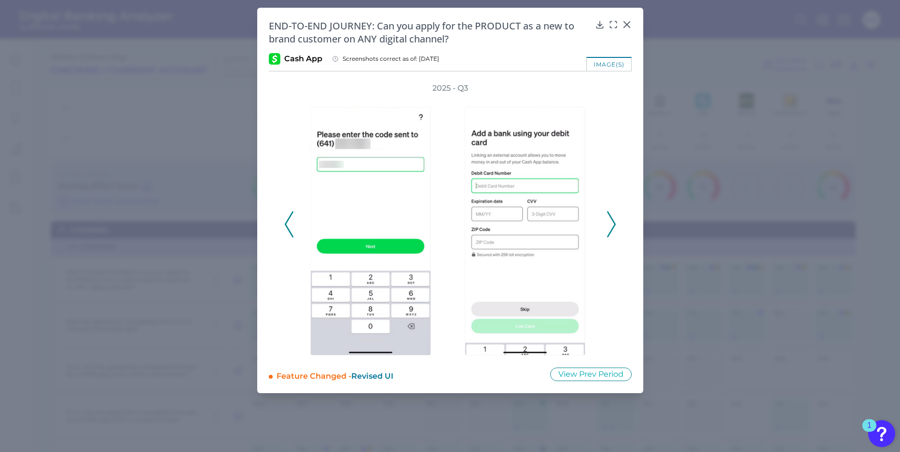
click at [613, 219] on icon at bounding box center [611, 224] width 9 height 26
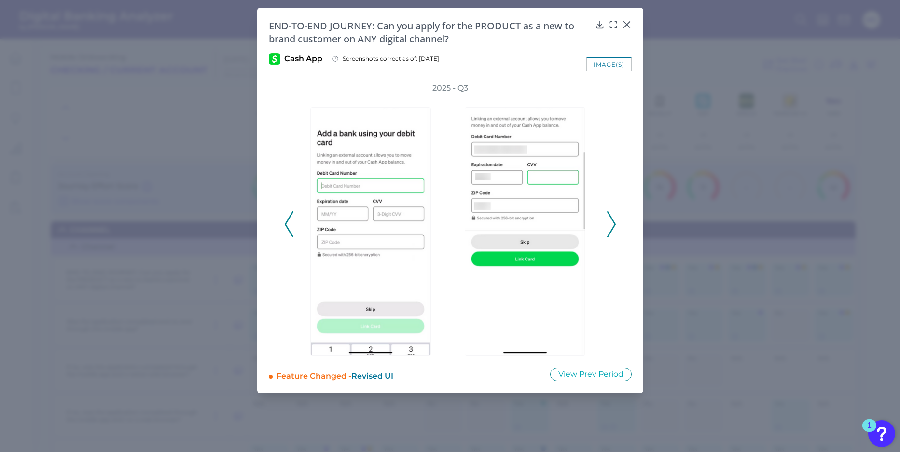
click at [613, 220] on icon at bounding box center [611, 224] width 9 height 26
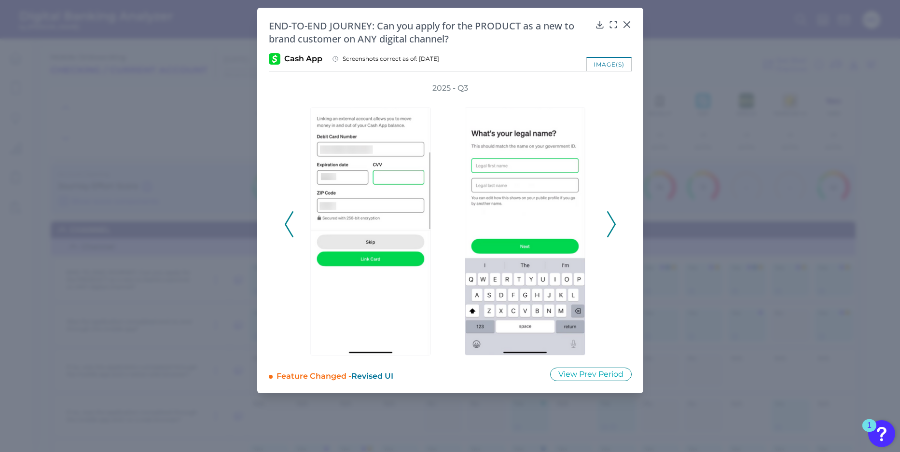
click at [613, 220] on polyline at bounding box center [611, 224] width 7 height 25
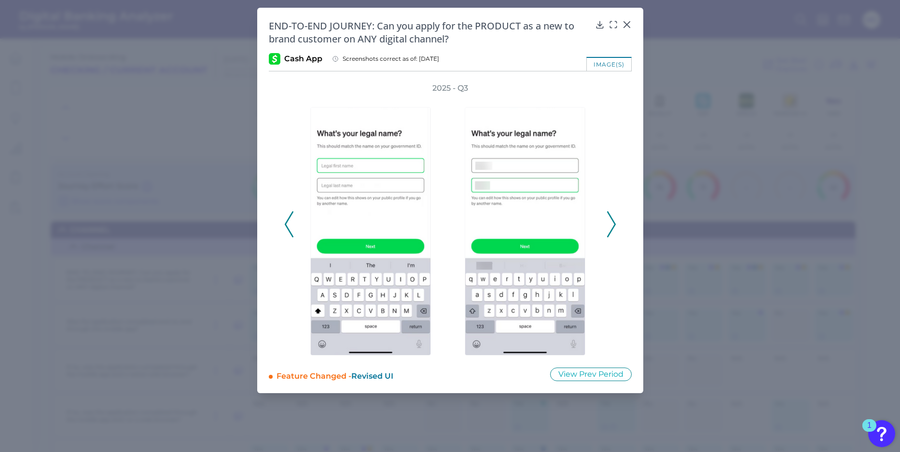
click at [613, 219] on polyline at bounding box center [611, 224] width 7 height 25
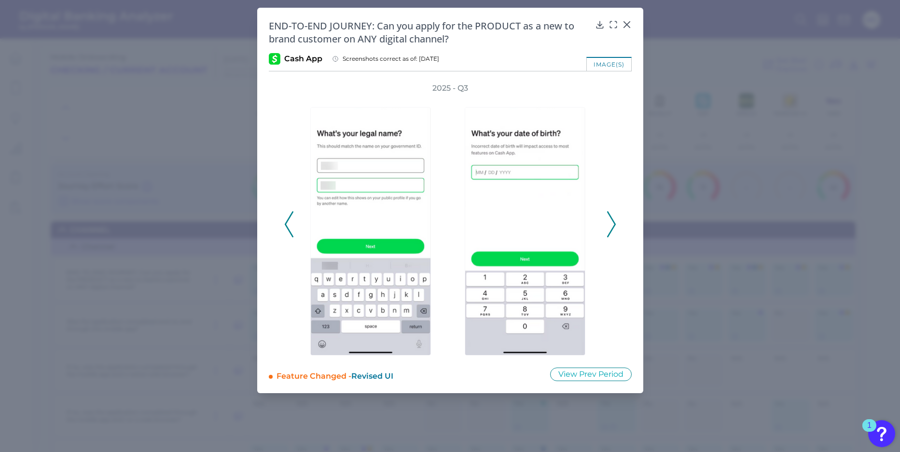
click at [613, 219] on polyline at bounding box center [611, 224] width 7 height 25
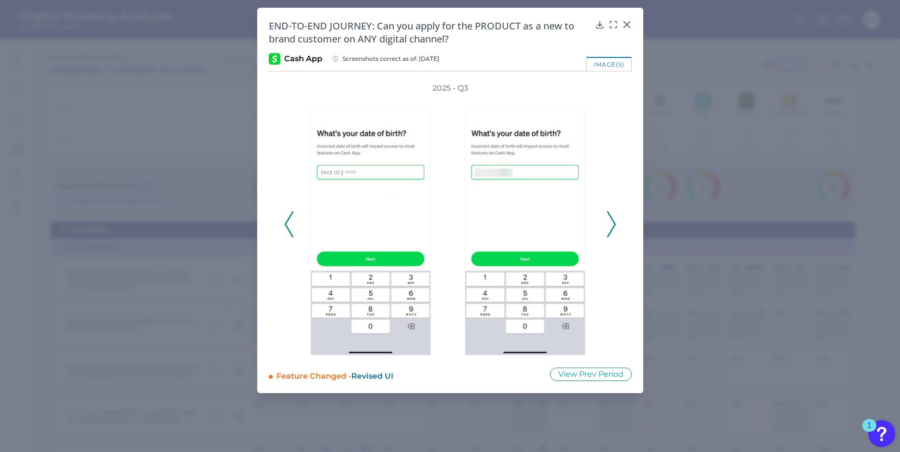
click at [613, 219] on polyline at bounding box center [611, 224] width 7 height 25
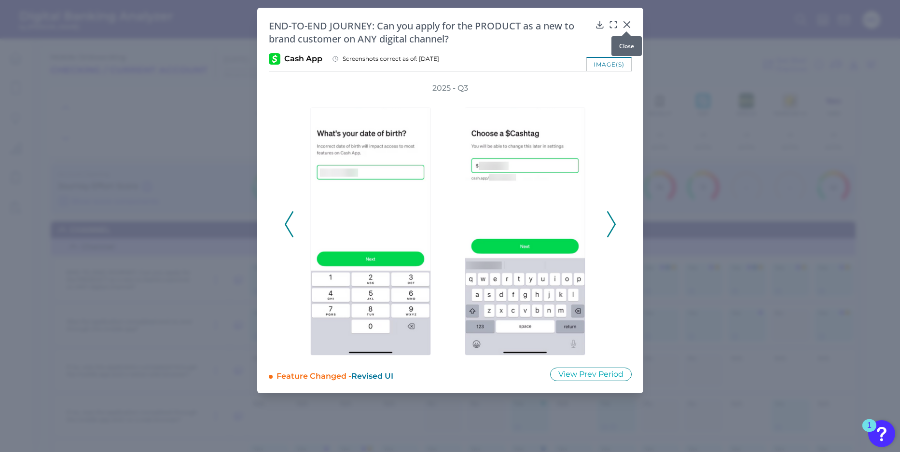
click at [625, 28] on div at bounding box center [627, 32] width 10 height 10
click at [630, 24] on icon at bounding box center [627, 25] width 10 height 10
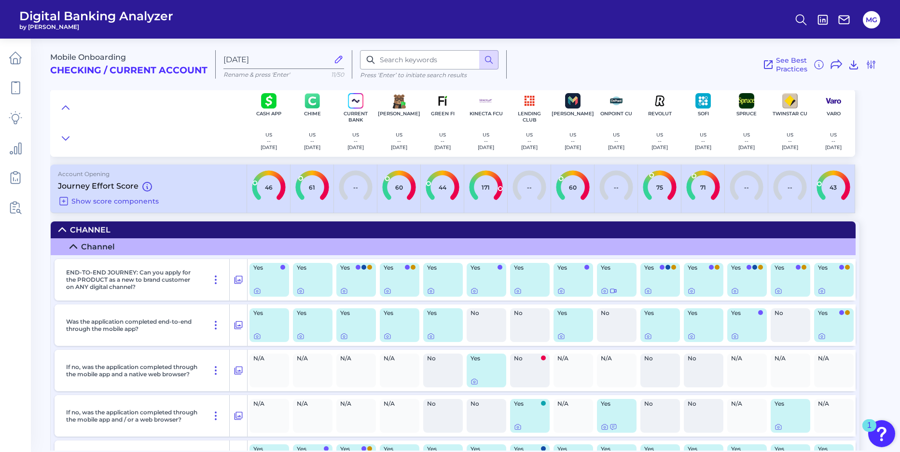
click at [866, 165] on div "Mobile Onboarding Checking / Current Account [DATE] Rename & press 'Enter' 11/5…" at bounding box center [475, 241] width 850 height 420
click at [98, 245] on div "Channel" at bounding box center [98, 246] width 34 height 9
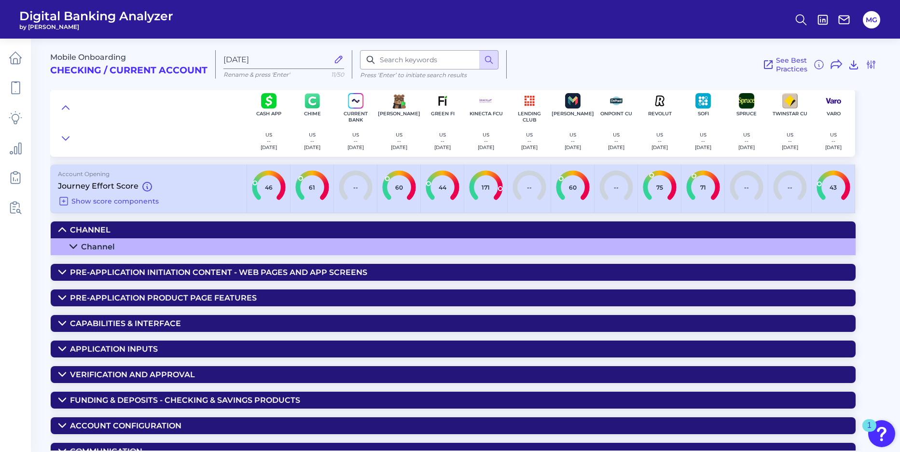
click at [84, 232] on div "Channel" at bounding box center [90, 229] width 41 height 9
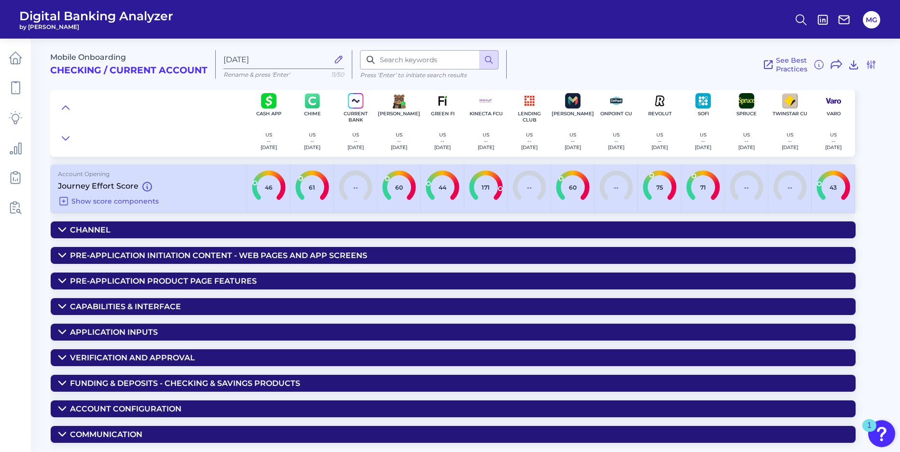
click at [101, 362] on div "Verification and Approval" at bounding box center [132, 357] width 125 height 9
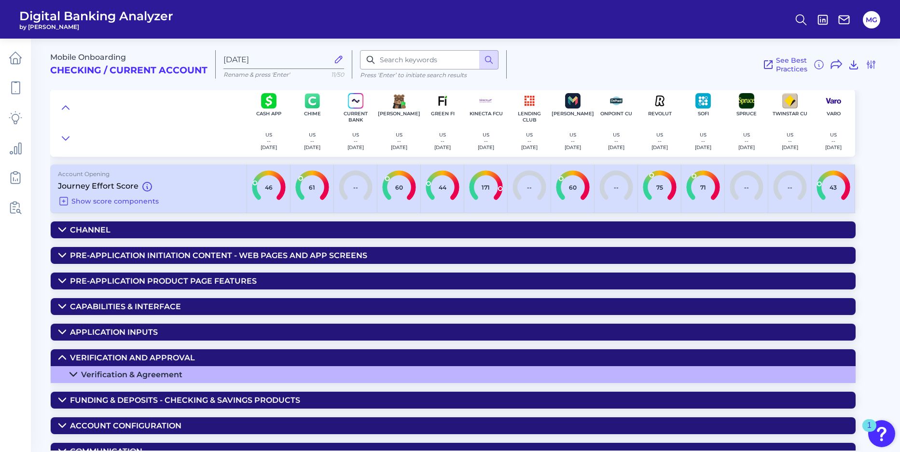
click at [98, 371] on div "Verification & Agreement" at bounding box center [131, 374] width 101 height 9
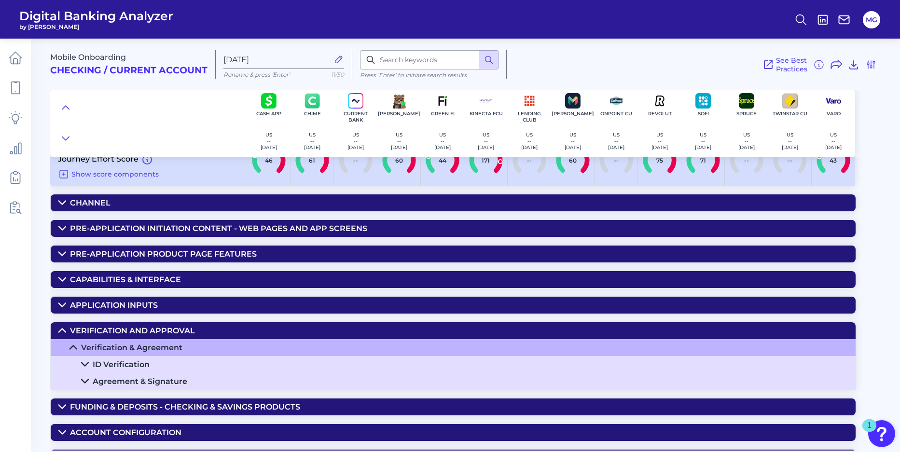
click at [107, 365] on div "ID Verification" at bounding box center [121, 364] width 57 height 9
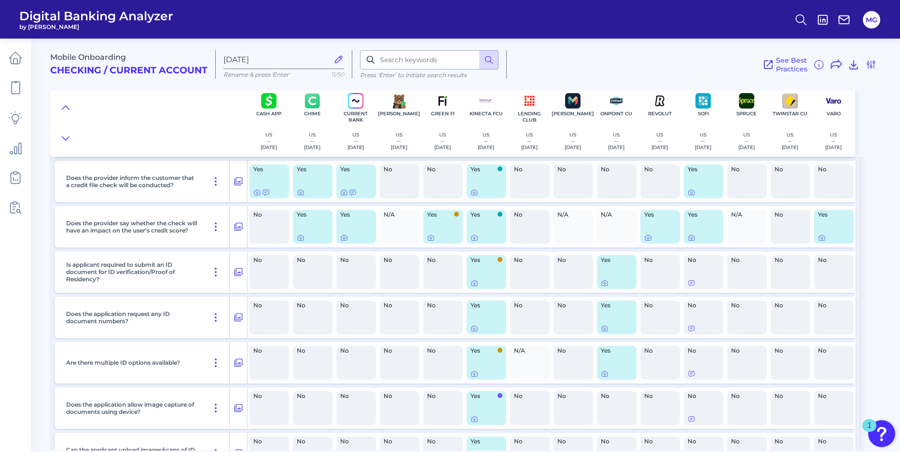
scroll to position [278, 0]
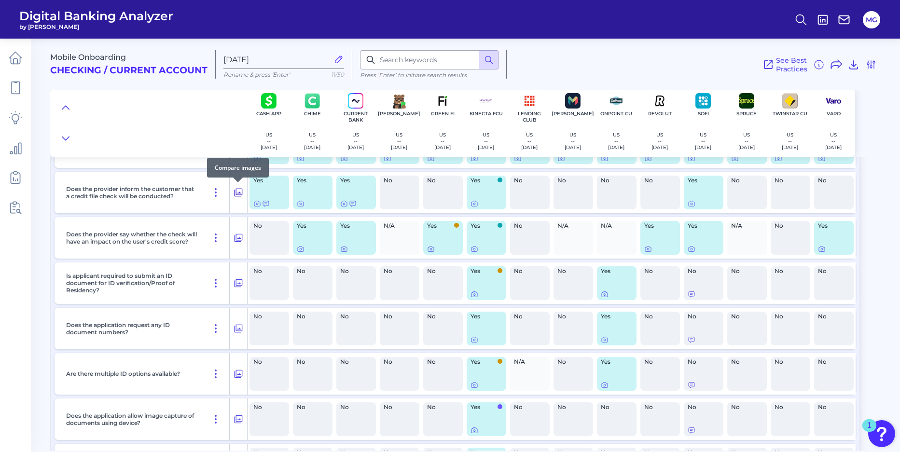
click at [242, 196] on icon at bounding box center [239, 193] width 10 height 12
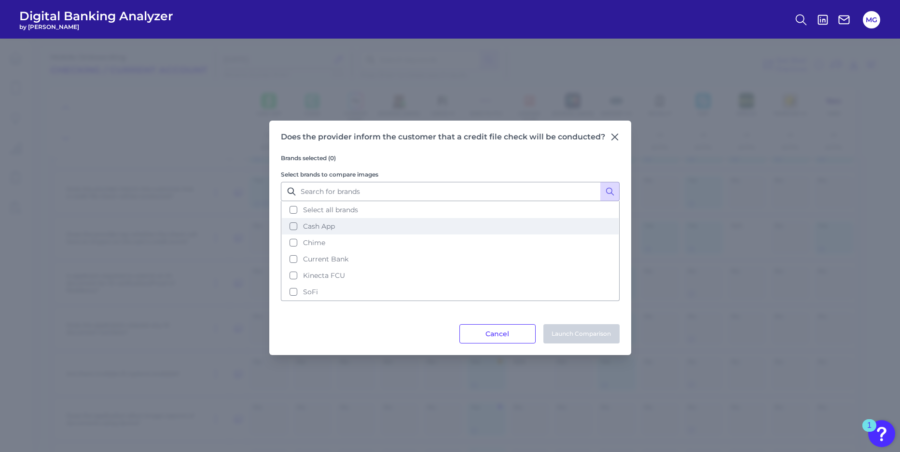
click at [296, 222] on button "Cash App" at bounding box center [450, 226] width 337 height 16
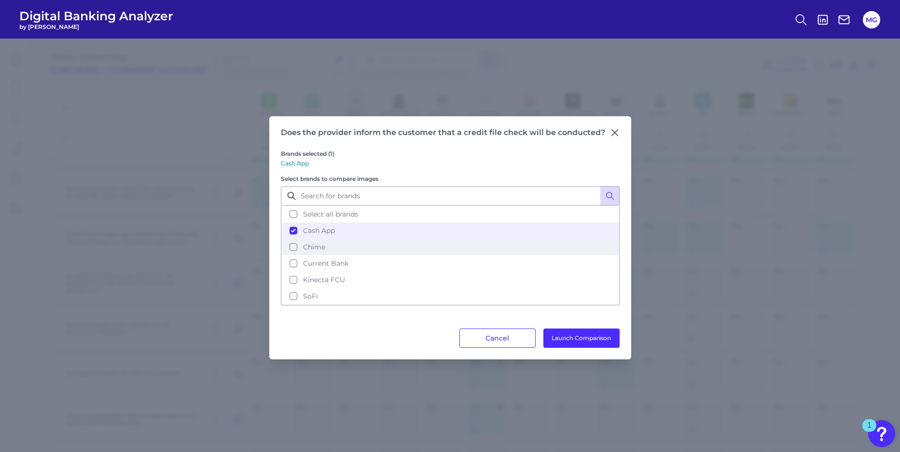
click at [294, 247] on button "Chime" at bounding box center [450, 247] width 337 height 16
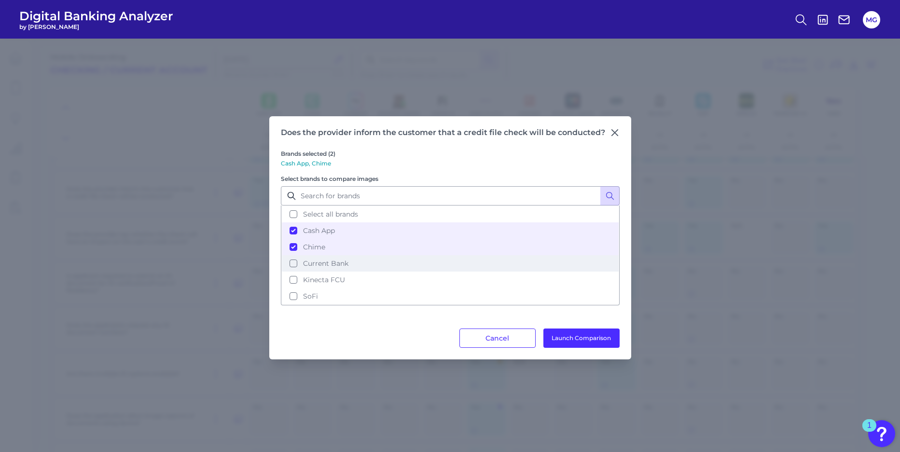
click at [295, 266] on button "Current Bank" at bounding box center [450, 263] width 337 height 16
click at [574, 339] on button "Launch Comparison" at bounding box center [582, 338] width 76 height 19
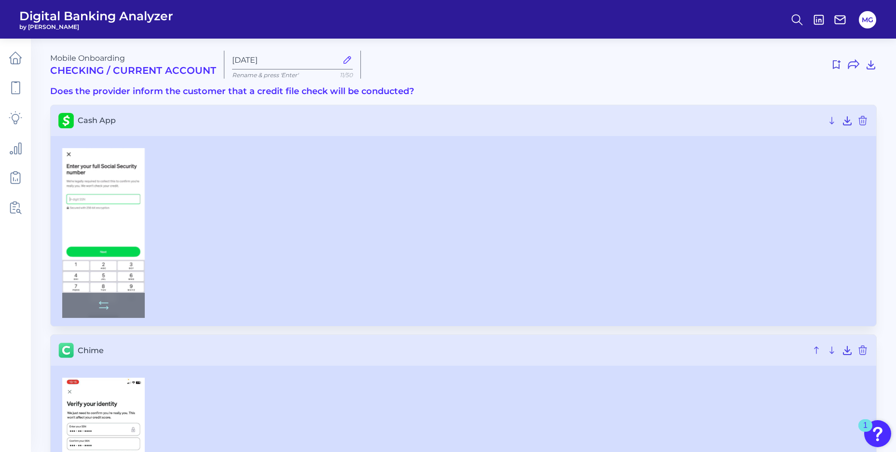
click at [73, 246] on img at bounding box center [103, 233] width 83 height 170
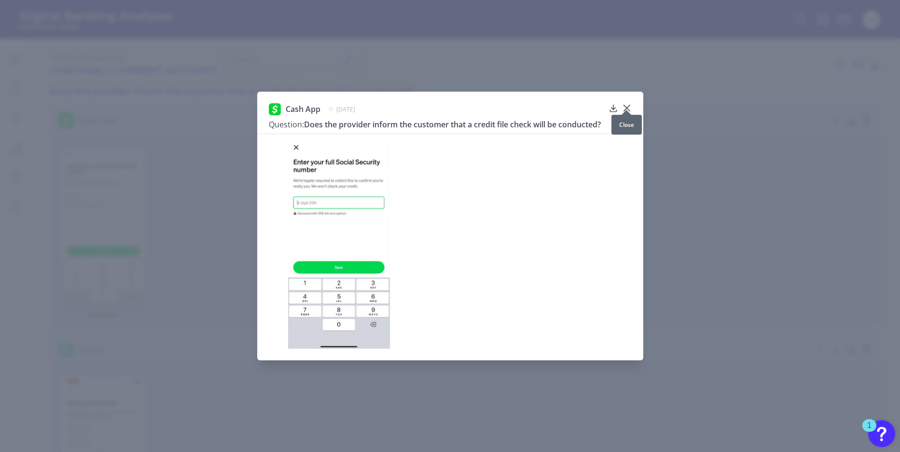
drag, startPoint x: 624, startPoint y: 100, endPoint x: 624, endPoint y: 112, distance: 11.6
click at [624, 103] on icon at bounding box center [627, 108] width 10 height 10
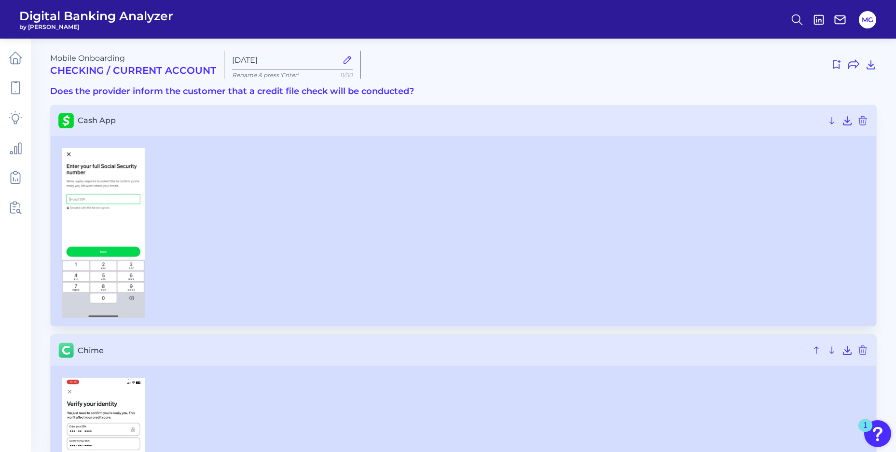
click at [169, 66] on h2 "Checking / Current Account" at bounding box center [133, 71] width 166 height 12
click at [151, 89] on h3 "Does the provider inform the customer that a credit file check will be conducte…" at bounding box center [463, 91] width 827 height 11
click at [24, 58] on link at bounding box center [15, 57] width 27 height 27
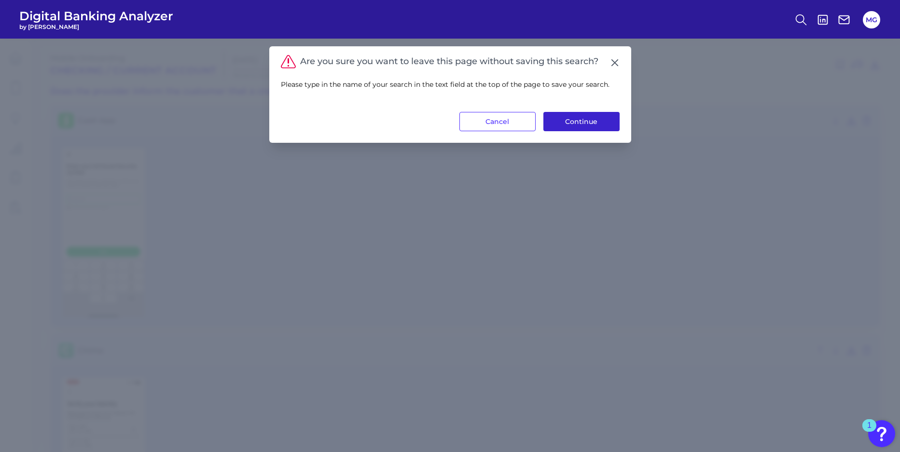
click at [579, 118] on button "Continue" at bounding box center [582, 121] width 76 height 19
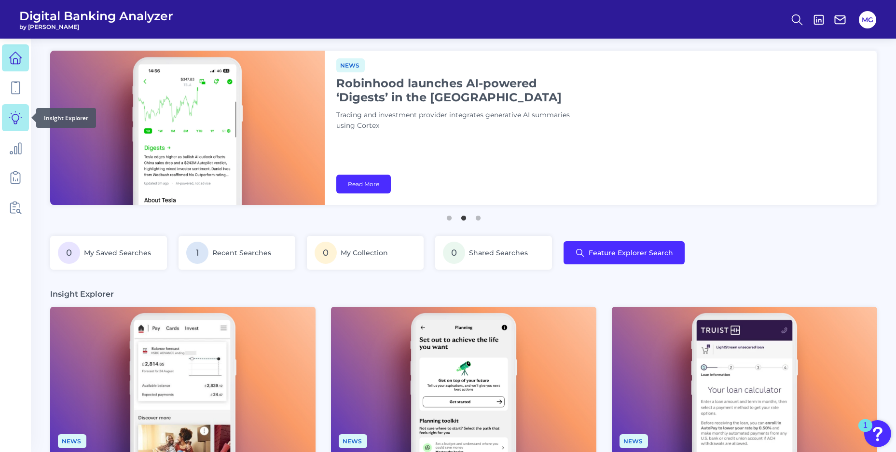
click at [11, 110] on link at bounding box center [15, 117] width 27 height 27
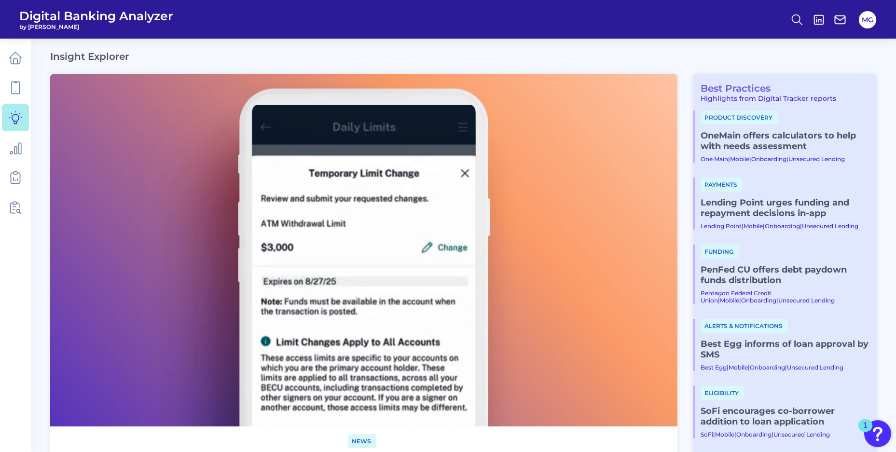
click at [758, 89] on link "Best Practices" at bounding box center [732, 89] width 78 height 12
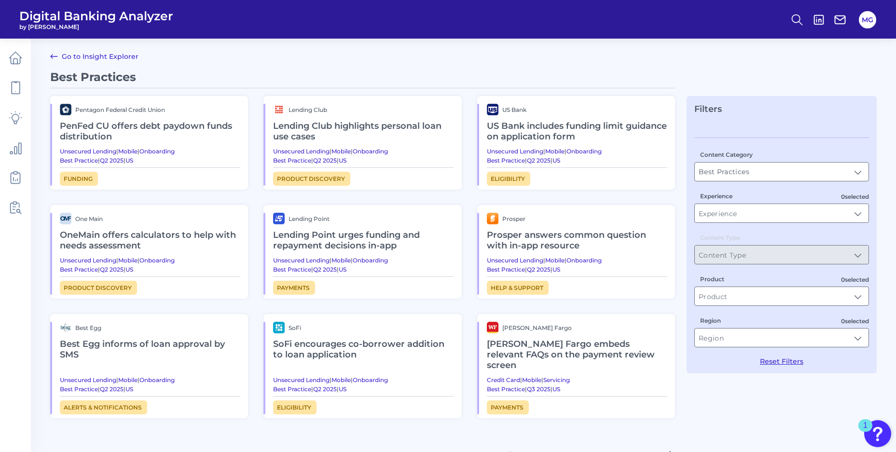
click at [59, 56] on icon at bounding box center [54, 57] width 12 height 12
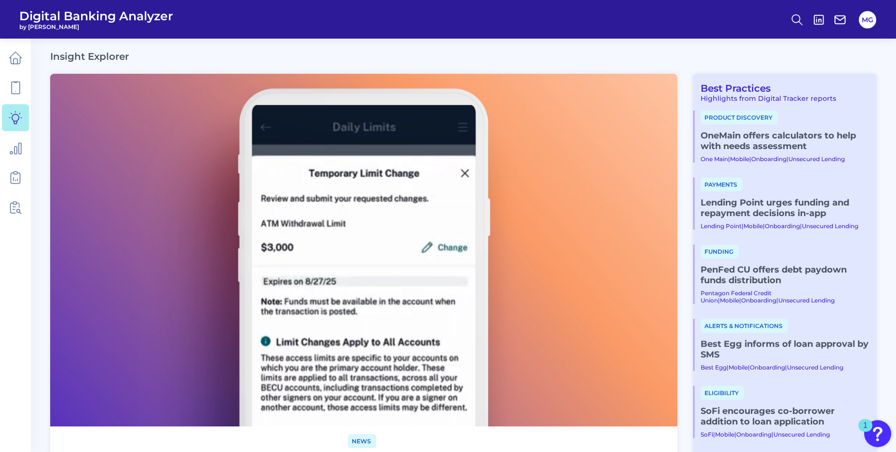
click at [293, 53] on div "Insight Explorer" at bounding box center [463, 57] width 827 height 12
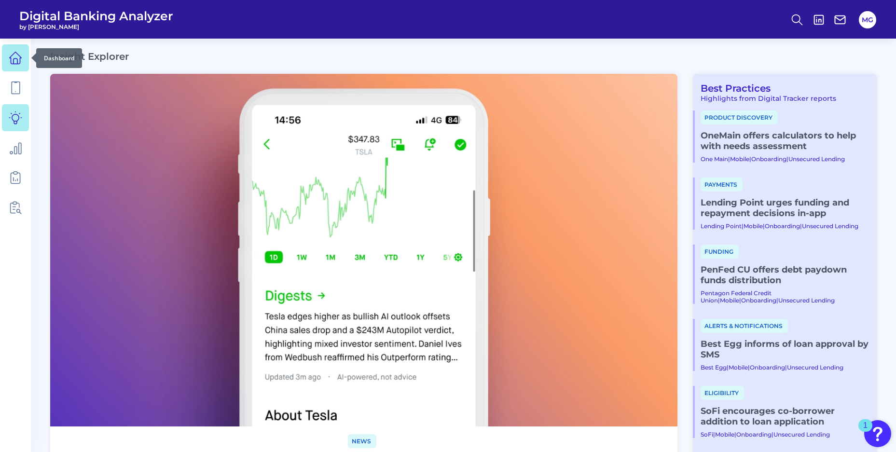
click at [17, 68] on link at bounding box center [15, 57] width 27 height 27
